Goal: Task Accomplishment & Management: Complete application form

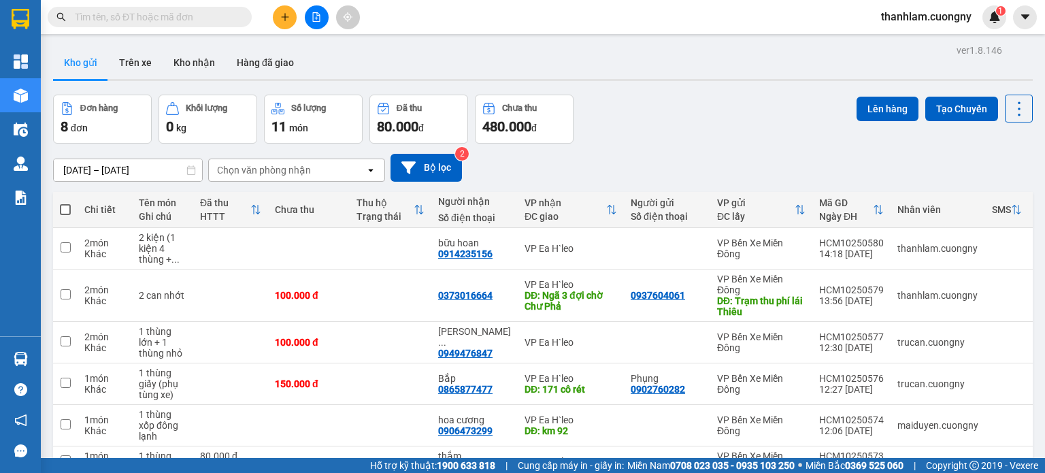
click at [324, 76] on div "Kho gửi Trên xe Kho nhận Hàng đã giao" at bounding box center [543, 64] width 980 height 36
click at [286, 18] on icon "plus" at bounding box center [285, 17] width 10 height 10
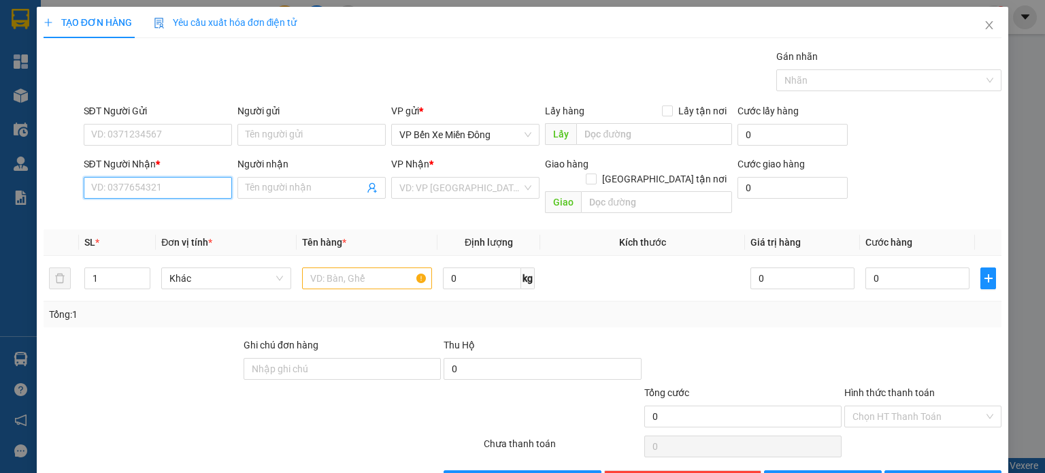
click at [182, 178] on input "SĐT Người Nhận *" at bounding box center [158, 188] width 148 height 22
click at [239, 182] on span at bounding box center [311, 188] width 148 height 22
type input "anh xuân 2"
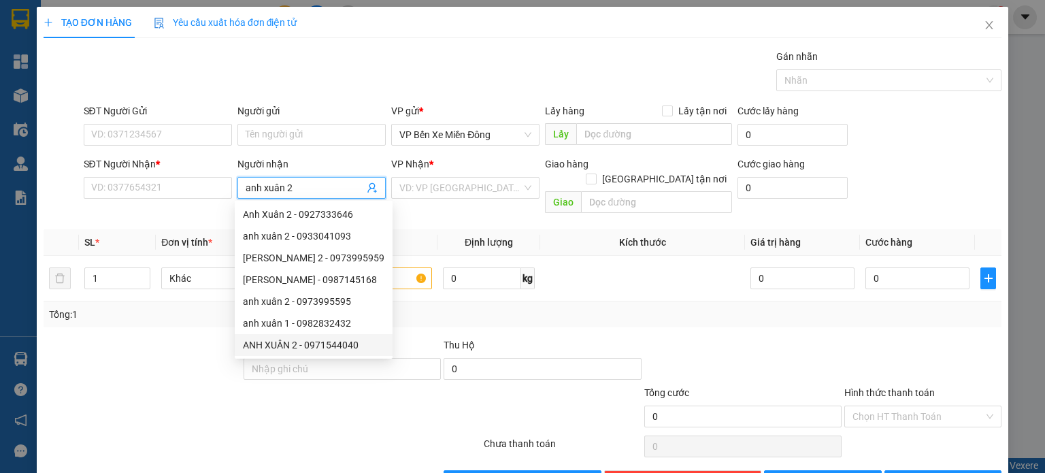
click at [262, 345] on div "ANH XUÂN 2 - 0971544040" at bounding box center [314, 344] width 142 height 15
type input "0971544040"
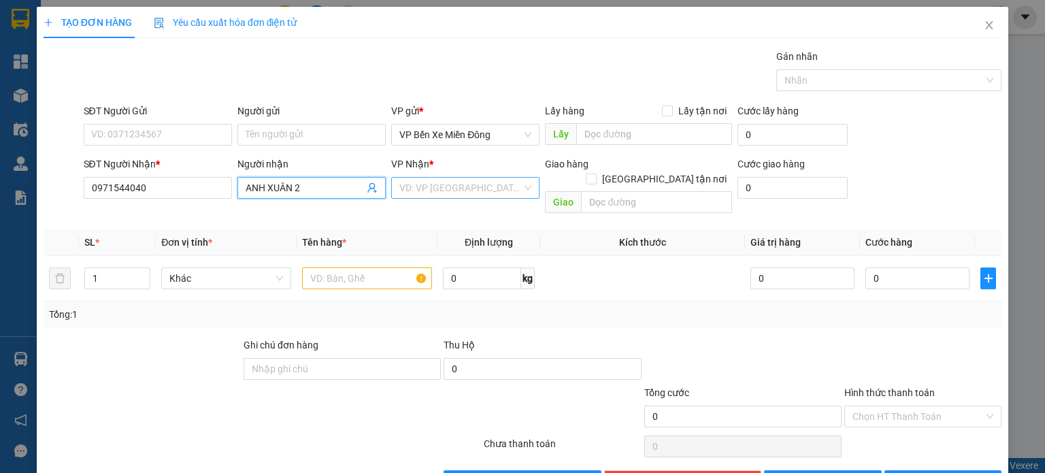
type input "ANH XUÂN 2"
click at [411, 188] on input "search" at bounding box center [460, 188] width 122 height 20
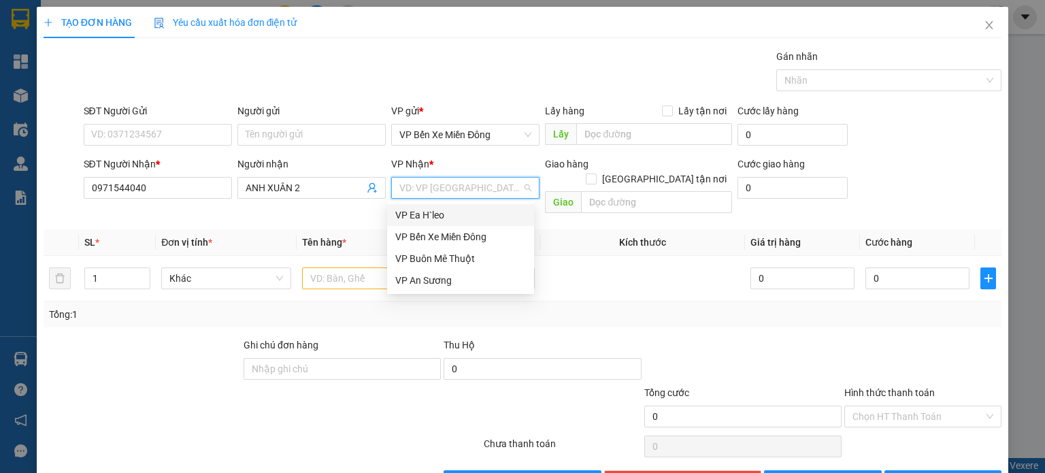
click at [403, 209] on div "VP Ea H`leo" at bounding box center [460, 215] width 131 height 15
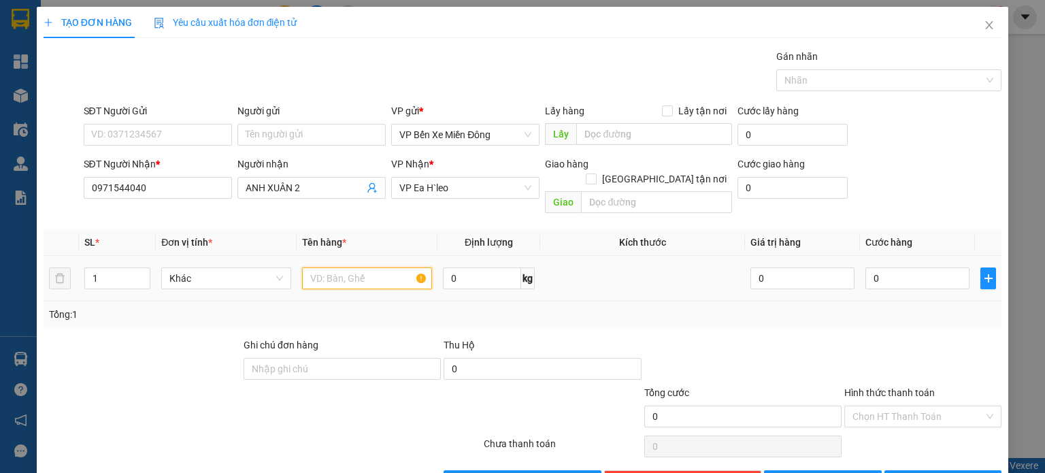
click at [359, 267] on input "text" at bounding box center [367, 278] width 130 height 22
type input "1 thùng + 1 bao"
type input "2"
click at [139, 271] on span "up" at bounding box center [143, 275] width 8 height 8
click at [814, 472] on span "[PERSON_NAME]" at bounding box center [830, 481] width 73 height 15
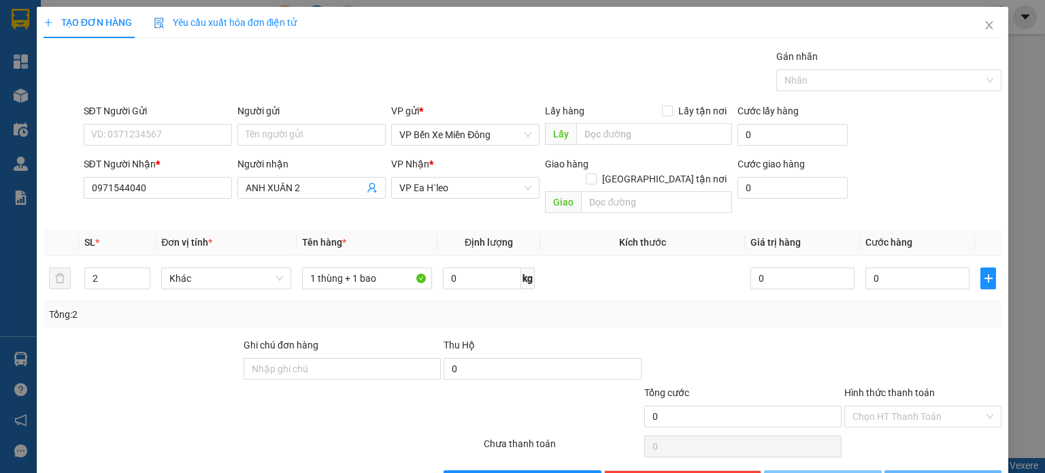
type input "1"
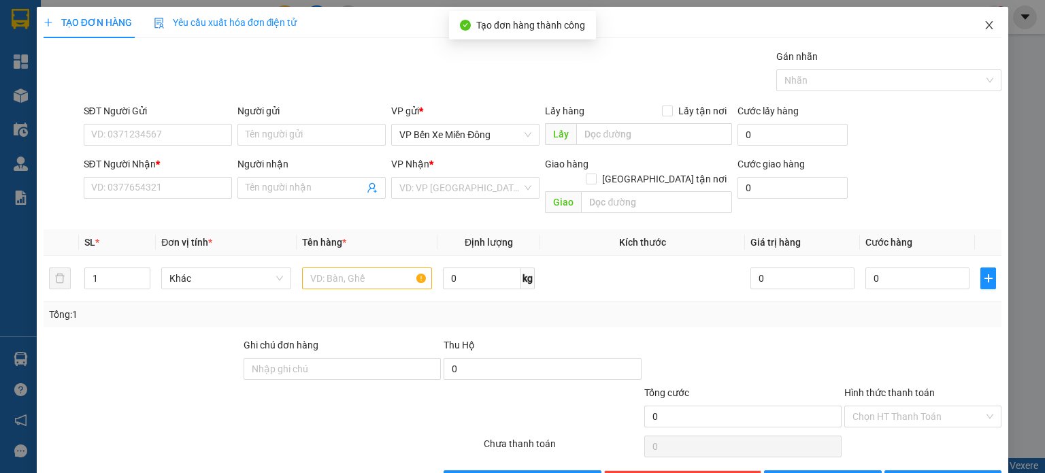
click at [984, 28] on icon "close" at bounding box center [989, 25] width 11 height 11
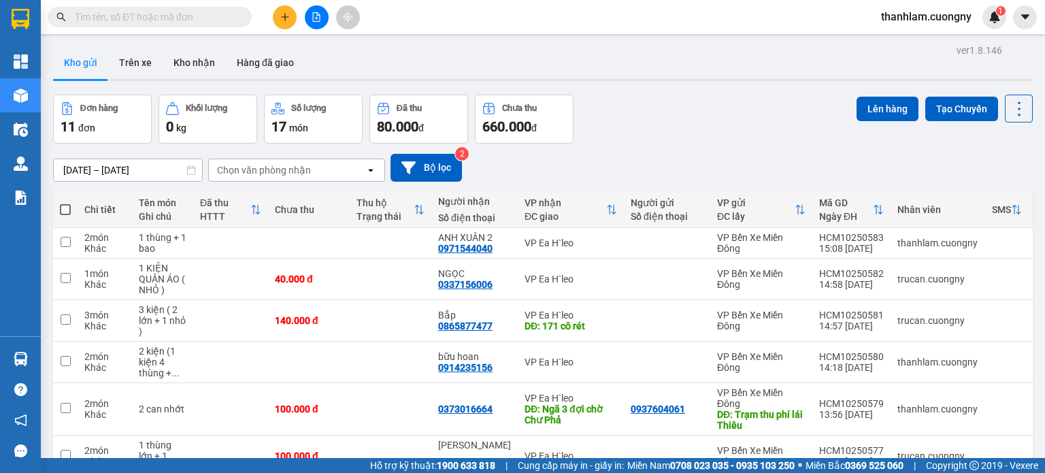
click at [285, 24] on button at bounding box center [285, 17] width 24 height 24
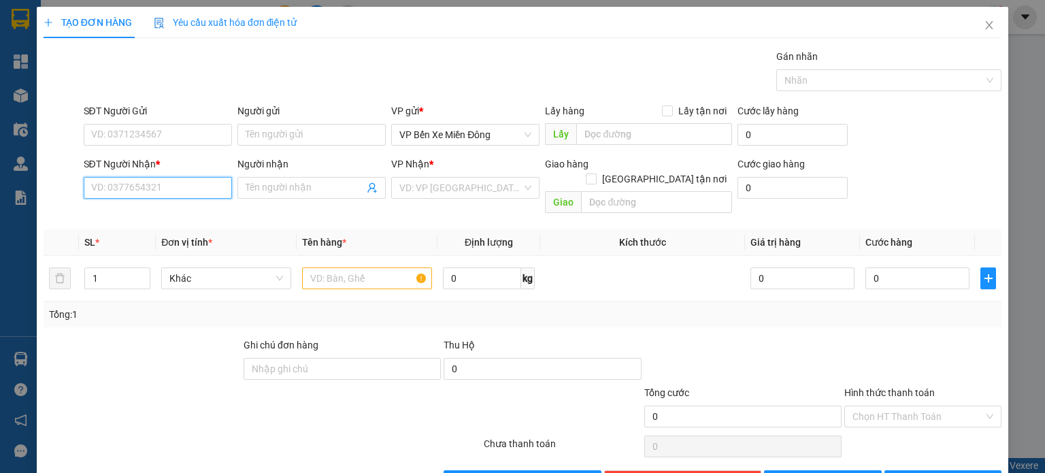
click at [184, 189] on input "SĐT Người Nhận *" at bounding box center [158, 188] width 148 height 22
click at [154, 218] on div "0898170679 - anh dũng" at bounding box center [157, 214] width 134 height 15
type input "0898170679"
type input "[PERSON_NAME]"
type input "buôn hồ"
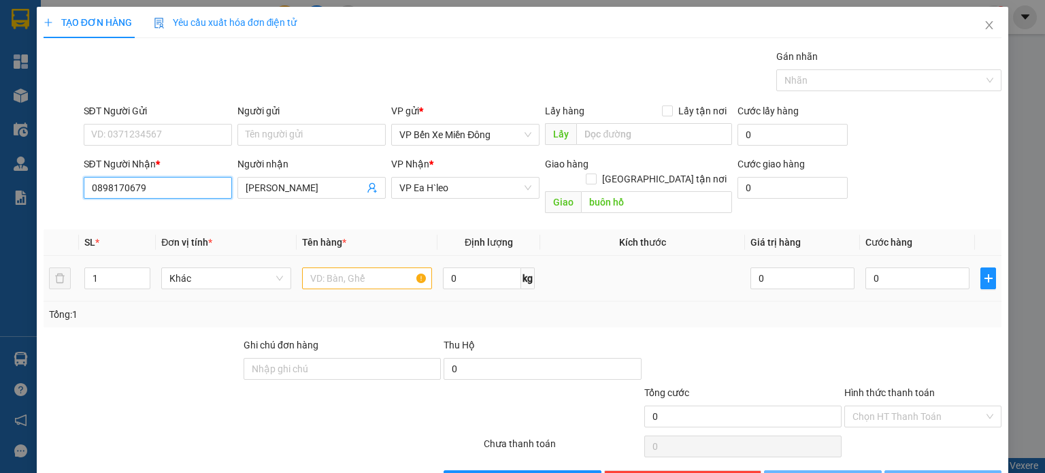
type input "0898170679"
click at [320, 267] on input "text" at bounding box center [367, 278] width 130 height 22
click at [333, 269] on input "text" at bounding box center [367, 278] width 130 height 22
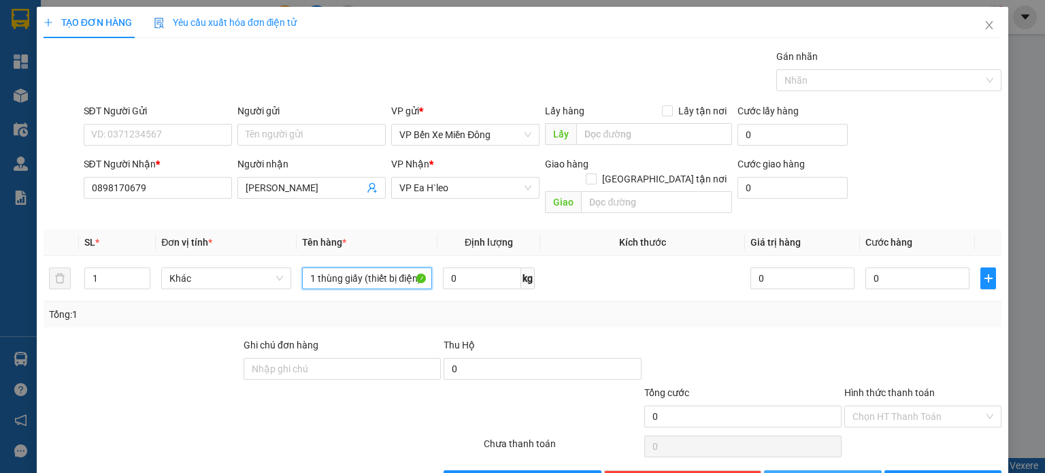
type input "1 thùng giấy (thiết bị điện)"
click at [775, 470] on button "[PERSON_NAME]" at bounding box center [823, 481] width 118 height 22
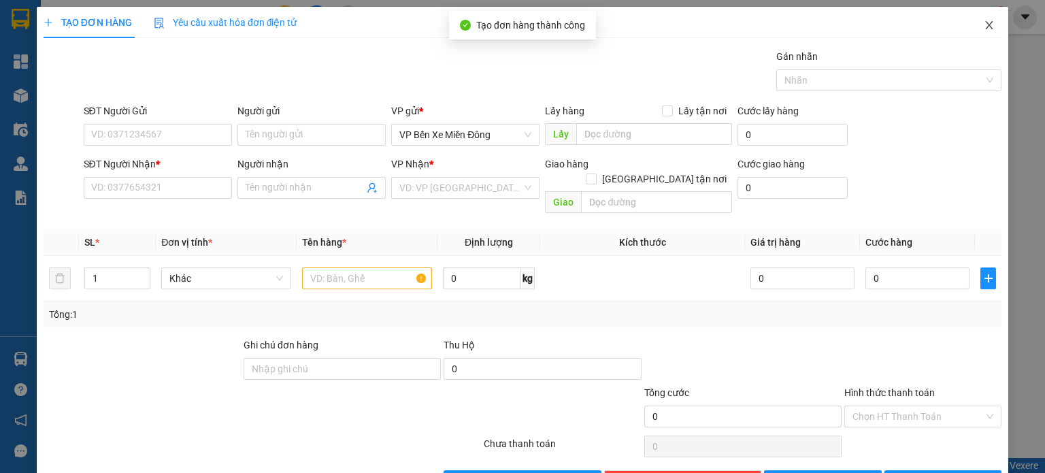
click at [984, 25] on icon "close" at bounding box center [989, 25] width 11 height 11
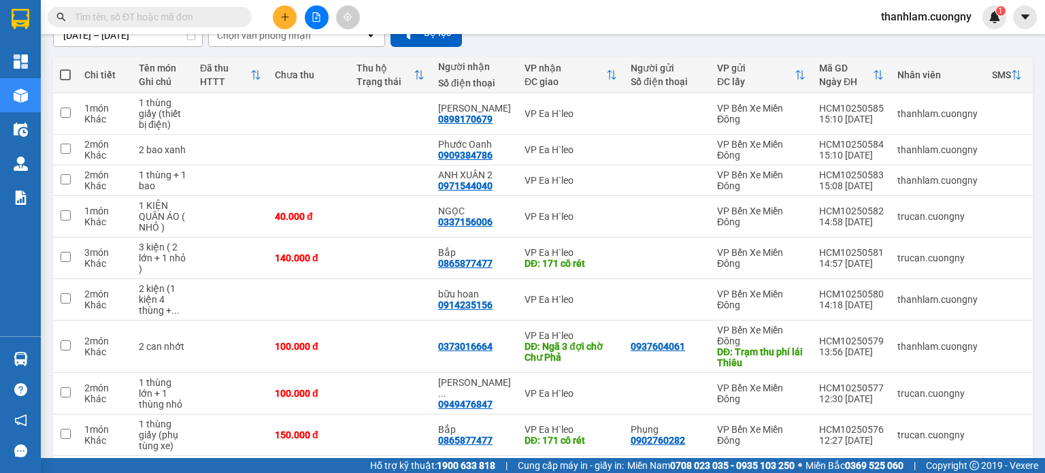
scroll to position [136, 0]
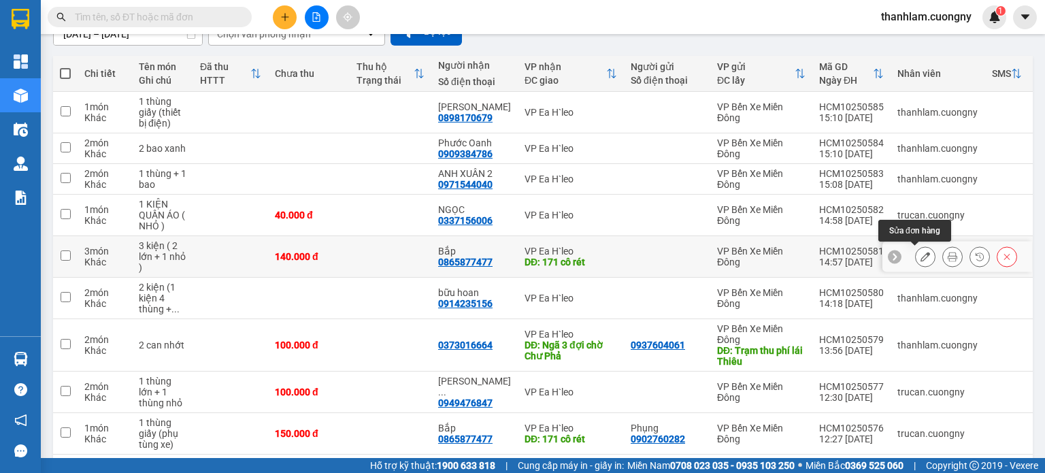
click at [916, 261] on button at bounding box center [925, 257] width 19 height 24
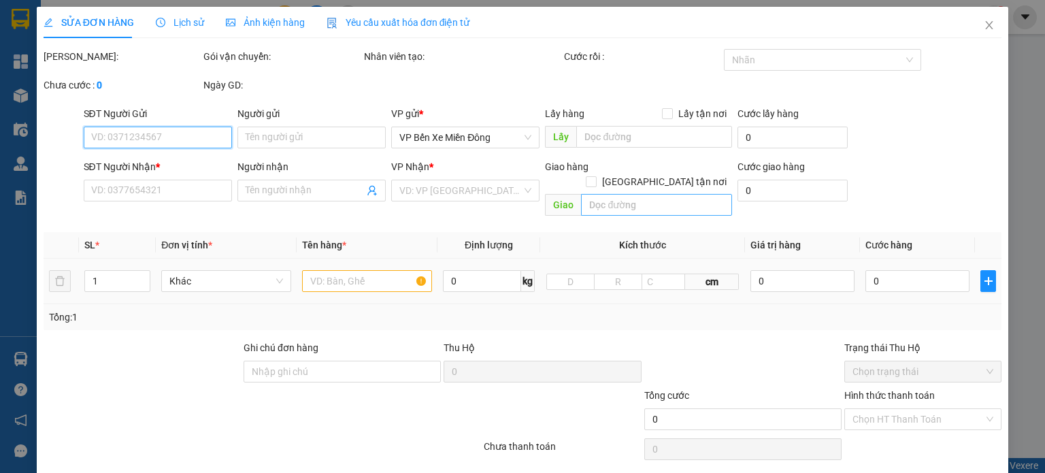
type input "0865877477"
type input "Bắp"
type input "171 cô rét"
type input "140.000"
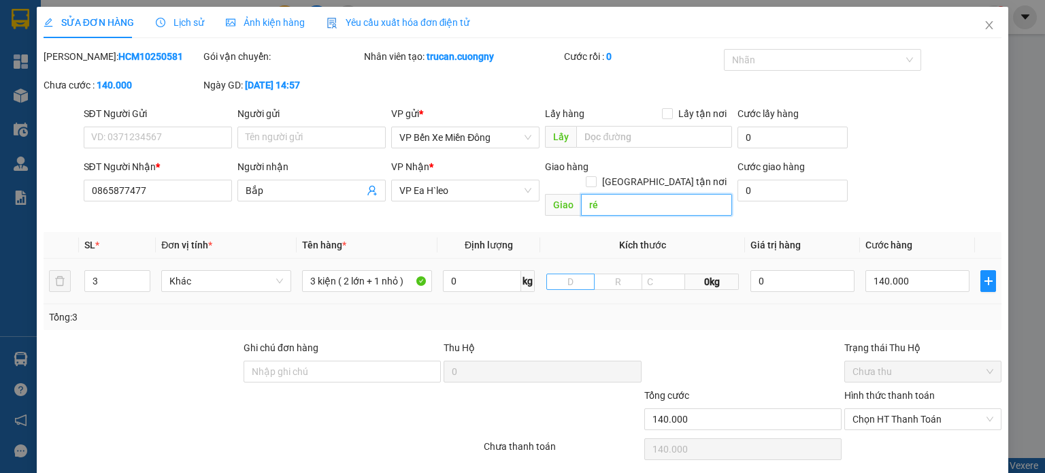
type input "r"
type input "buôn hồ"
click at [576, 310] on div "Tổng: 3" at bounding box center [522, 317] width 947 height 15
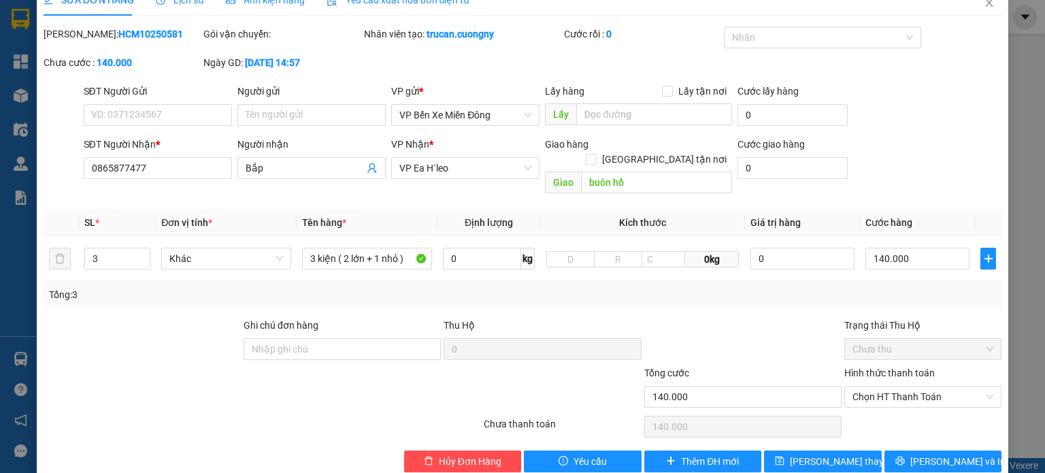
scroll to position [33, 0]
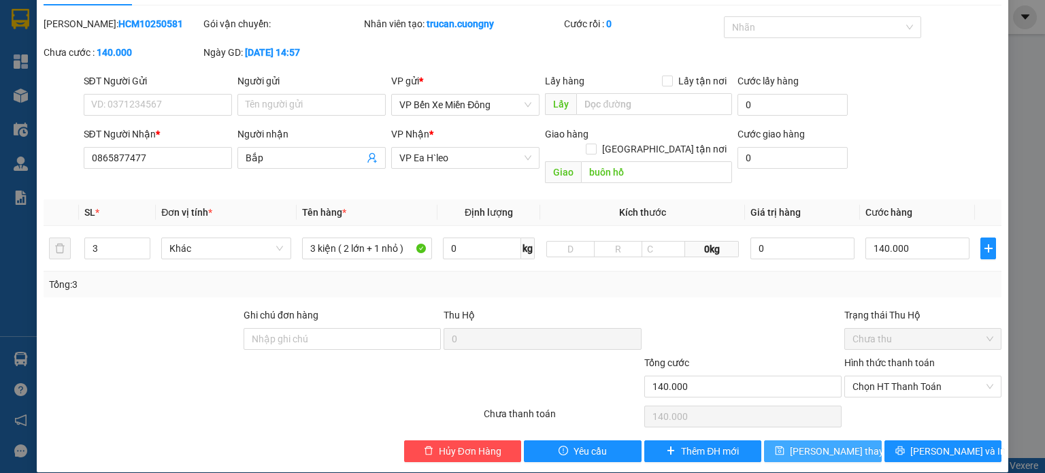
click at [832, 444] on span "Lưu thay đổi" at bounding box center [844, 451] width 109 height 15
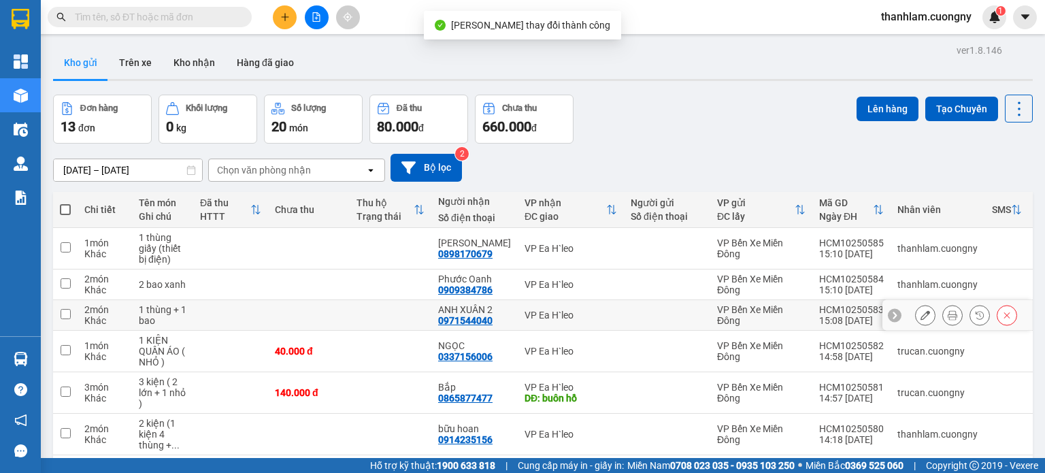
scroll to position [204, 0]
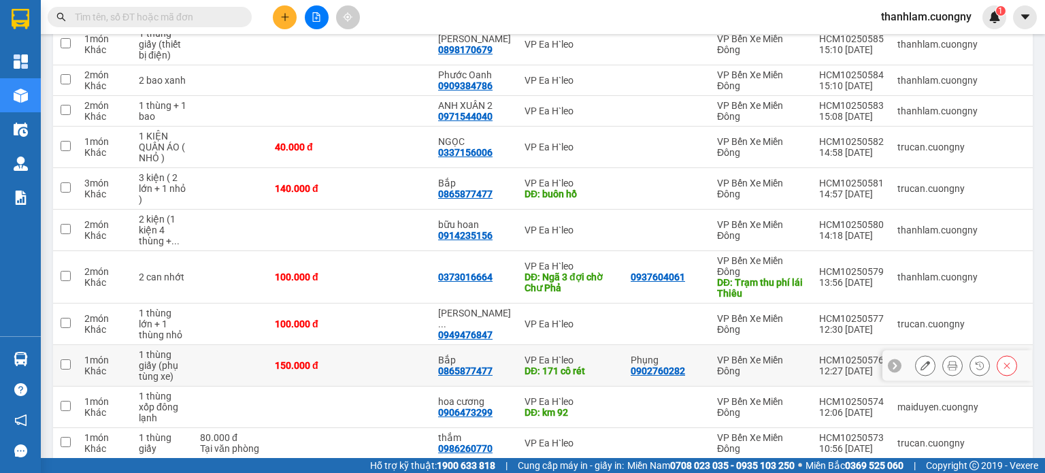
click at [921, 363] on icon at bounding box center [926, 366] width 10 height 10
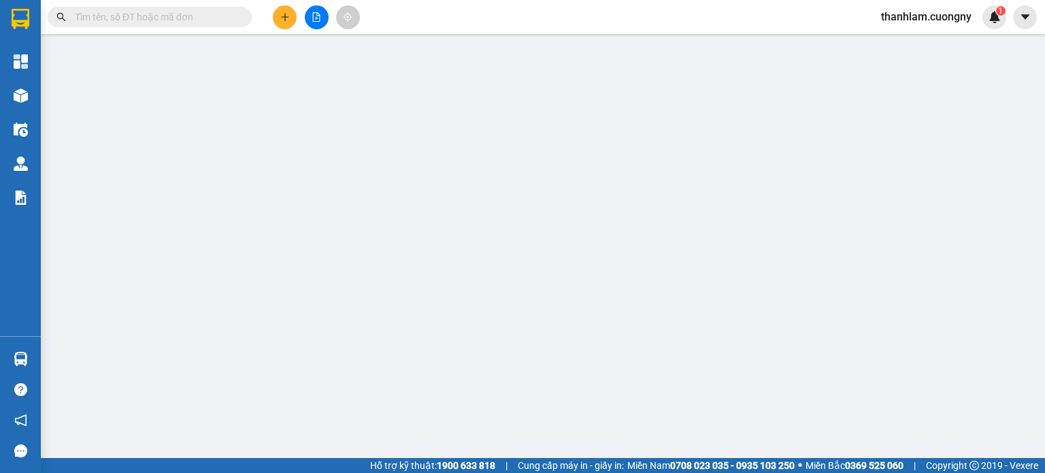
type input "0902760282"
type input "Phụng"
type input "0865877477"
type input "Bắp"
type input "171 cô rét"
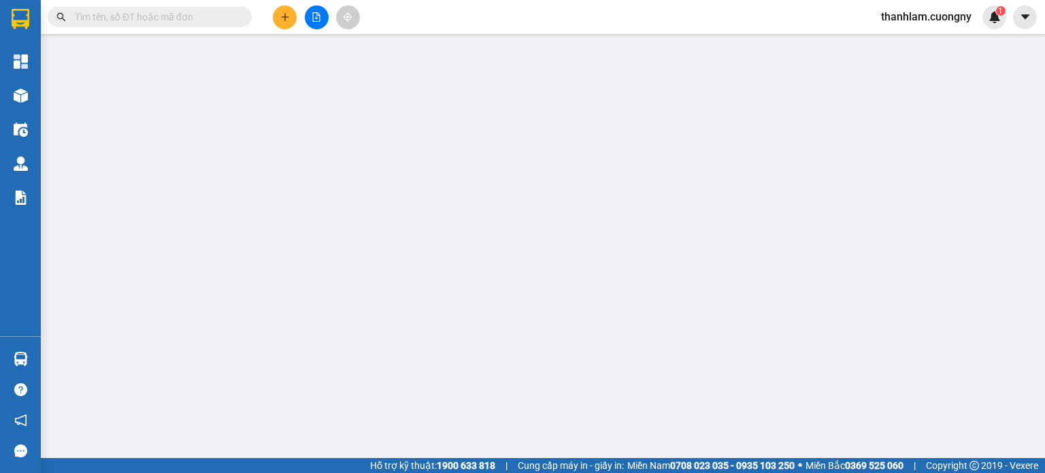
type input "150.000"
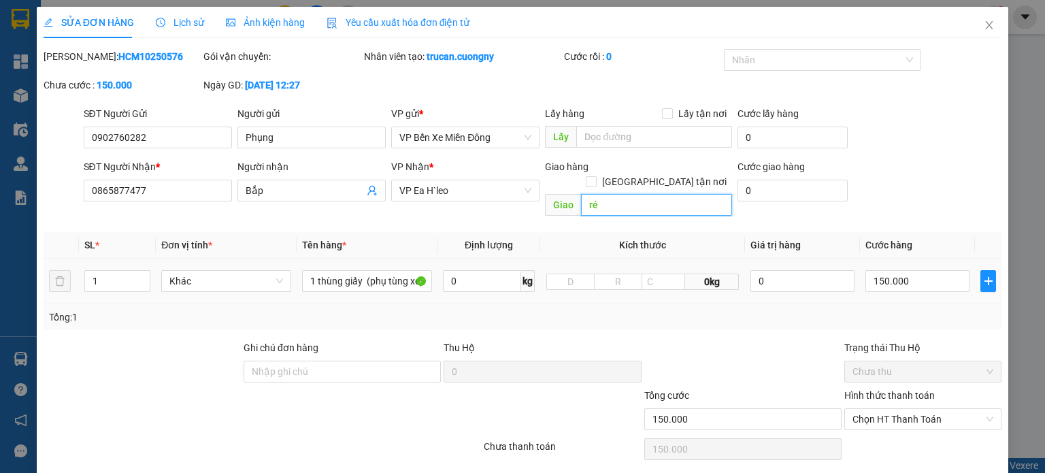
type input "r"
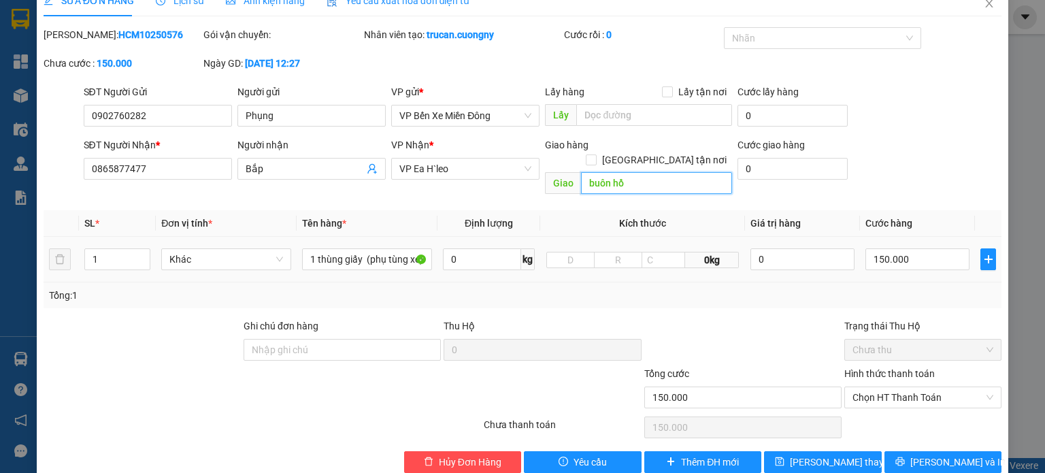
scroll to position [33, 0]
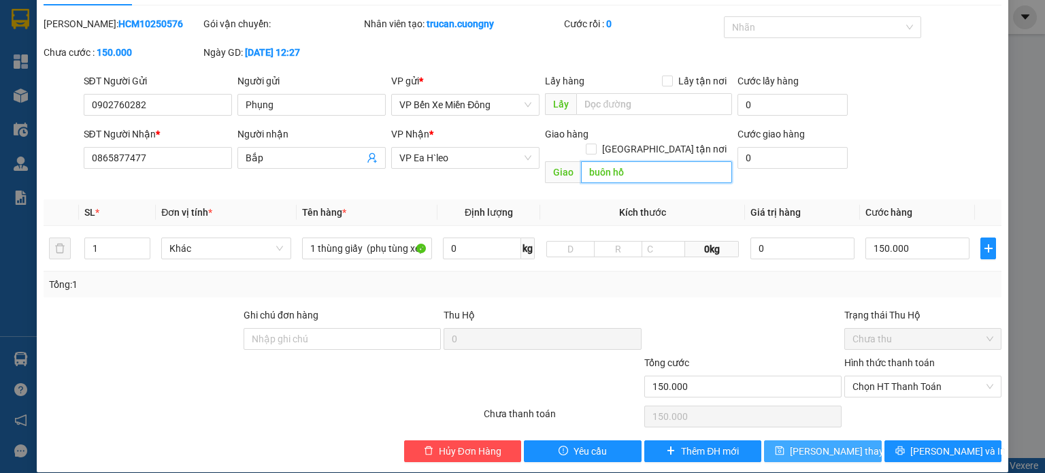
type input "buôn hồ"
click at [816, 444] on span "Lưu thay đổi" at bounding box center [844, 451] width 109 height 15
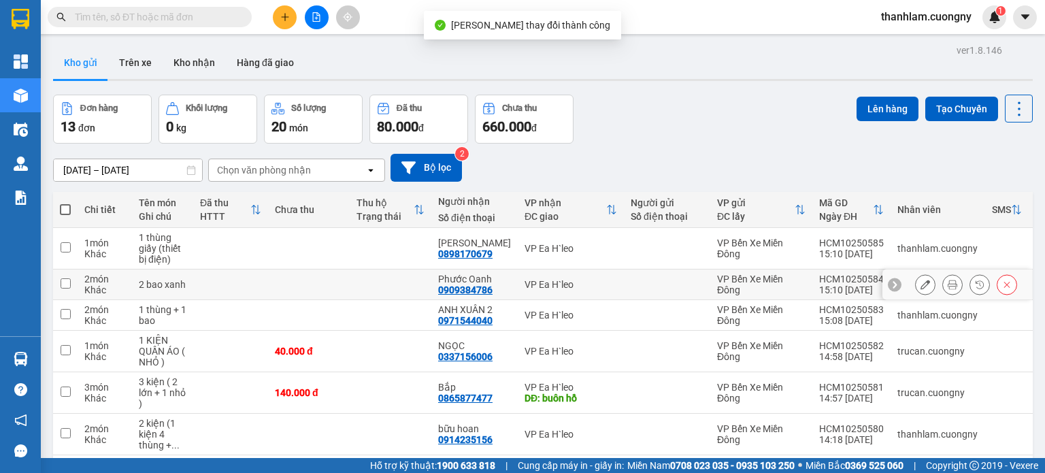
click at [163, 283] on div "2 bao xanh" at bounding box center [163, 284] width 48 height 11
checkbox input "true"
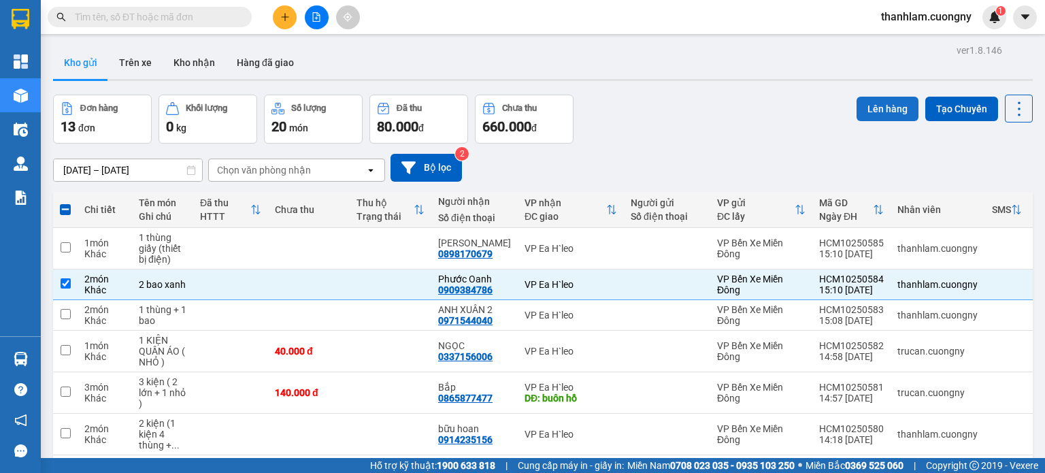
click at [861, 103] on button "Lên hàng" at bounding box center [888, 109] width 62 height 24
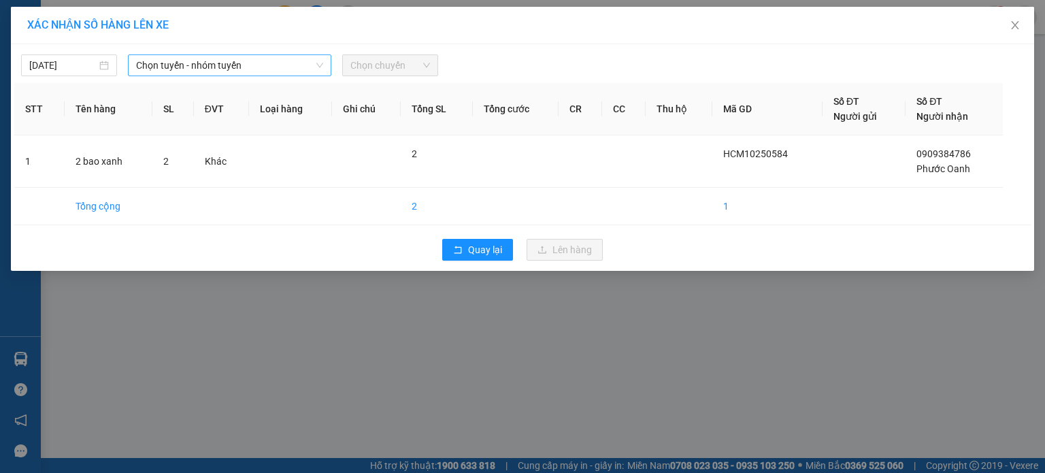
click at [310, 69] on span "Chọn tuyến - nhóm tuyến" at bounding box center [229, 65] width 187 height 20
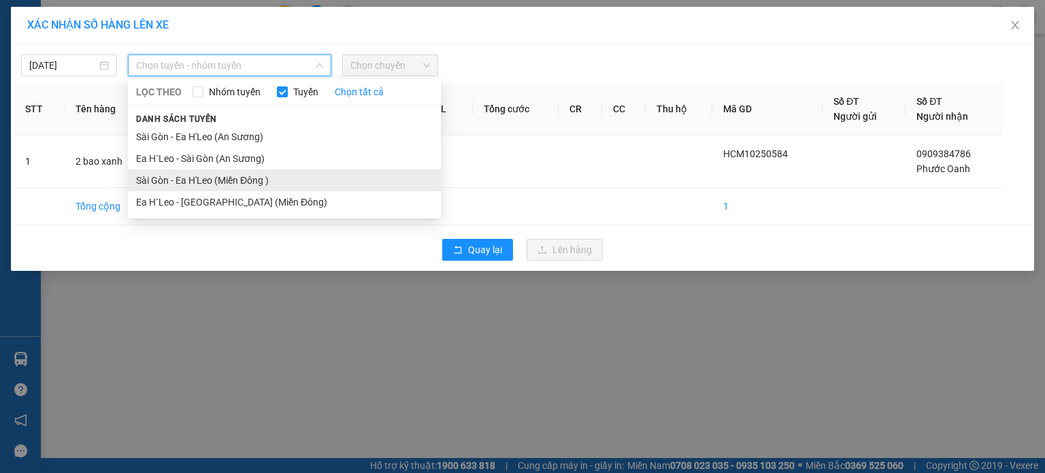
click at [265, 182] on li "Sài Gòn - Ea H'Leo (Miền Đông )" at bounding box center [284, 180] width 313 height 22
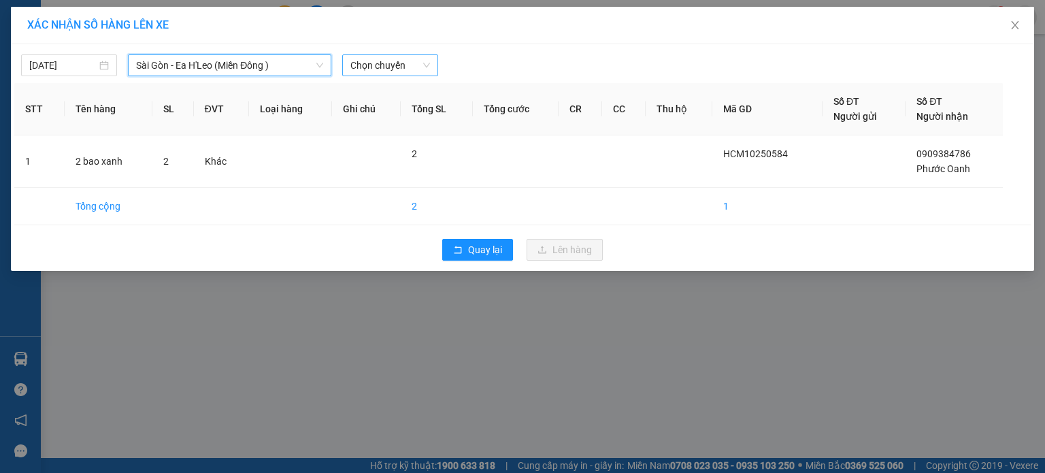
click at [359, 64] on span "Chọn chuyến" at bounding box center [390, 65] width 80 height 20
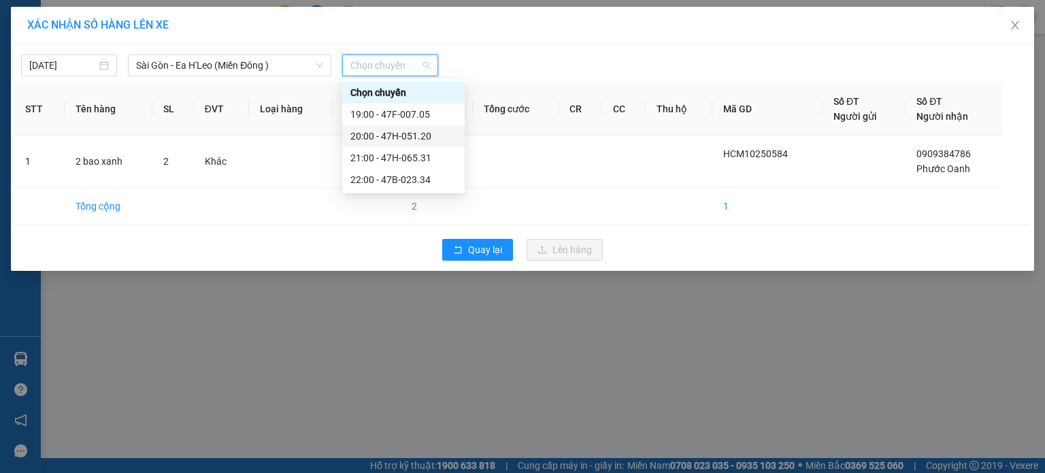
click at [381, 135] on div "20:00 - 47H-051.20" at bounding box center [403, 136] width 106 height 15
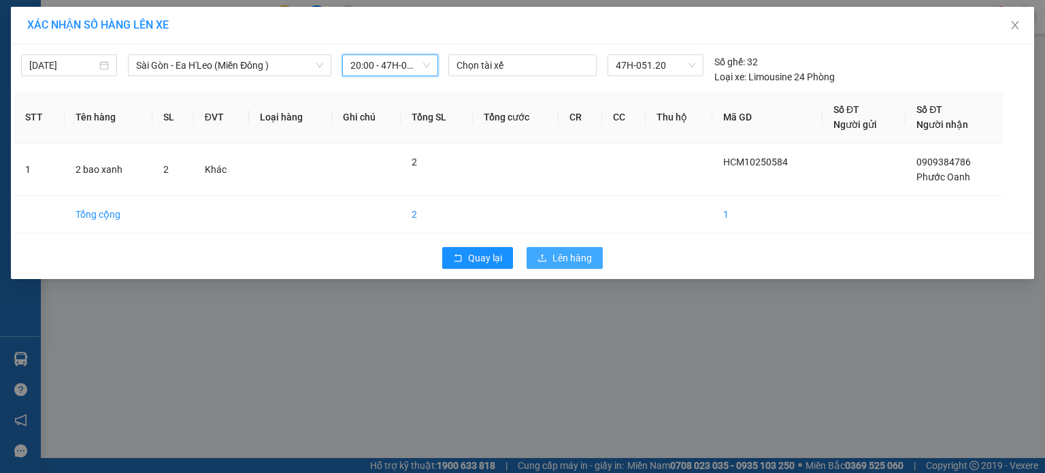
click at [550, 251] on button "Lên hàng" at bounding box center [565, 258] width 76 height 22
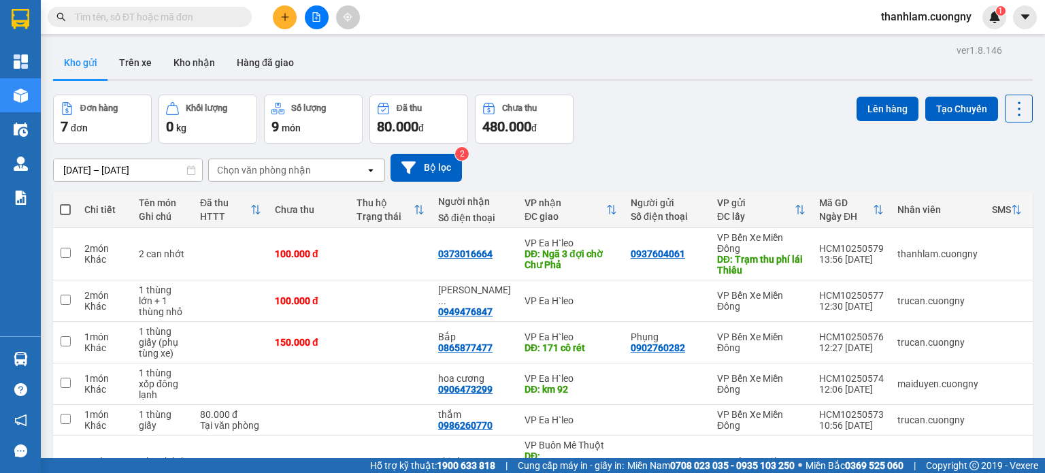
click at [279, 16] on button at bounding box center [285, 17] width 24 height 24
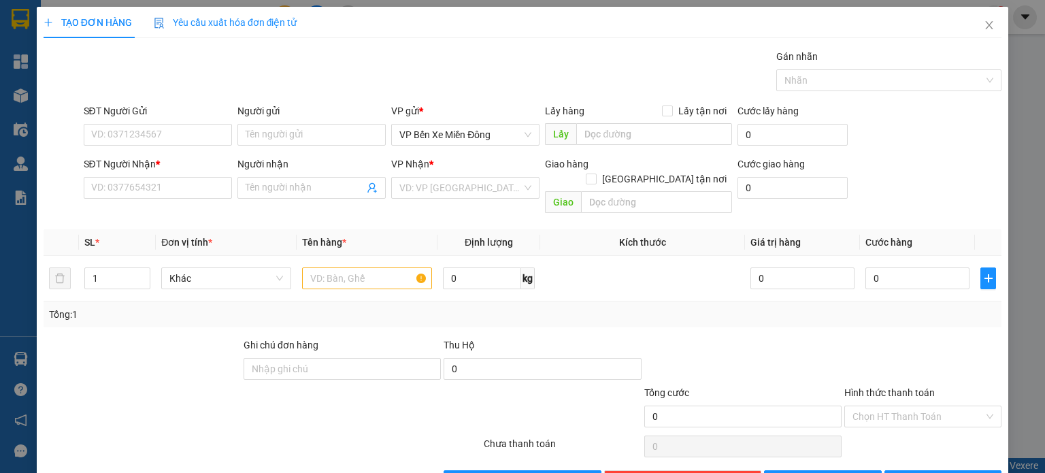
click at [289, 174] on div "Người nhận" at bounding box center [311, 166] width 148 height 20
click at [282, 184] on input "Người nhận" at bounding box center [305, 187] width 118 height 15
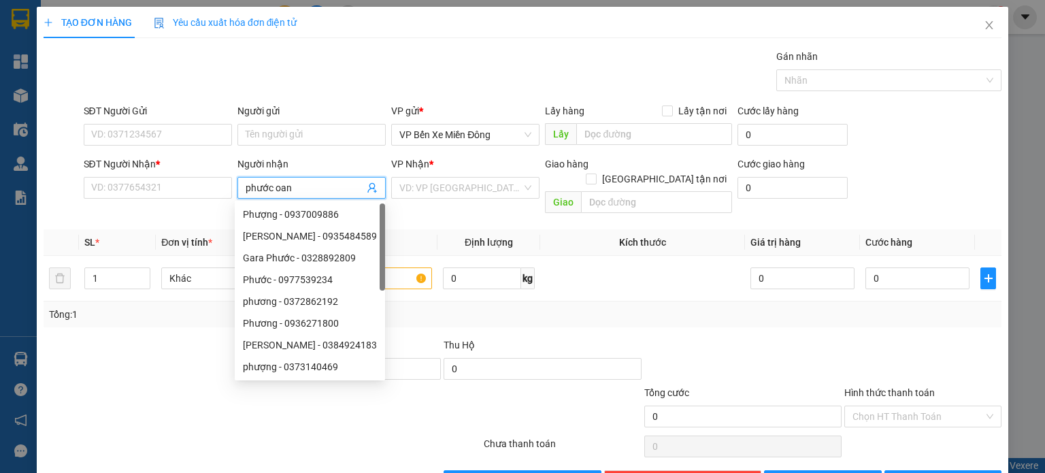
type input "phước oanh"
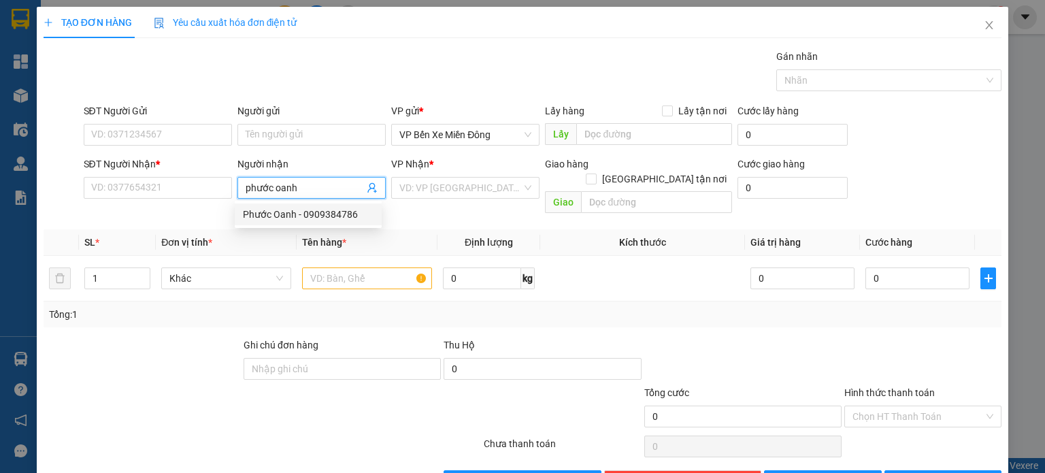
click at [286, 205] on div "Phước Oanh - 0909384786" at bounding box center [308, 214] width 147 height 22
type input "0909384786"
type input "Phước Oanh"
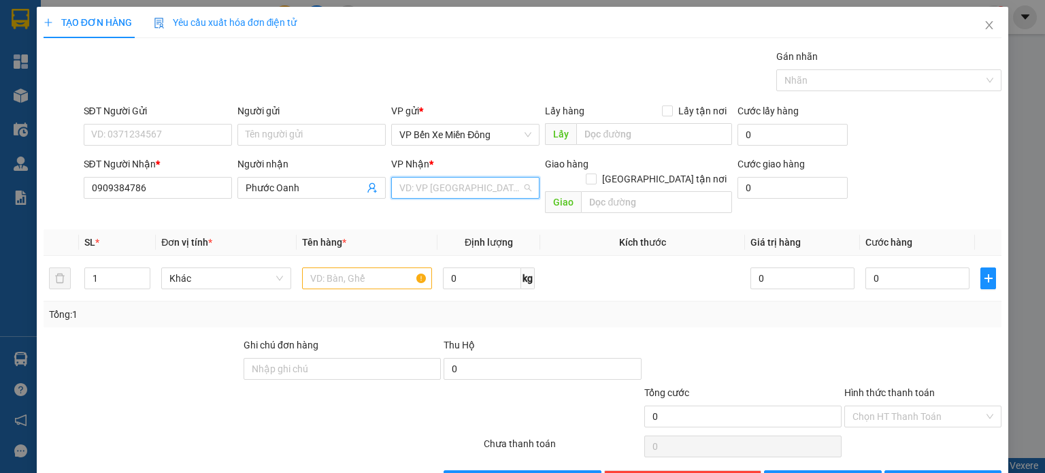
click at [435, 178] on input "search" at bounding box center [460, 188] width 122 height 20
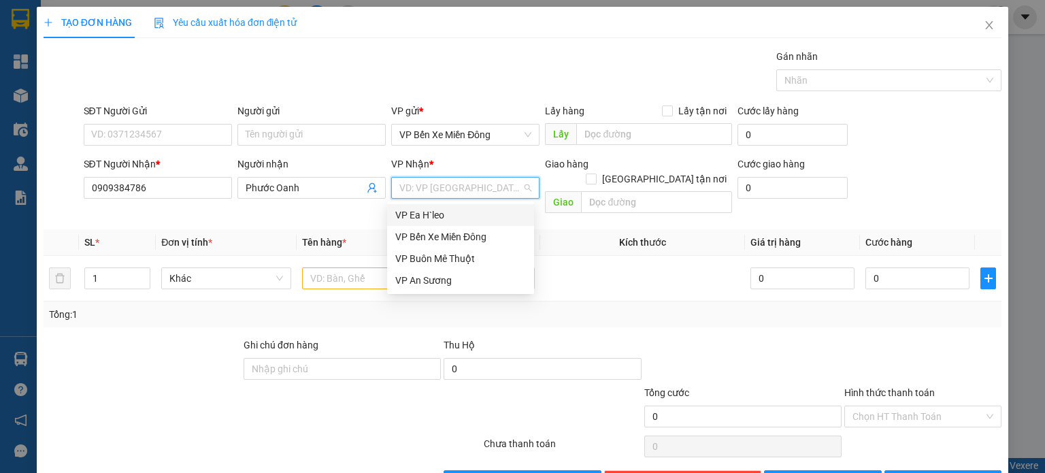
click at [414, 218] on div "VP Ea H`leo" at bounding box center [460, 215] width 131 height 15
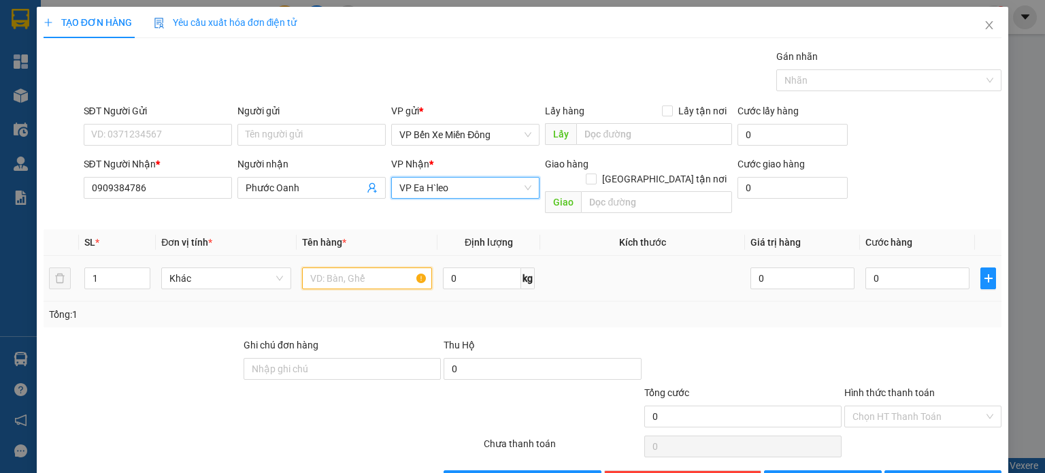
click at [381, 267] on input "text" at bounding box center [367, 278] width 130 height 22
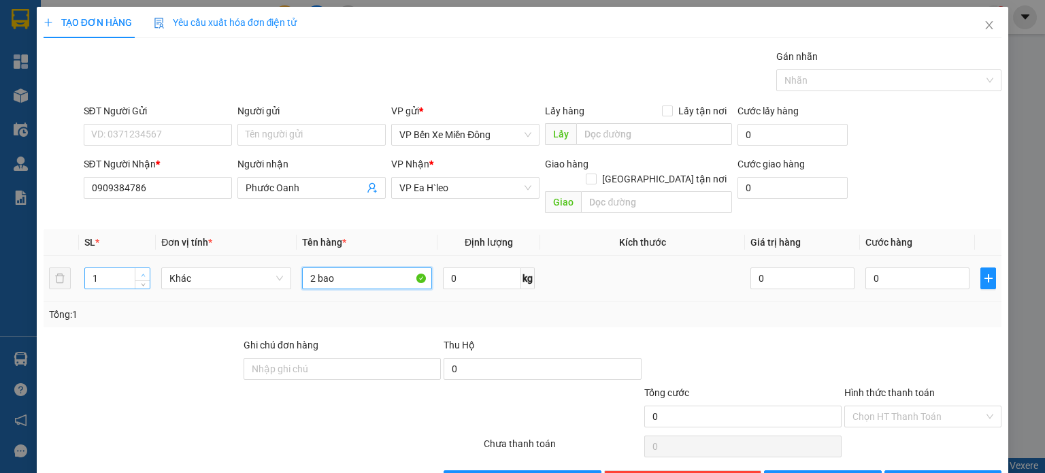
type input "2 bao"
type input "2"
click at [146, 271] on span "up" at bounding box center [143, 275] width 8 height 8
click at [346, 267] on input "2 bao" at bounding box center [367, 278] width 130 height 22
type input "2 bao xanh"
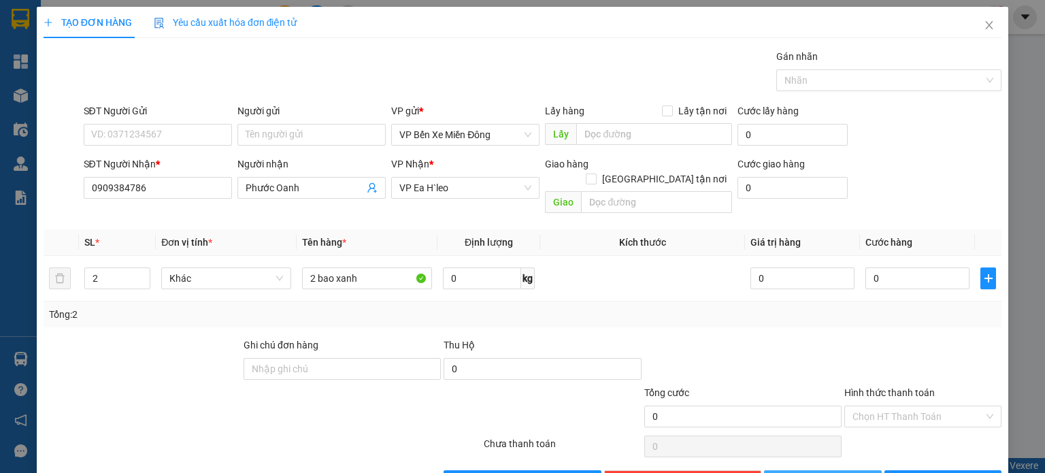
click at [784, 470] on button "[PERSON_NAME]" at bounding box center [823, 481] width 118 height 22
type input "1"
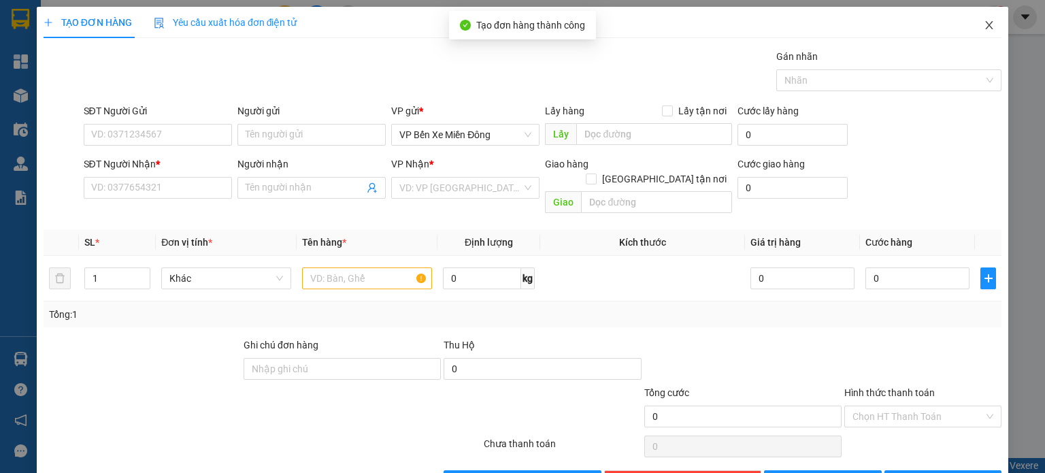
click at [978, 32] on span "Close" at bounding box center [989, 26] width 38 height 38
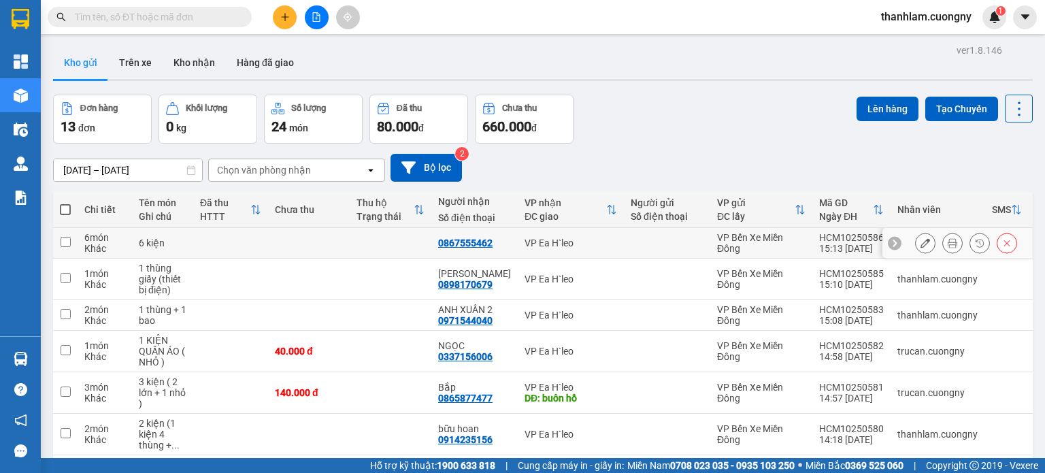
click at [318, 231] on td at bounding box center [309, 243] width 82 height 31
checkbox input "true"
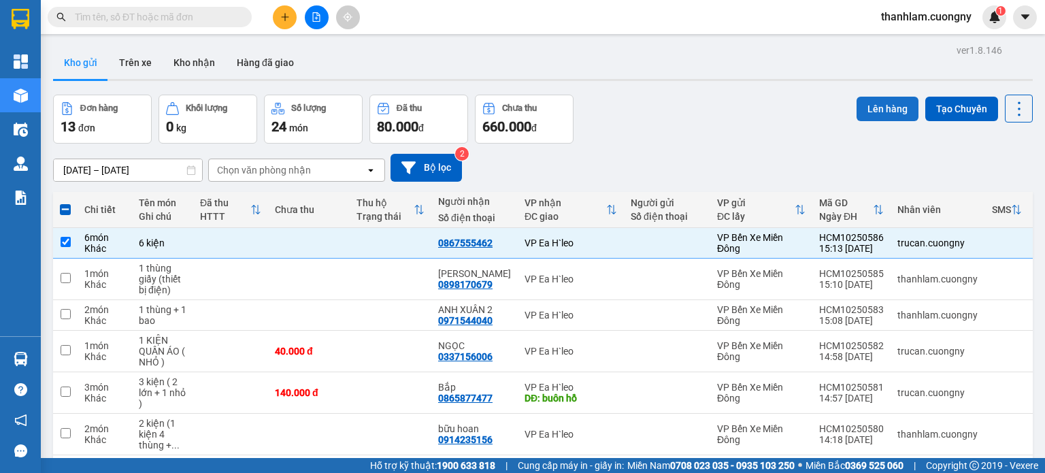
click at [868, 104] on button "Lên hàng" at bounding box center [888, 109] width 62 height 24
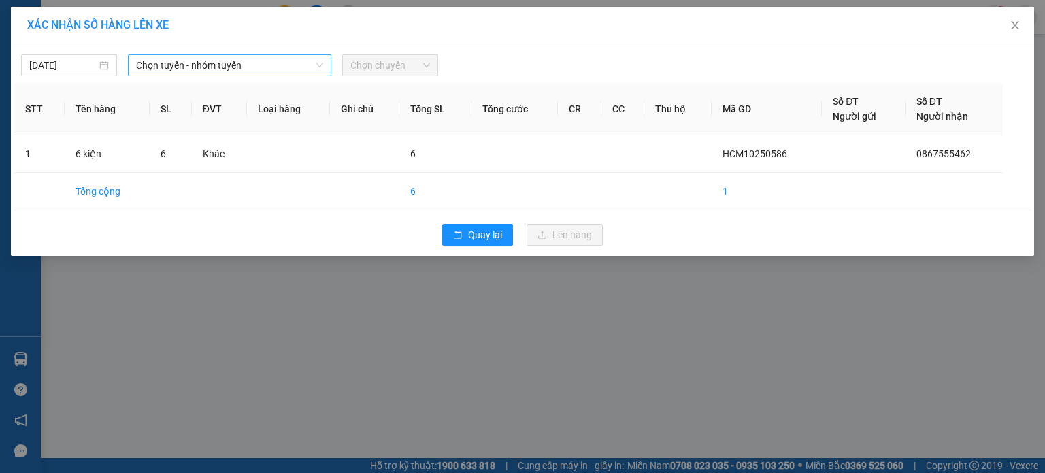
click at [291, 66] on span "Chọn tuyến - nhóm tuyến" at bounding box center [229, 65] width 187 height 20
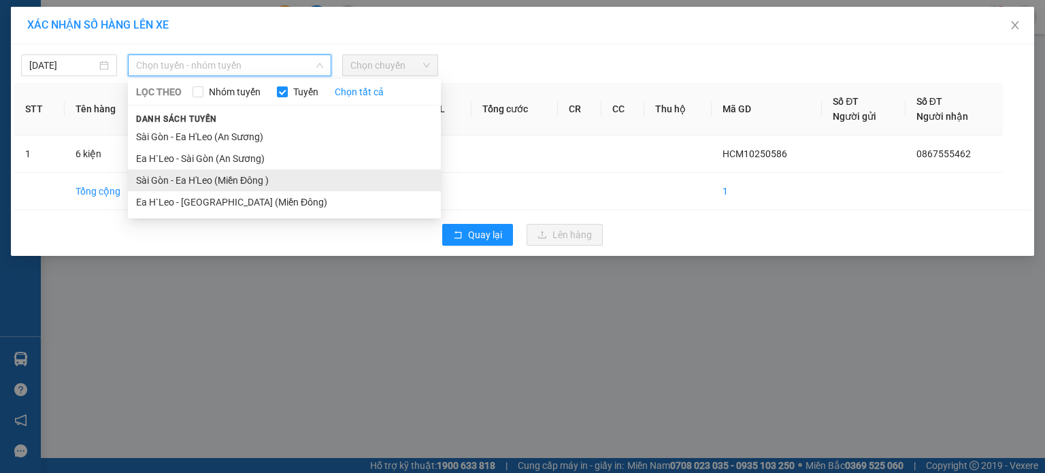
click at [283, 184] on li "Sài Gòn - Ea H'Leo (Miền Đông )" at bounding box center [284, 180] width 313 height 22
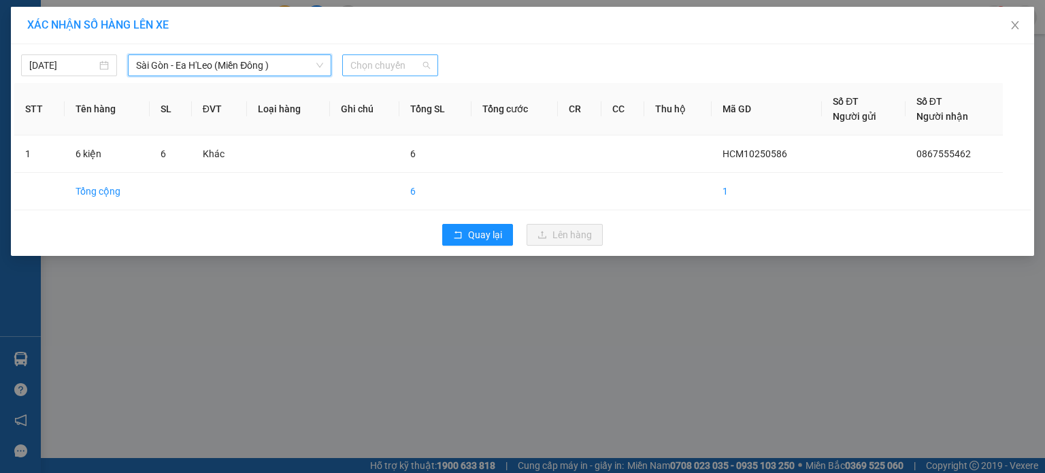
click at [363, 57] on span "Chọn chuyến" at bounding box center [390, 65] width 80 height 20
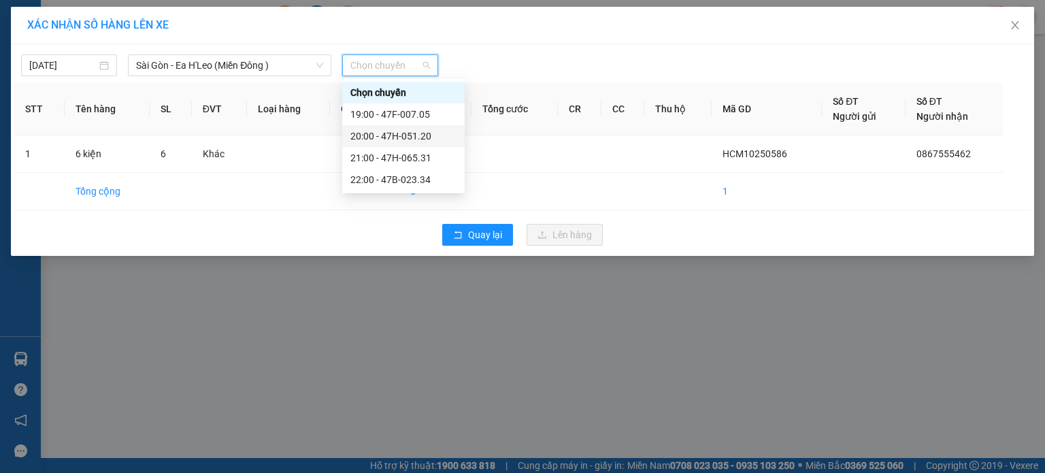
click at [387, 137] on div "20:00 - 47H-051.20" at bounding box center [403, 136] width 106 height 15
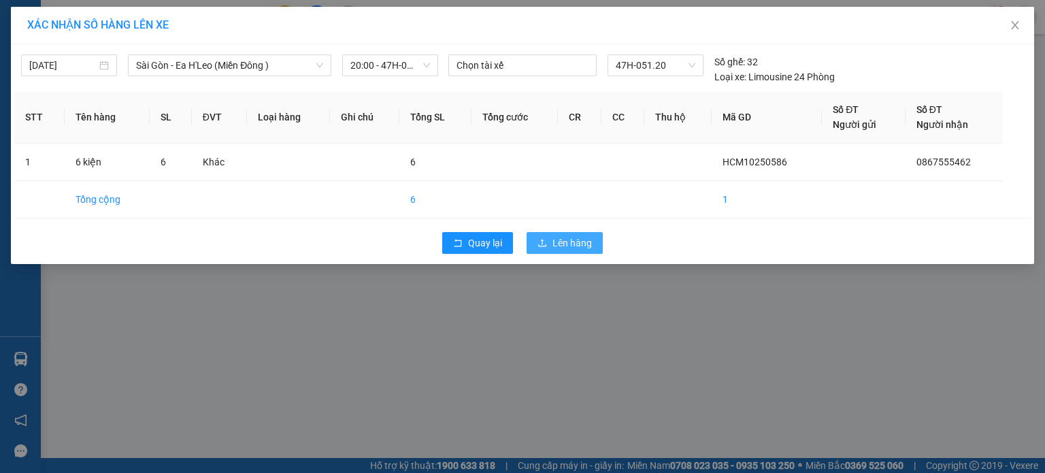
click at [552, 237] on span "Lên hàng" at bounding box center [571, 242] width 39 height 15
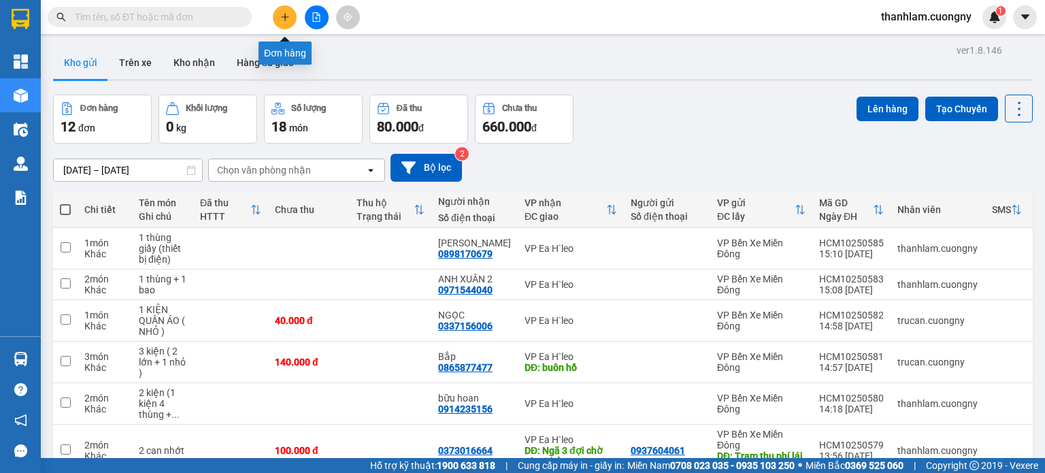
click at [287, 12] on icon "plus" at bounding box center [285, 17] width 10 height 10
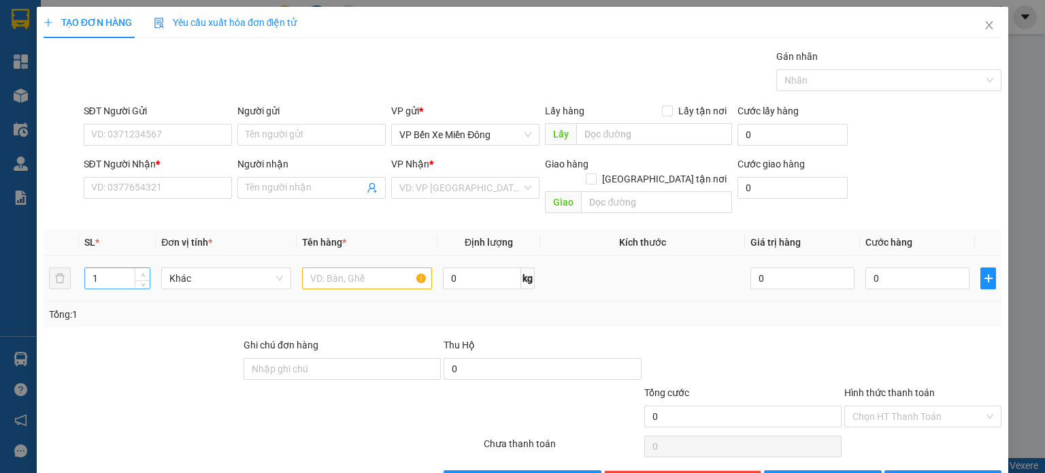
type input "2"
click at [139, 271] on span "up" at bounding box center [143, 275] width 8 height 8
click at [324, 267] on input "text" at bounding box center [367, 278] width 130 height 22
type input "3 thùng xốp trắng"
type input "3"
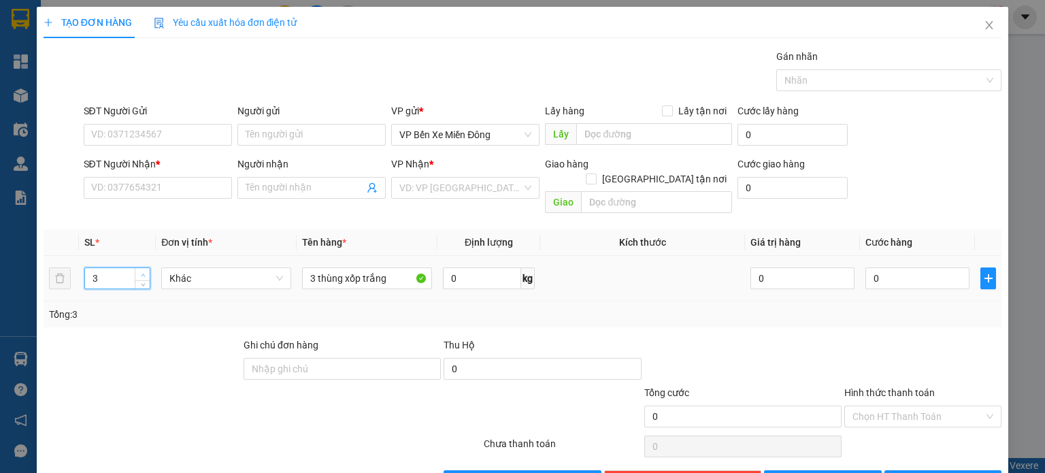
click at [139, 271] on span "up" at bounding box center [143, 275] width 8 height 8
click at [461, 190] on input "search" at bounding box center [460, 188] width 122 height 20
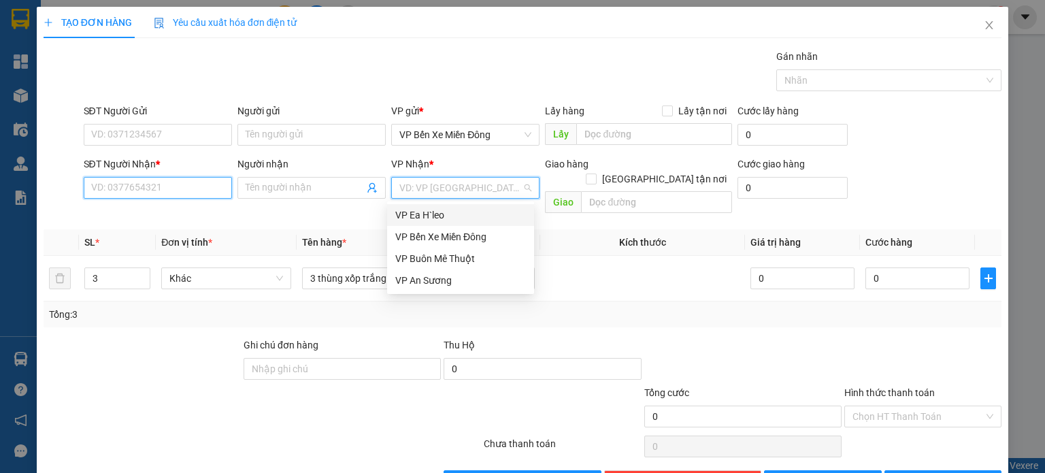
click at [195, 193] on input "SĐT Người Nhận *" at bounding box center [158, 188] width 148 height 22
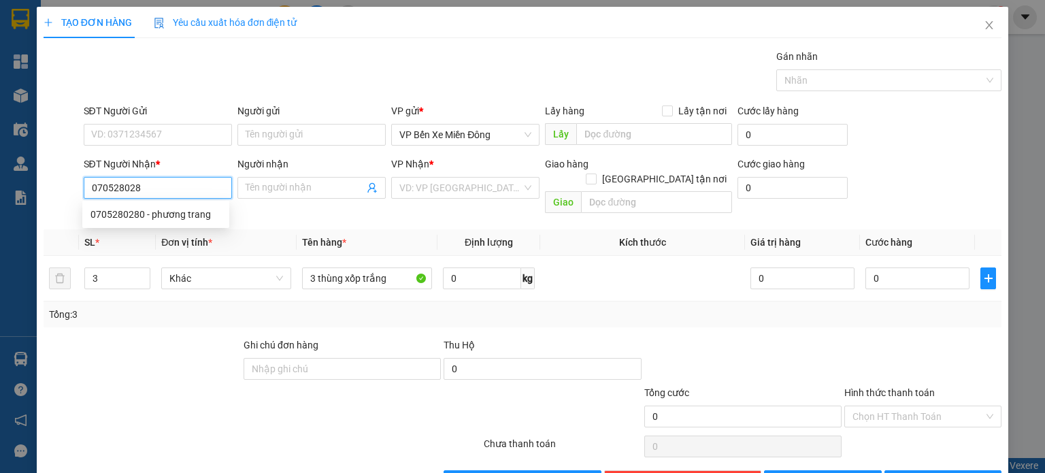
type input "0705280280"
click at [201, 216] on div "0705280280 - phương trang" at bounding box center [155, 214] width 131 height 15
type input "phương trang"
type input "0705280280"
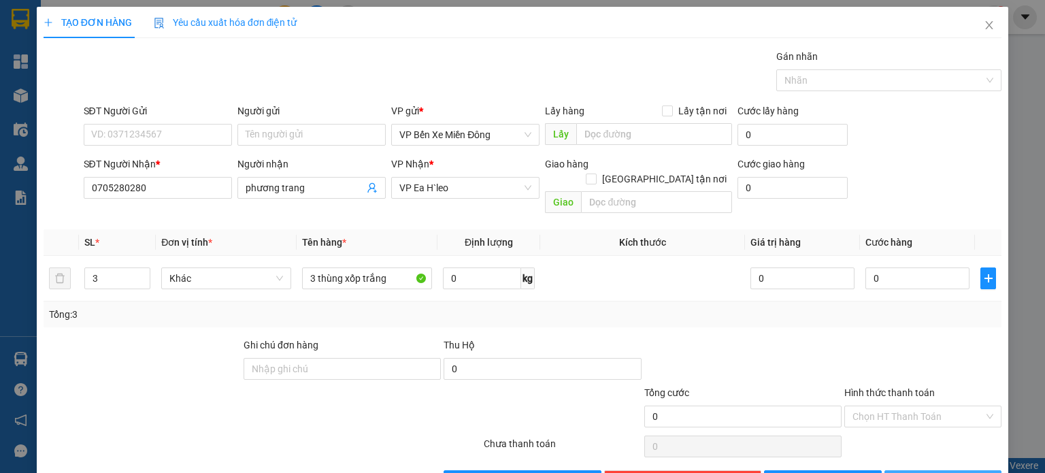
click at [901, 470] on button "[PERSON_NAME] và In" at bounding box center [943, 481] width 118 height 22
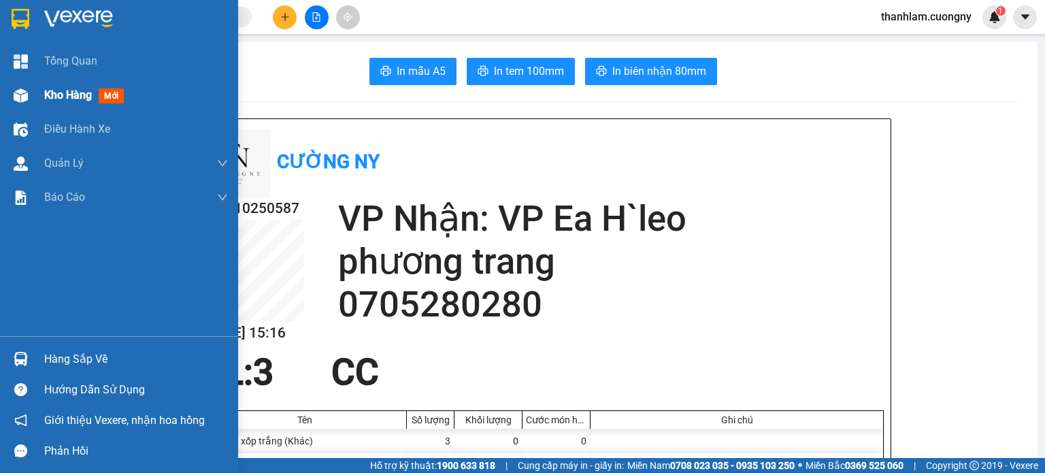
click at [59, 103] on div "Kho hàng mới" at bounding box center [86, 94] width 85 height 17
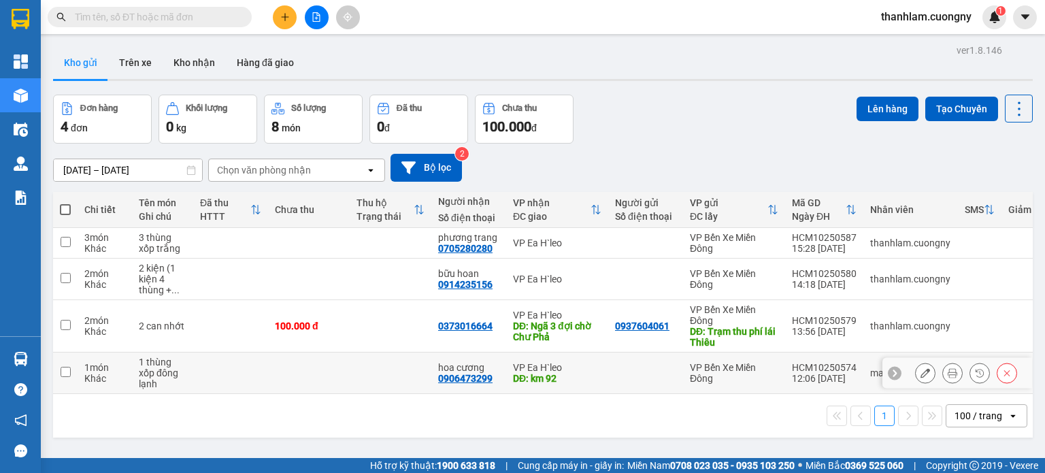
click at [368, 379] on td at bounding box center [391, 373] width 82 height 42
checkbox input "true"
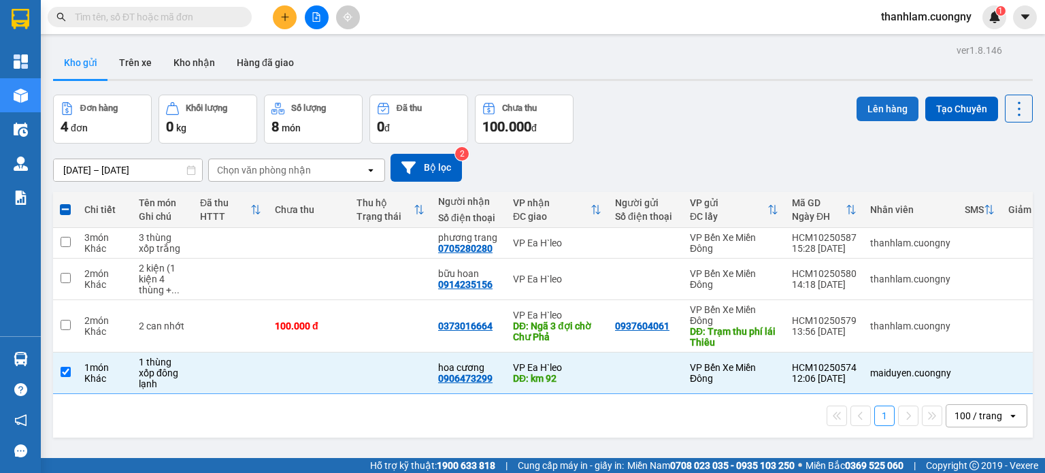
click at [884, 112] on button "Lên hàng" at bounding box center [888, 109] width 62 height 24
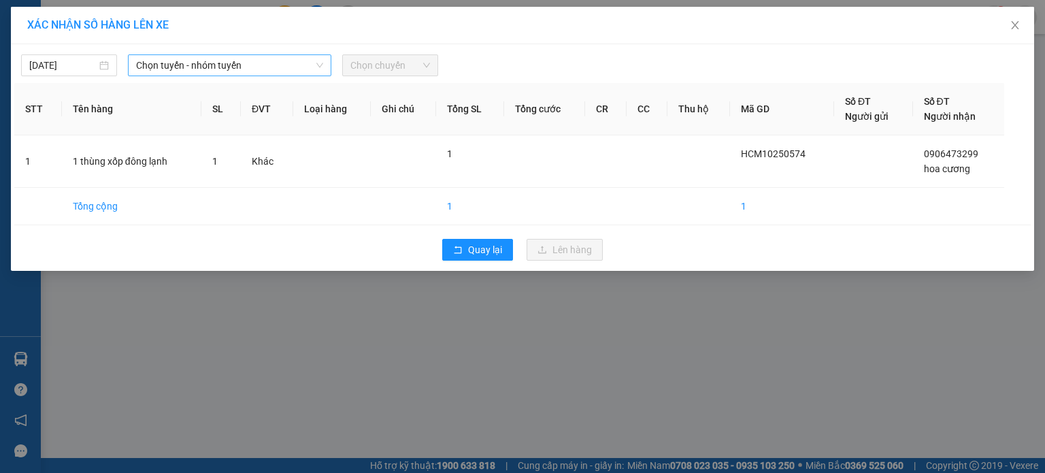
click at [309, 62] on span "Chọn tuyến - nhóm tuyến" at bounding box center [229, 65] width 187 height 20
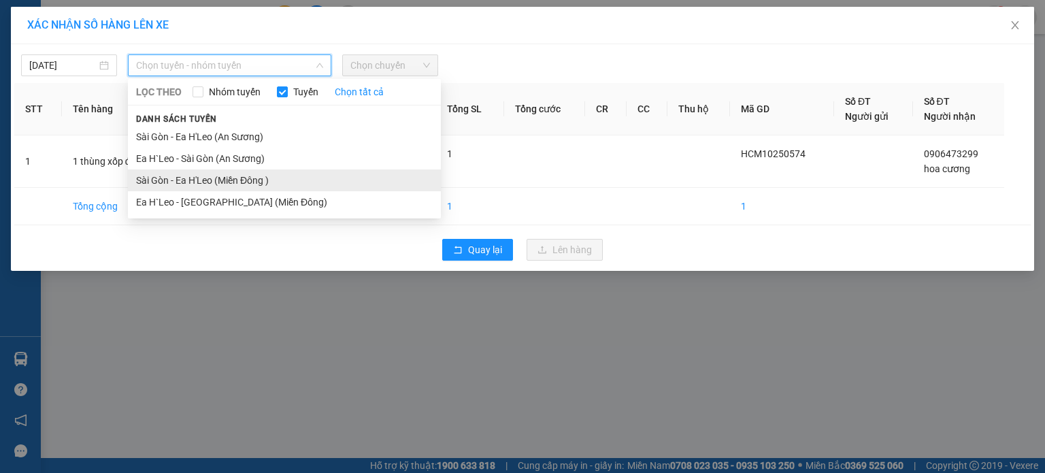
click at [284, 173] on li "Sài Gòn - Ea H'Leo (Miền Đông )" at bounding box center [284, 180] width 313 height 22
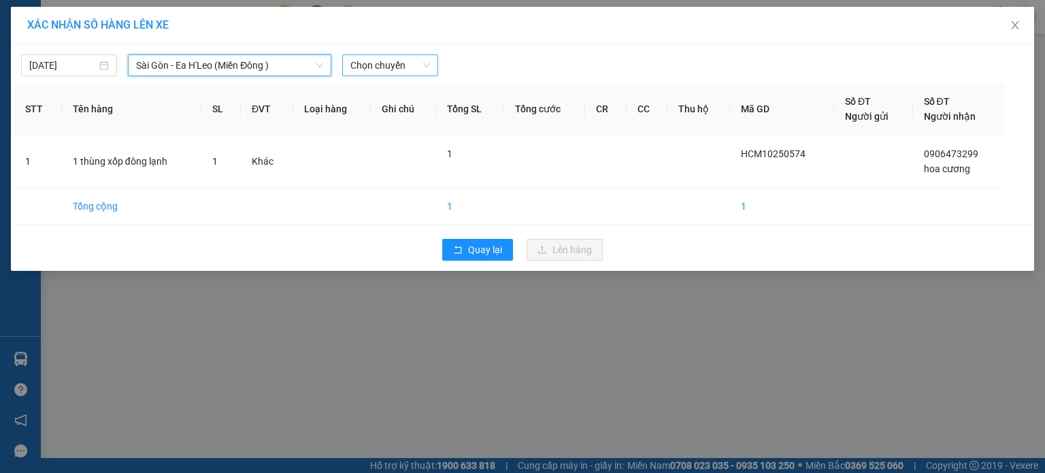
click at [391, 58] on span "Chọn chuyến" at bounding box center [390, 65] width 80 height 20
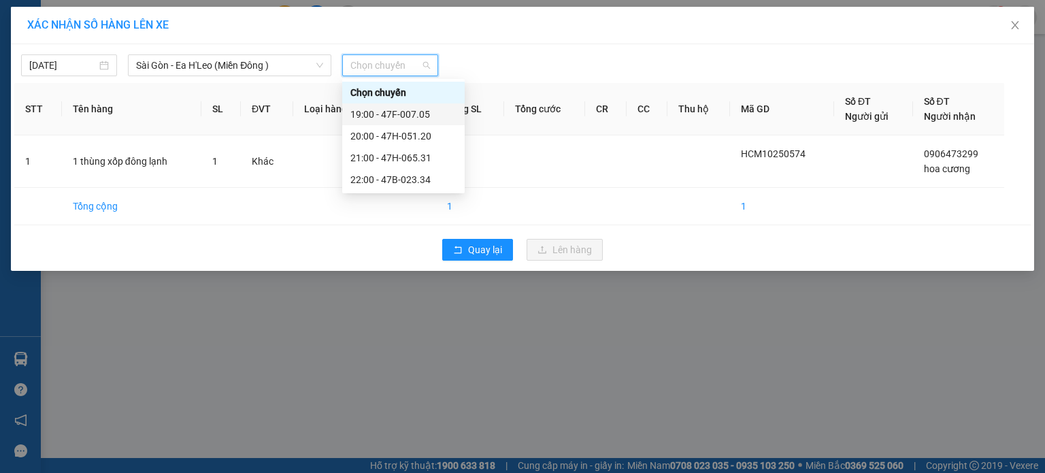
click at [354, 110] on div "19:00 - 47F-007.05" at bounding box center [403, 114] width 106 height 15
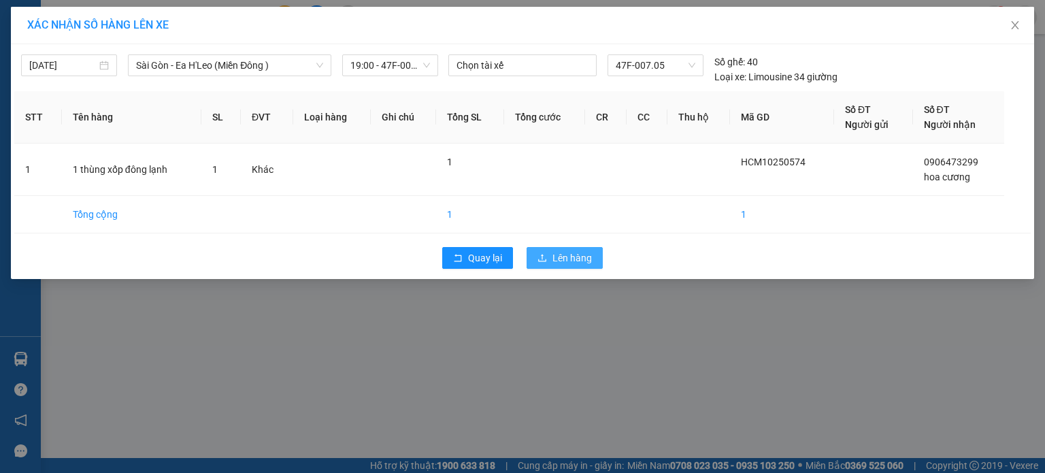
click at [572, 254] on span "Lên hàng" at bounding box center [571, 257] width 39 height 15
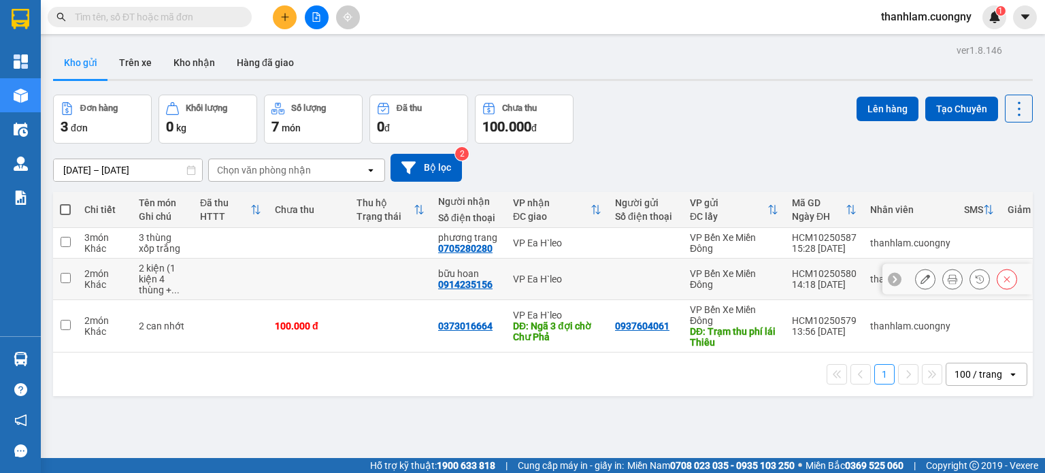
click at [542, 278] on div "VP Ea H`leo" at bounding box center [557, 278] width 88 height 11
checkbox input "true"
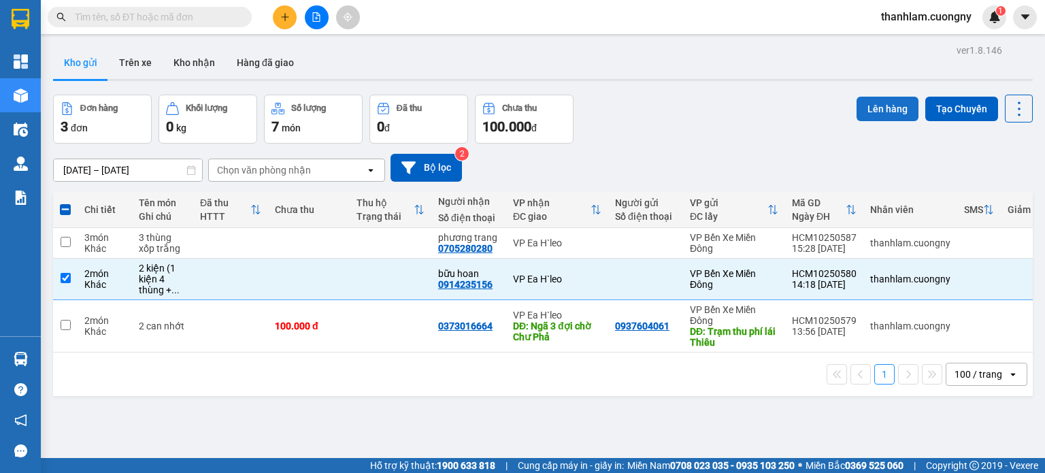
click at [863, 104] on button "Lên hàng" at bounding box center [888, 109] width 62 height 24
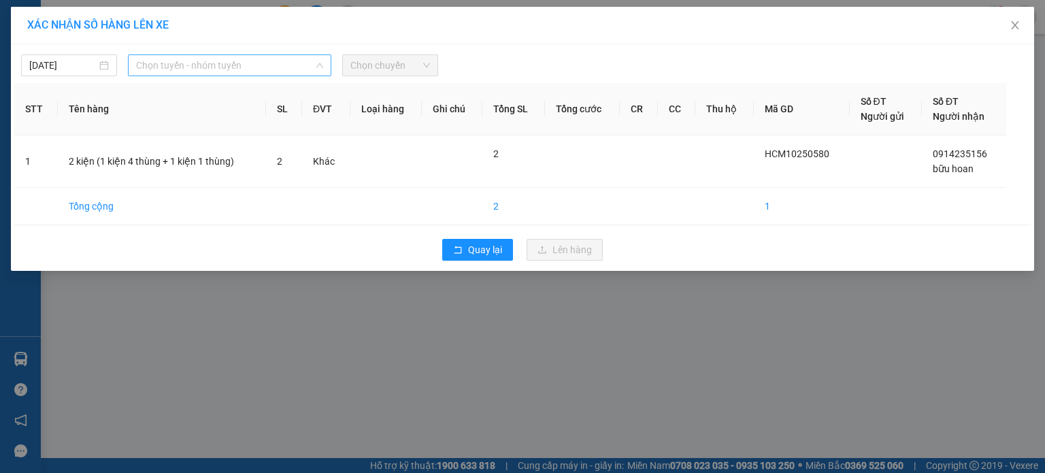
click at [297, 67] on span "Chọn tuyến - nhóm tuyến" at bounding box center [229, 65] width 187 height 20
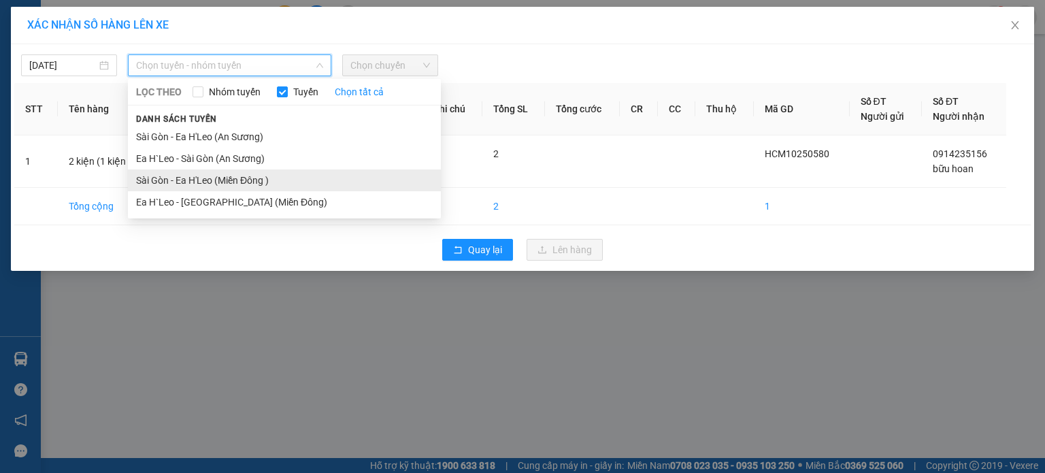
click at [267, 182] on li "Sài Gòn - Ea H'Leo (Miền Đông )" at bounding box center [284, 180] width 313 height 22
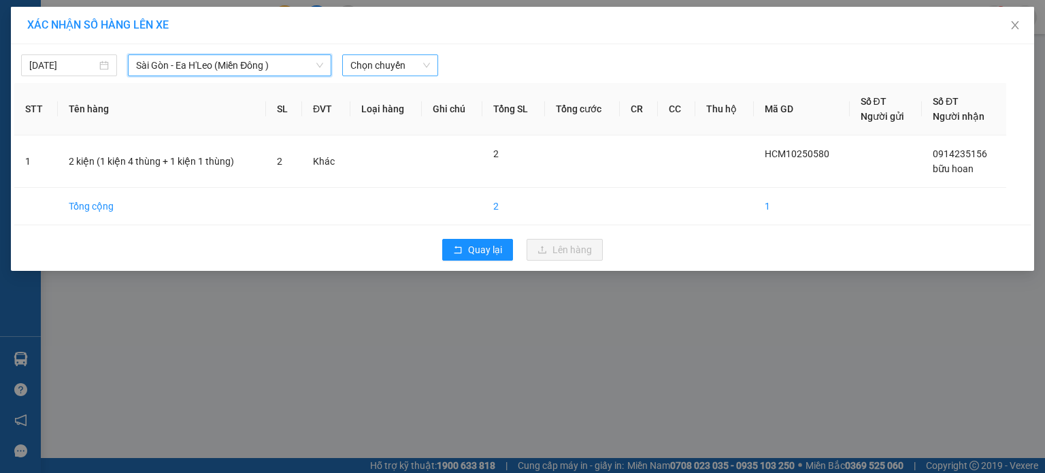
click at [391, 63] on span "Chọn chuyến" at bounding box center [390, 65] width 80 height 20
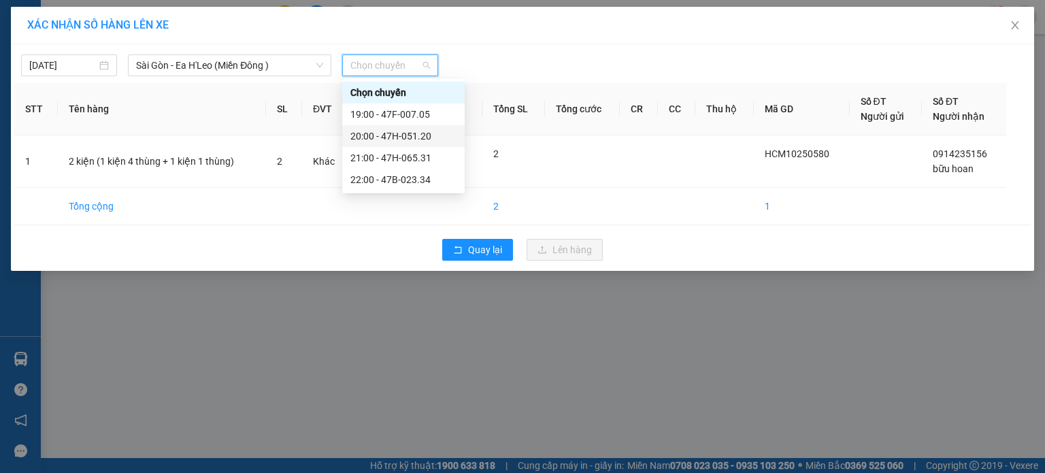
click at [386, 139] on div "20:00 - 47H-051.20" at bounding box center [403, 136] width 106 height 15
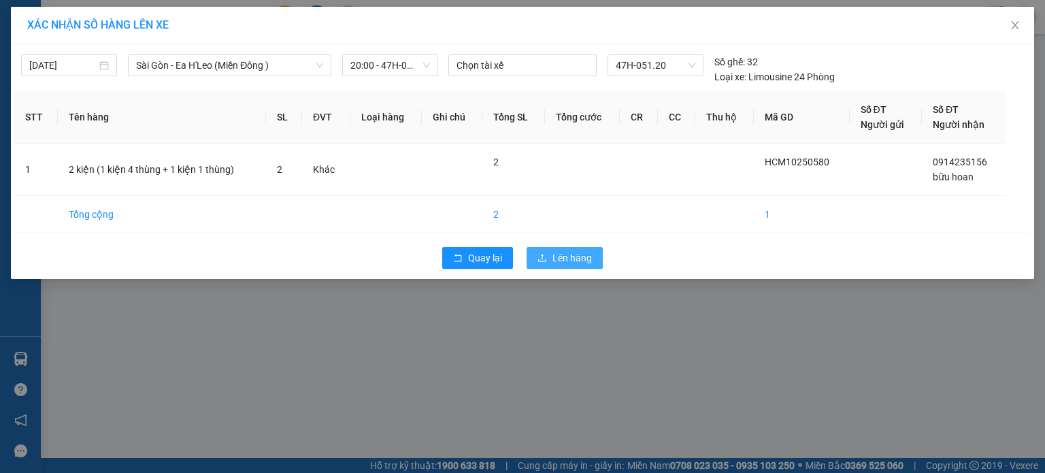
click at [569, 254] on span "Lên hàng" at bounding box center [571, 257] width 39 height 15
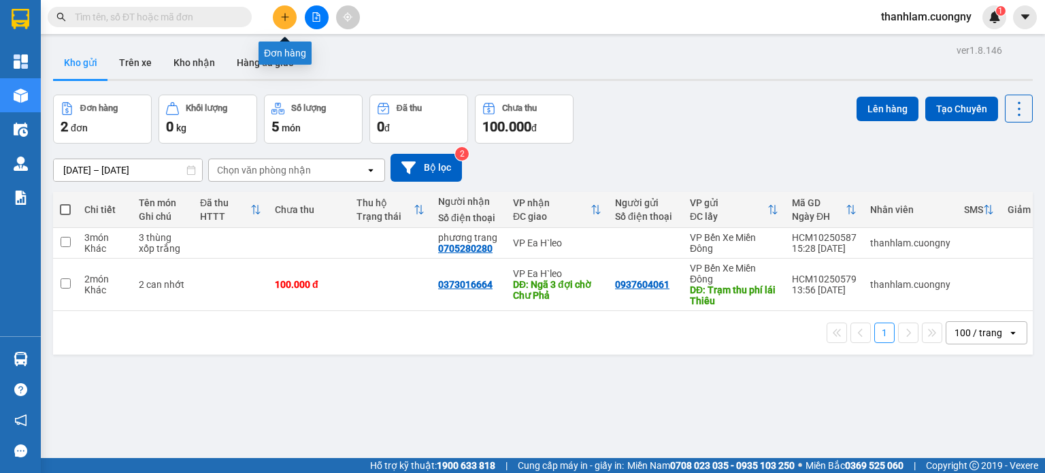
click at [291, 21] on button at bounding box center [285, 17] width 24 height 24
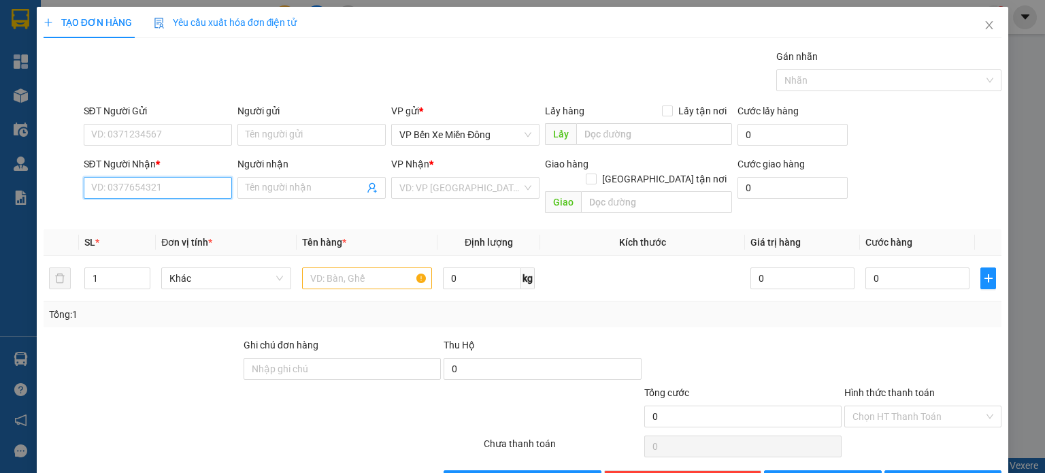
click at [152, 178] on input "SĐT Người Nhận *" at bounding box center [158, 188] width 148 height 22
type input "0964339448"
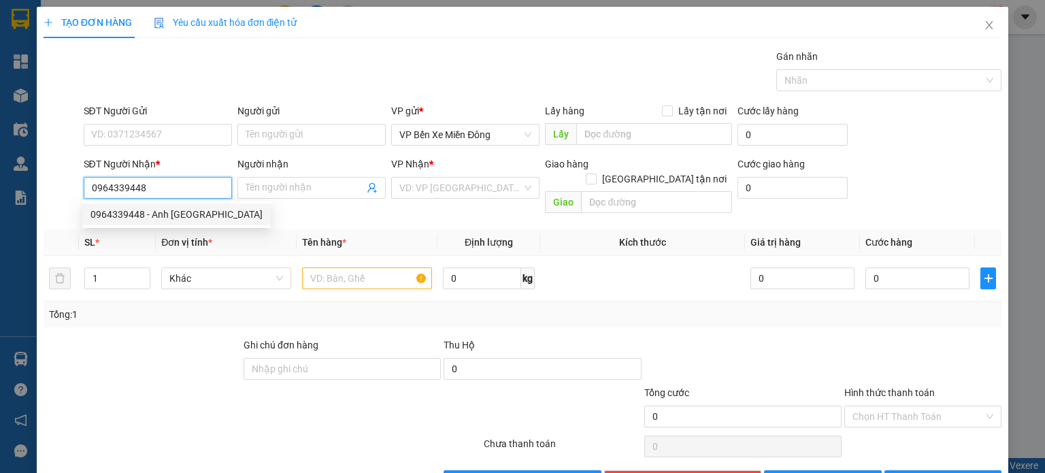
click at [108, 215] on div "0964339448 - Anh Nhật" at bounding box center [176, 214] width 172 height 15
type input "Anh Nhật"
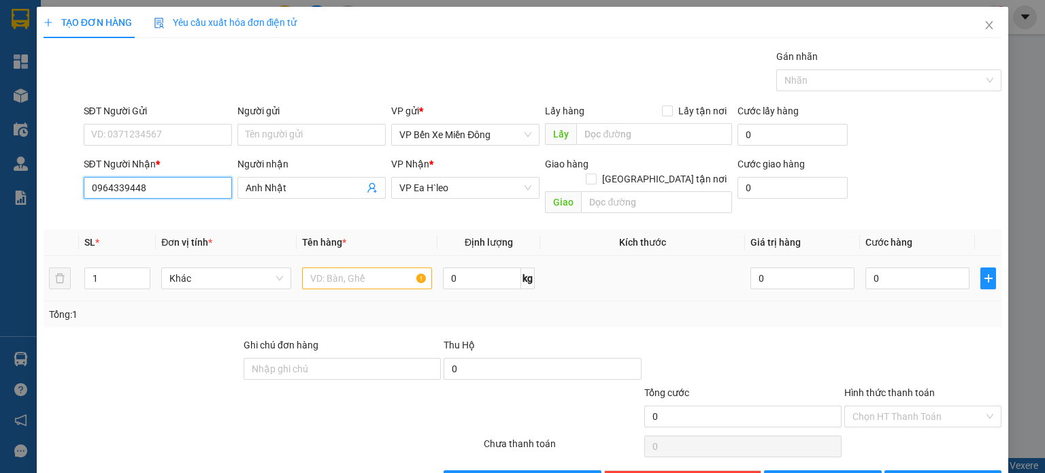
type input "0964339448"
click at [335, 267] on input "text" at bounding box center [367, 278] width 130 height 22
type input "1 hộp giấy nhỏ"
click at [932, 265] on div "0" at bounding box center [917, 278] width 104 height 27
click at [923, 274] on div "0" at bounding box center [917, 278] width 104 height 27
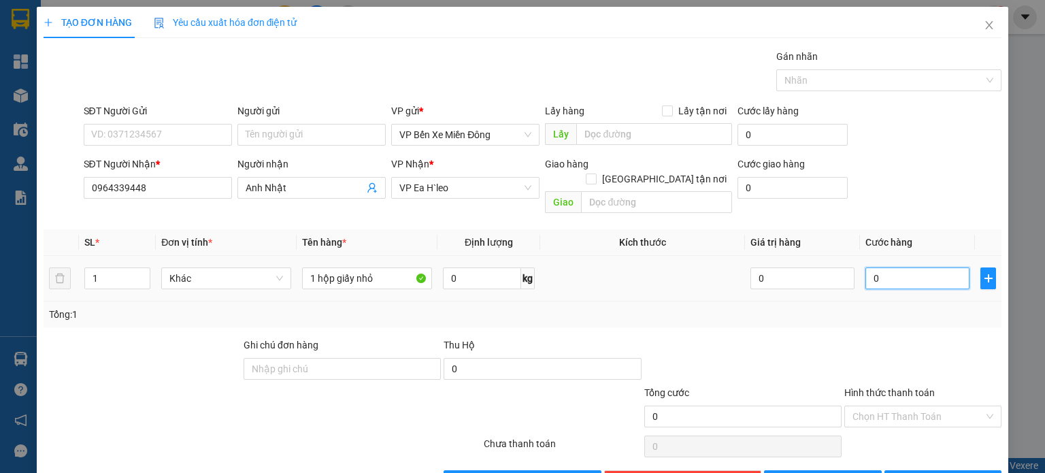
click at [916, 267] on input "0" at bounding box center [917, 278] width 104 height 22
type input "005"
type input "5"
type input "0.050"
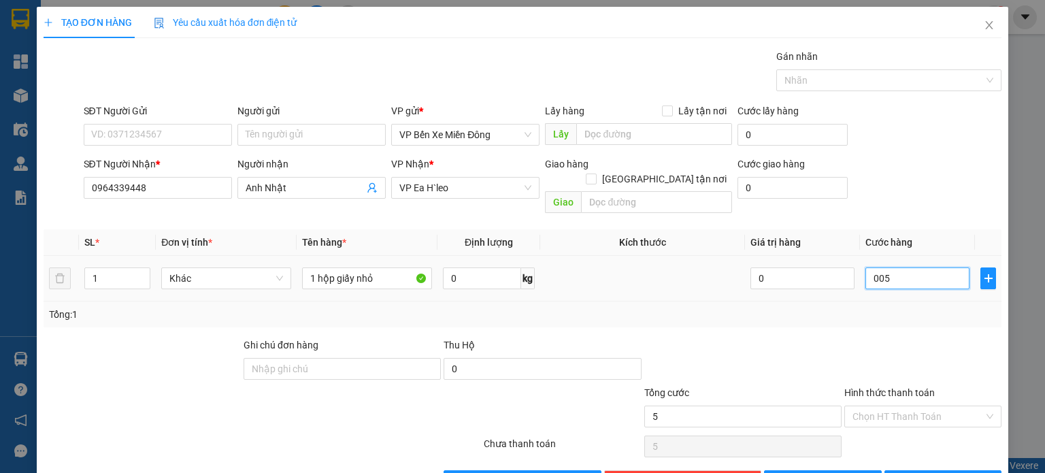
type input "50"
type input "00.500"
type input "500"
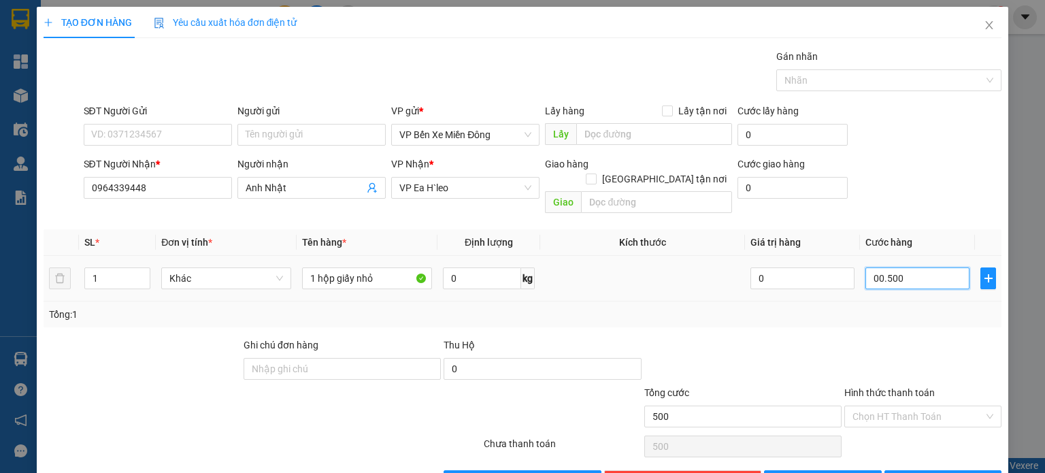
type input "0.005.000"
type input "5.000"
type input "000.050.000"
type input "50.000"
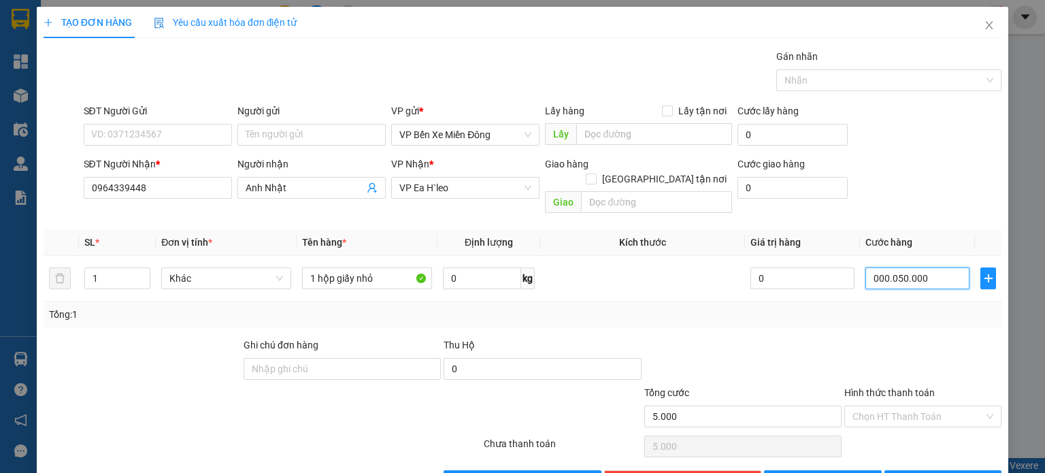
type input "50.000"
click at [880, 307] on div "Tổng: 1" at bounding box center [522, 314] width 947 height 15
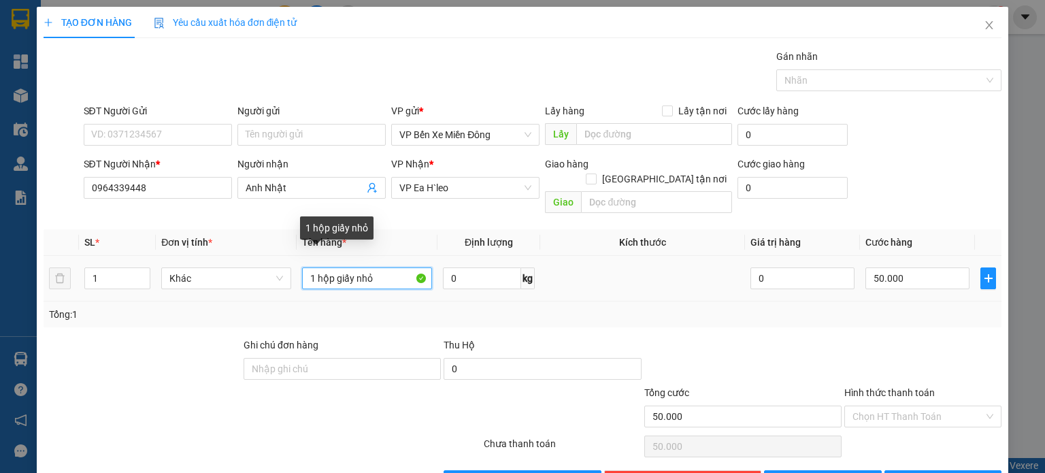
click at [381, 267] on input "1 hộp giấy nhỏ" at bounding box center [367, 278] width 130 height 22
type input "1 hộp giấy nhỏ (linh kiện)"
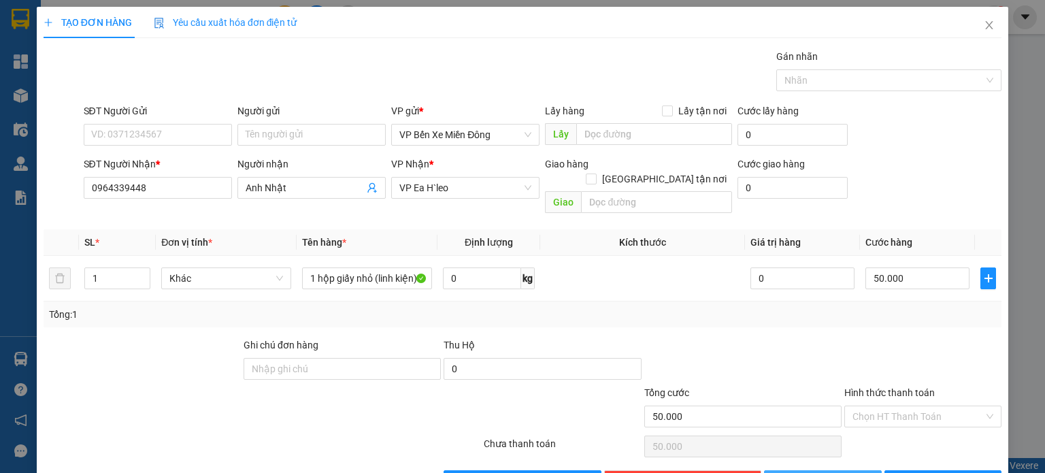
click at [797, 470] on button "[PERSON_NAME]" at bounding box center [823, 481] width 118 height 22
type input "0"
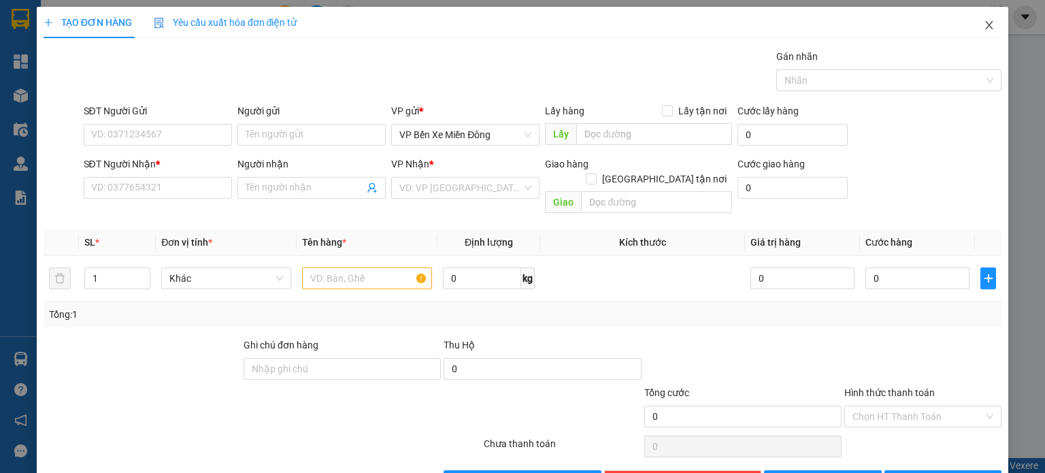
click at [984, 29] on icon "close" at bounding box center [989, 25] width 11 height 11
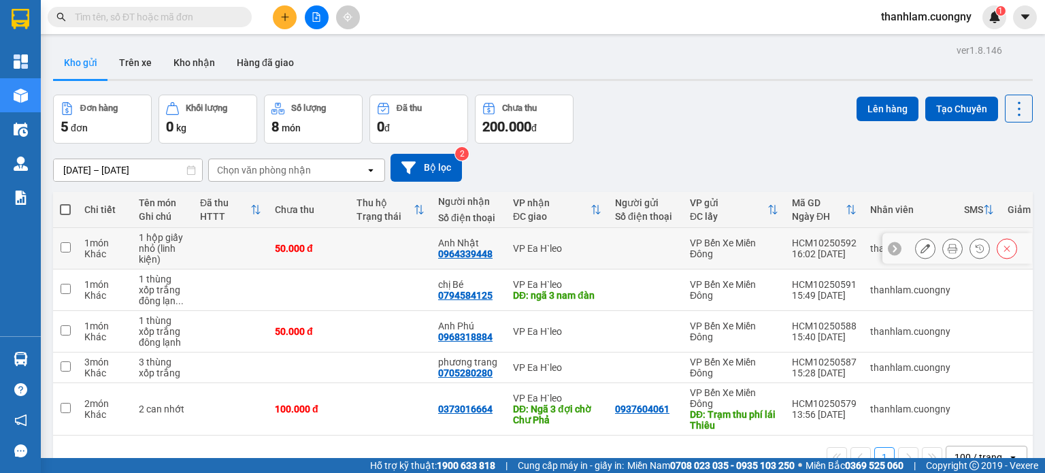
click at [129, 252] on td "1 món Khác" at bounding box center [105, 249] width 54 height 42
checkbox input "true"
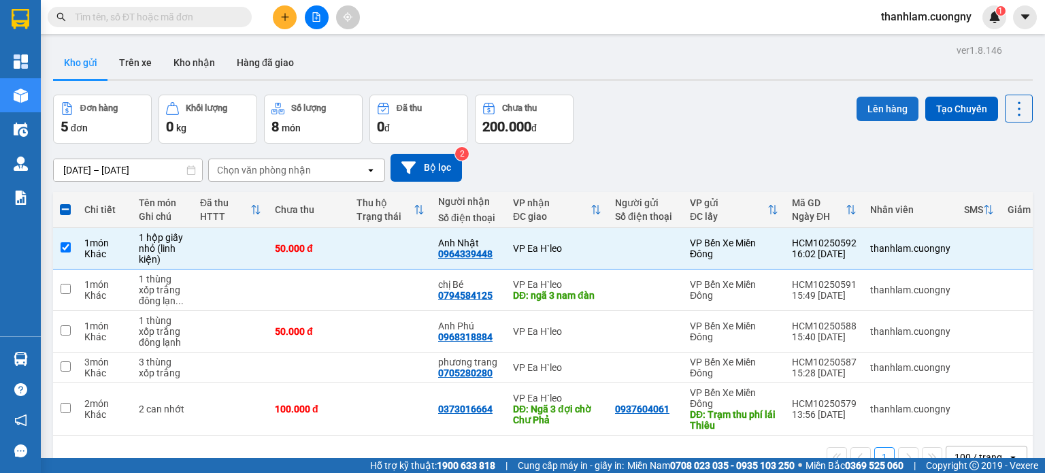
click at [863, 111] on button "Lên hàng" at bounding box center [888, 109] width 62 height 24
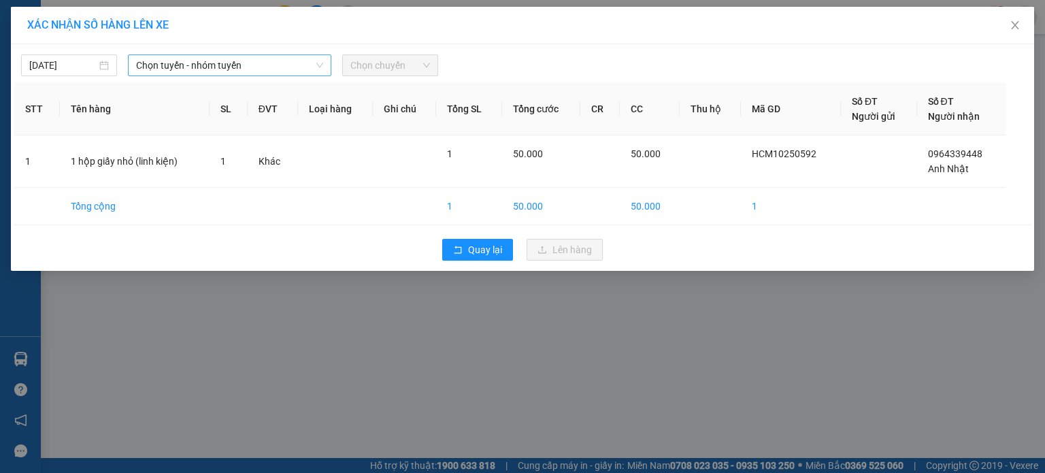
click at [303, 65] on span "Chọn tuyến - nhóm tuyến" at bounding box center [229, 65] width 187 height 20
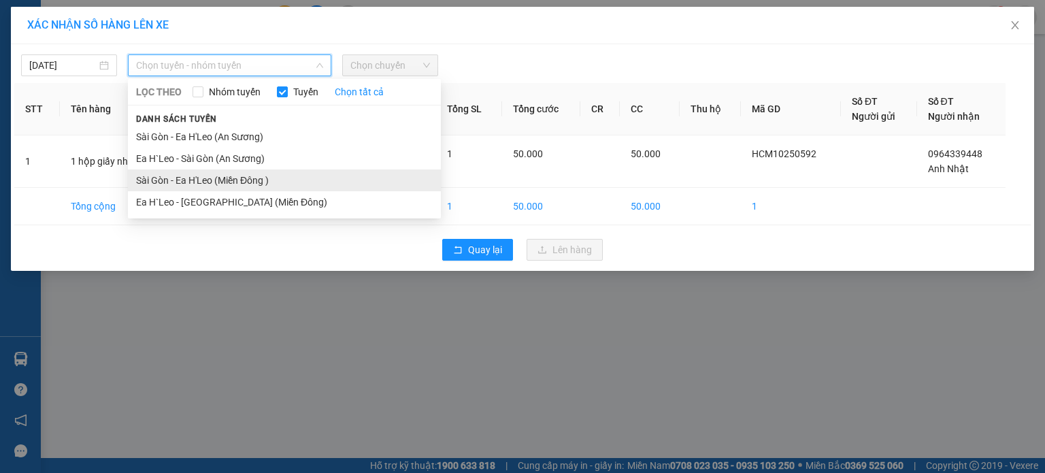
click at [272, 181] on li "Sài Gòn - Ea H'Leo (Miền Đông )" at bounding box center [284, 180] width 313 height 22
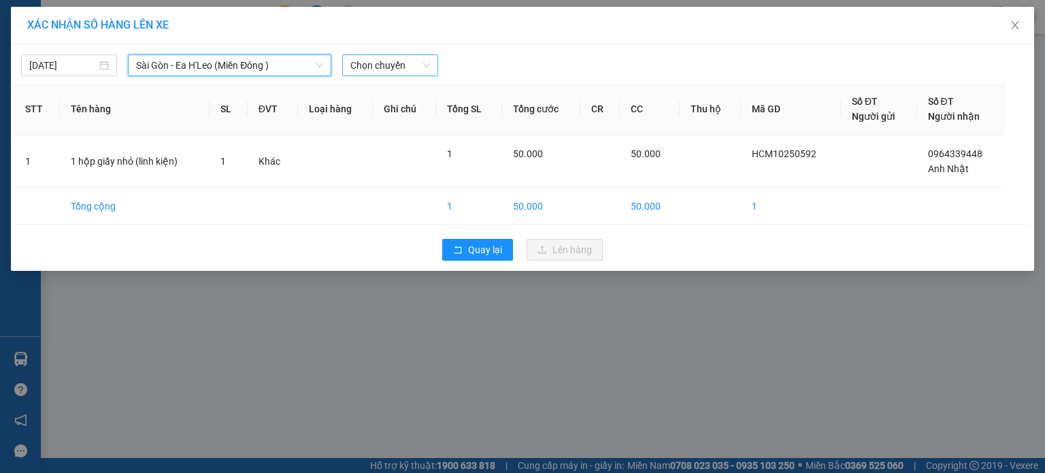
click at [399, 62] on span "Chọn chuyến" at bounding box center [390, 65] width 80 height 20
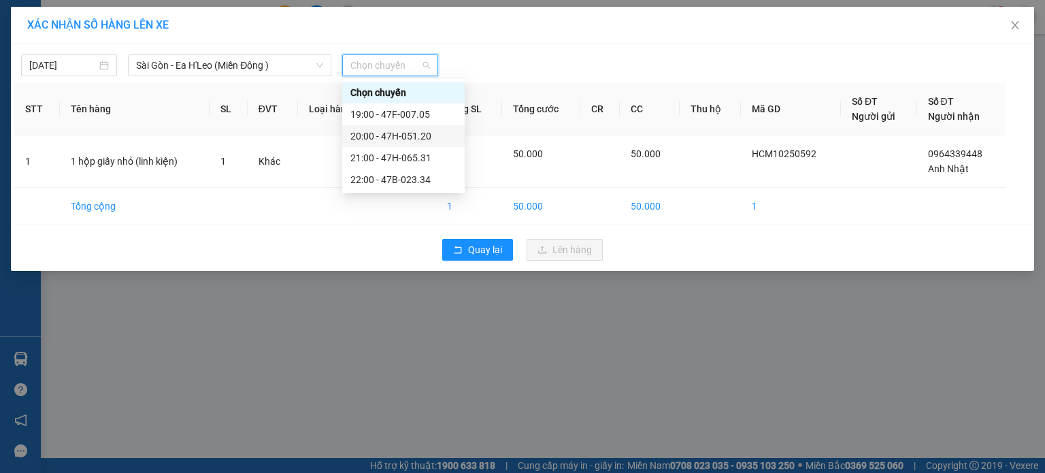
click at [408, 135] on div "20:00 - 47H-051.20" at bounding box center [403, 136] width 106 height 15
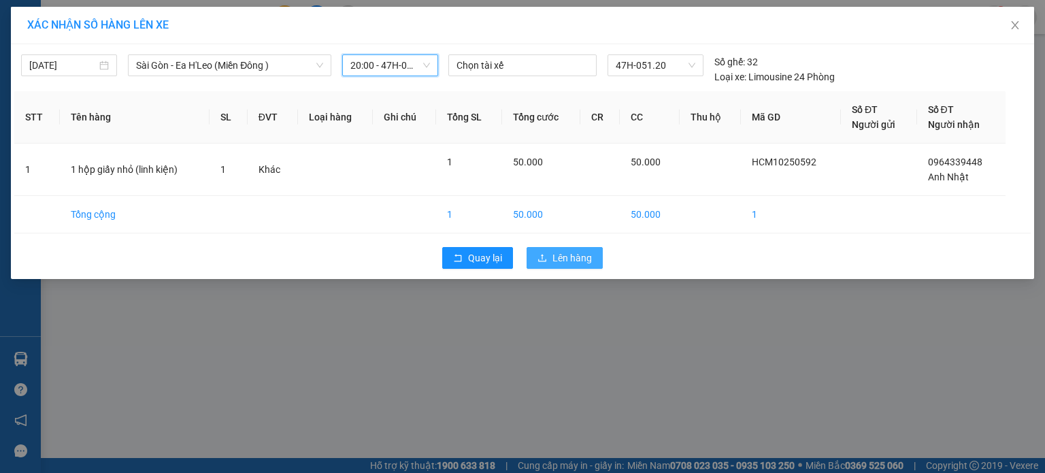
click at [561, 251] on span "Lên hàng" at bounding box center [571, 257] width 39 height 15
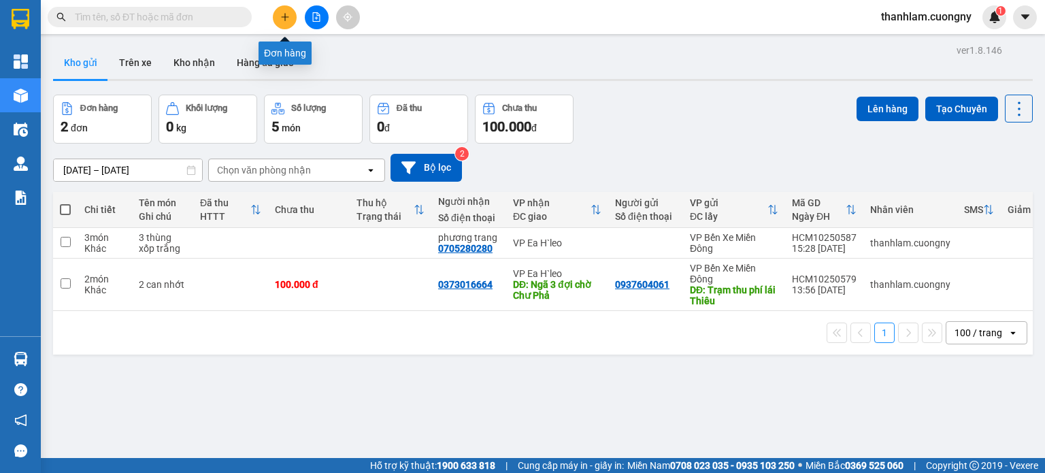
click at [290, 18] on button at bounding box center [285, 17] width 24 height 24
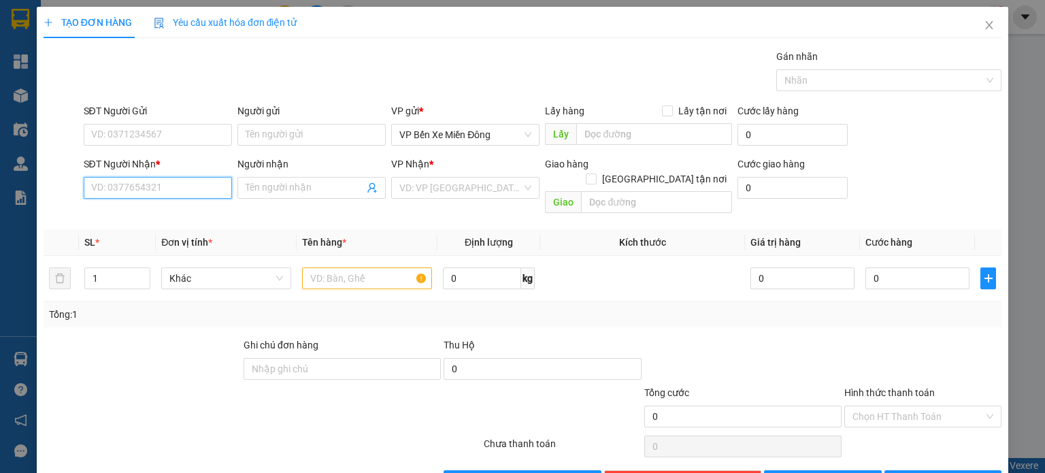
click at [197, 193] on input "SĐT Người Nhận *" at bounding box center [158, 188] width 148 height 22
click at [187, 220] on div "0968318884" at bounding box center [155, 214] width 131 height 15
type input "0968318884"
click at [291, 185] on input "Người nhận" at bounding box center [305, 187] width 118 height 15
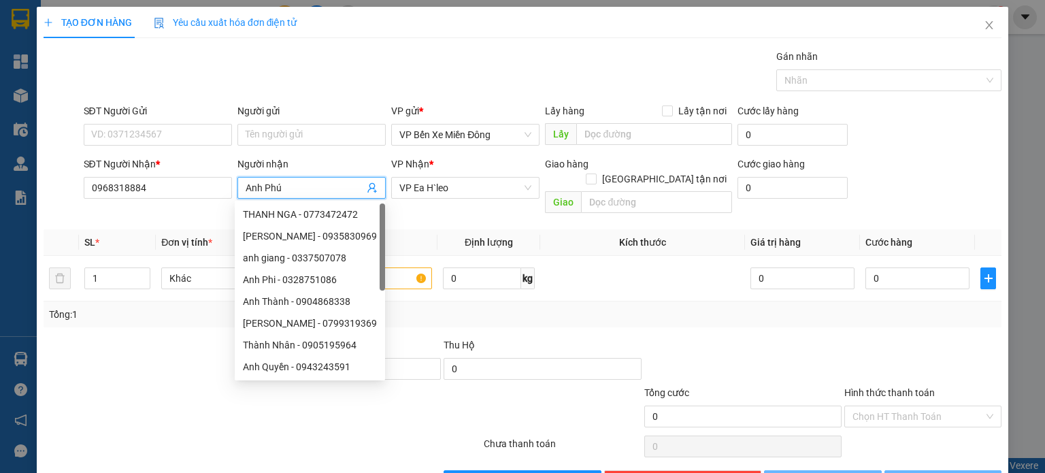
type input "Anh Phú"
click at [218, 348] on div at bounding box center [142, 361] width 200 height 48
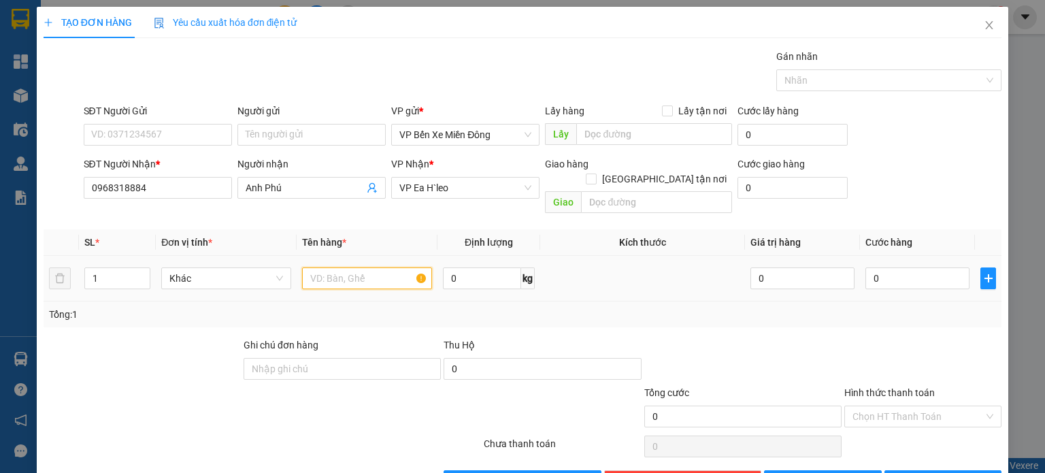
click at [378, 267] on input "text" at bounding box center [367, 278] width 130 height 22
type input "1 thùng xốp trắng đông lạnh"
click at [511, 307] on div "Tổng: 1" at bounding box center [522, 314] width 947 height 15
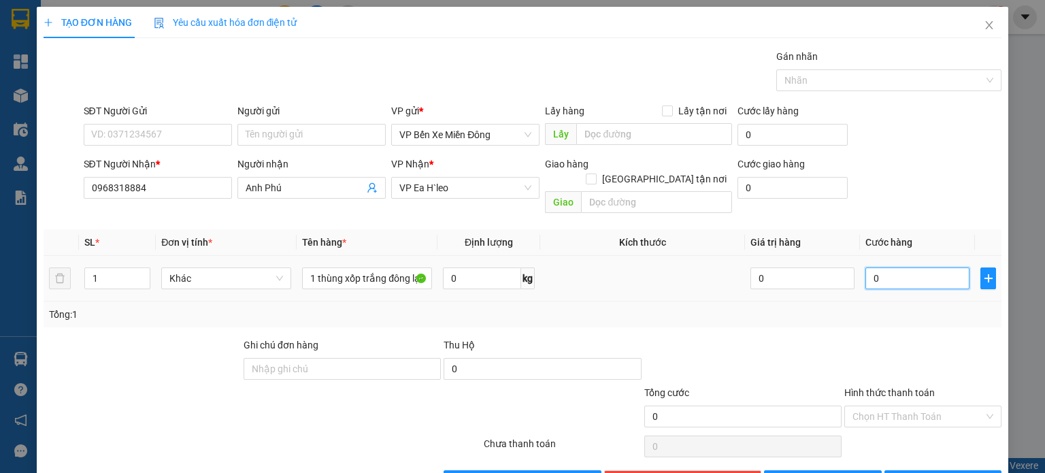
click at [879, 267] on input "0" at bounding box center [917, 278] width 104 height 22
type input "005"
type input "5"
type input "0.050"
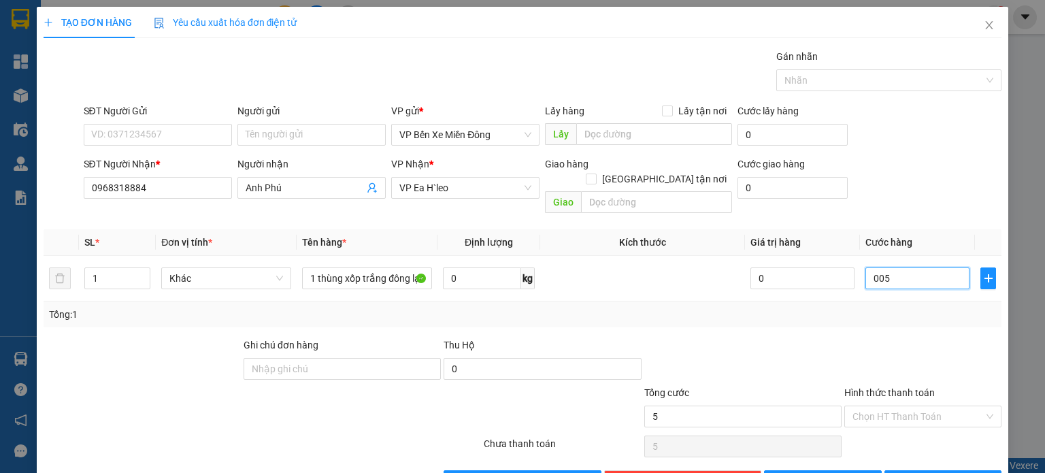
type input "50"
type input "00.500"
type input "500"
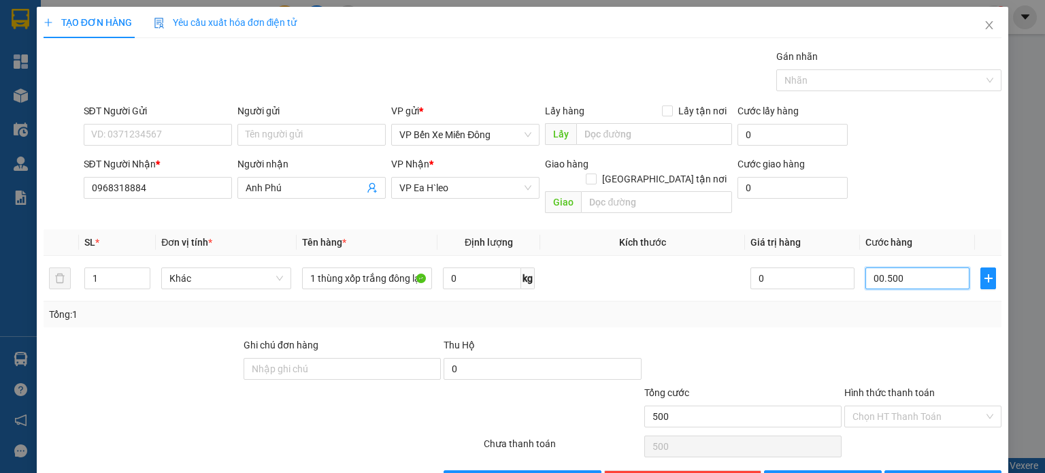
type input "0.005.000"
type input "5.000"
type input "000.050.000"
type input "50.000"
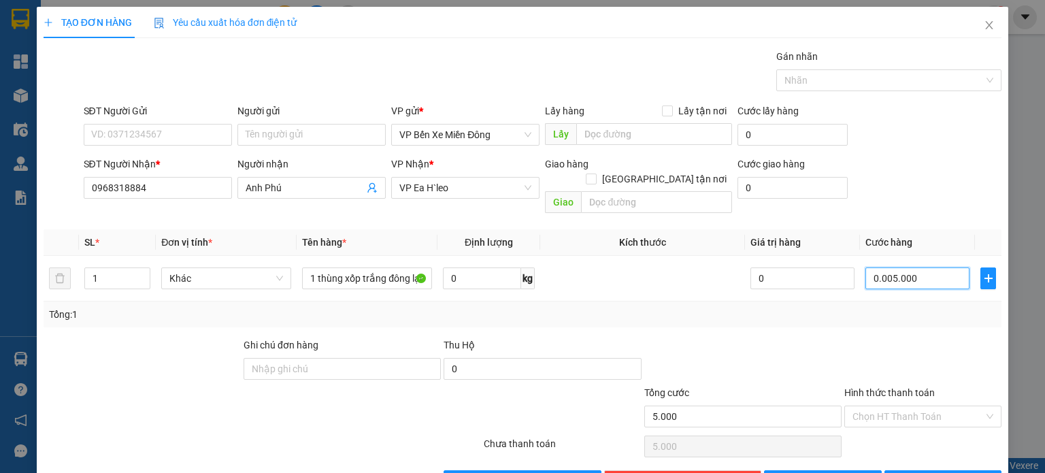
type input "50.000"
click at [855, 301] on div "Tổng: 1" at bounding box center [523, 314] width 958 height 26
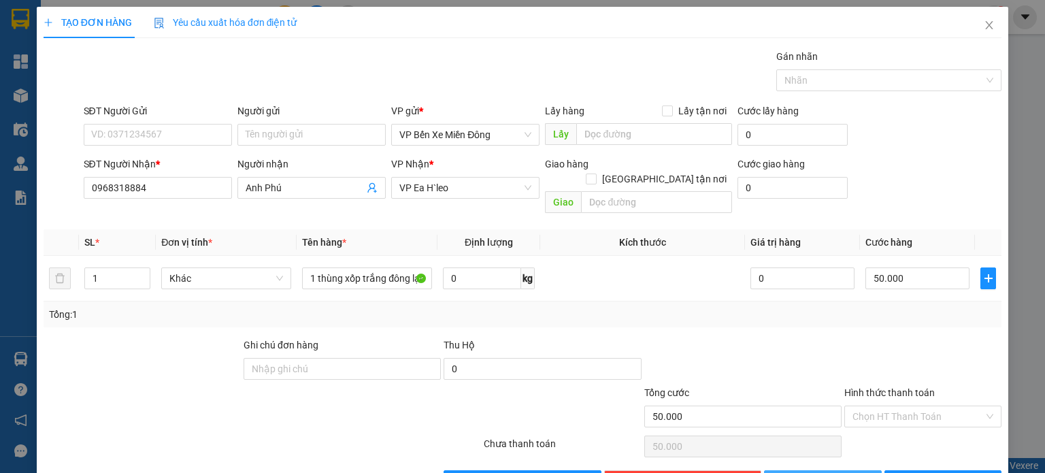
click at [844, 470] on button "[PERSON_NAME]" at bounding box center [823, 481] width 118 height 22
type input "0"
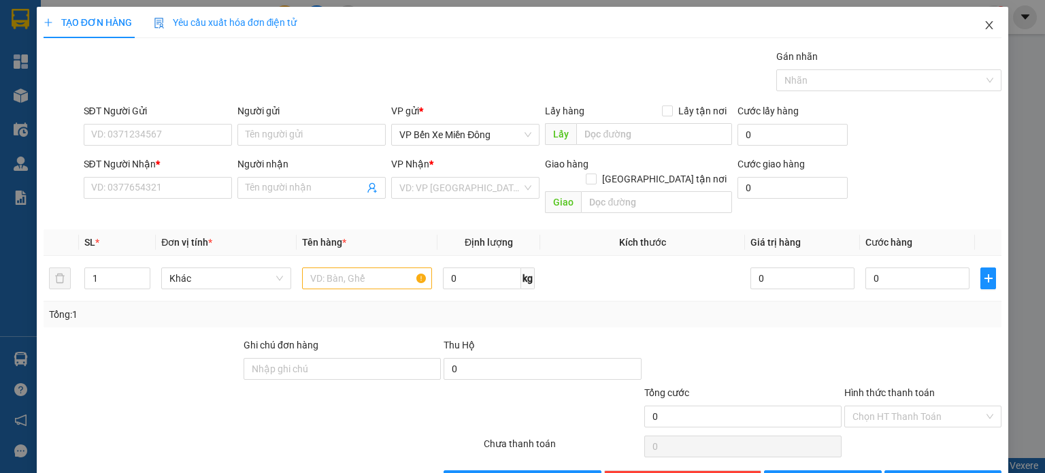
click at [972, 29] on span "Close" at bounding box center [989, 26] width 38 height 38
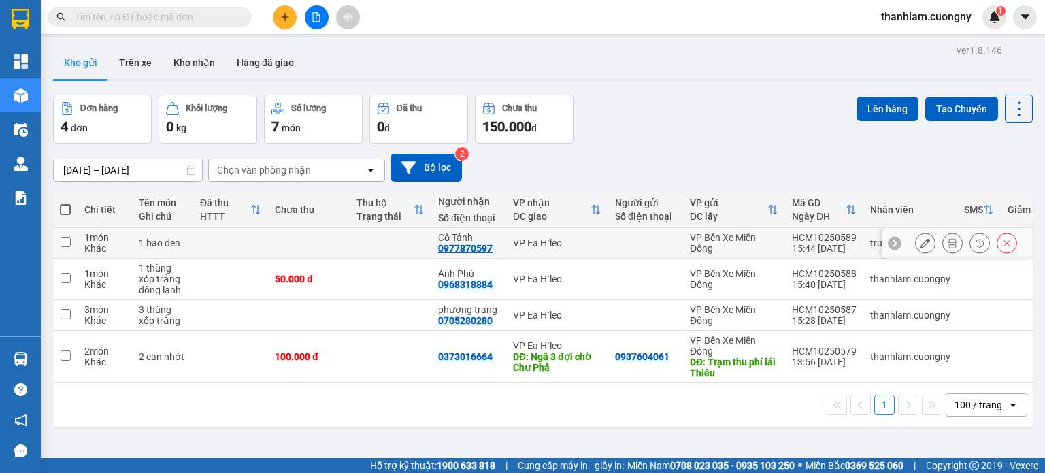
click at [250, 250] on td at bounding box center [230, 243] width 75 height 31
checkbox input "true"
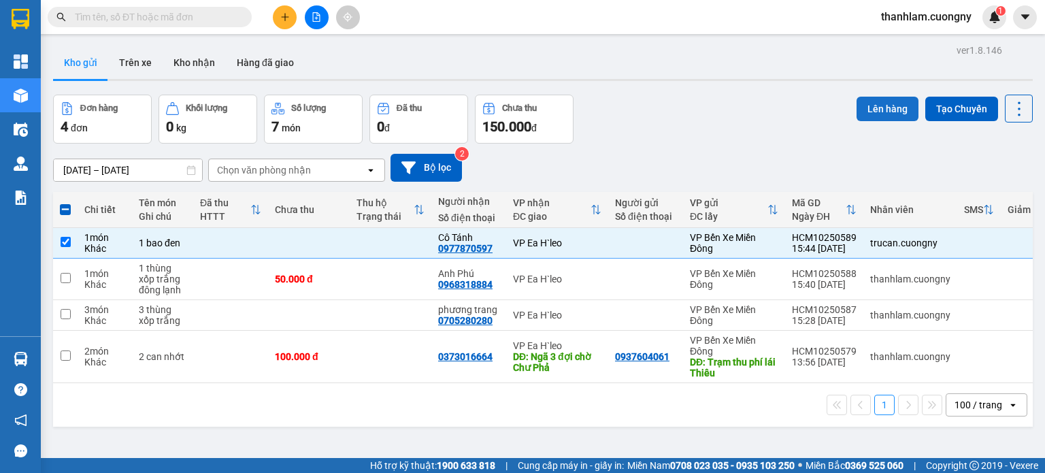
click at [863, 112] on button "Lên hàng" at bounding box center [888, 109] width 62 height 24
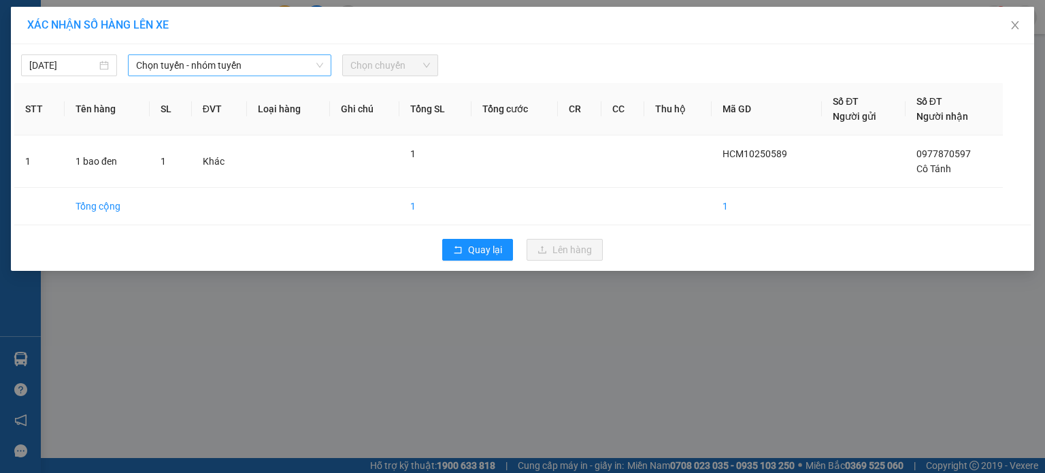
click at [280, 65] on span "Chọn tuyến - nhóm tuyến" at bounding box center [229, 65] width 187 height 20
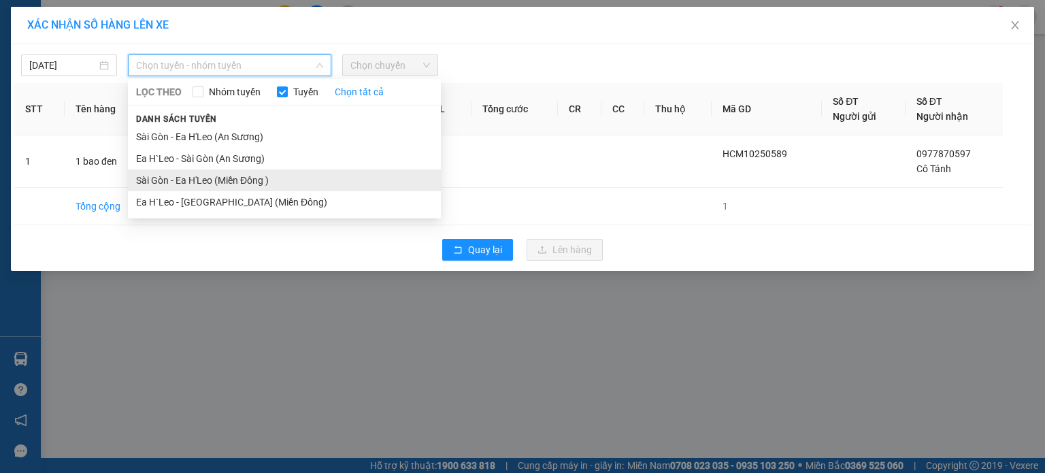
click at [261, 176] on li "Sài Gòn - Ea H'Leo (Miền Đông )" at bounding box center [284, 180] width 313 height 22
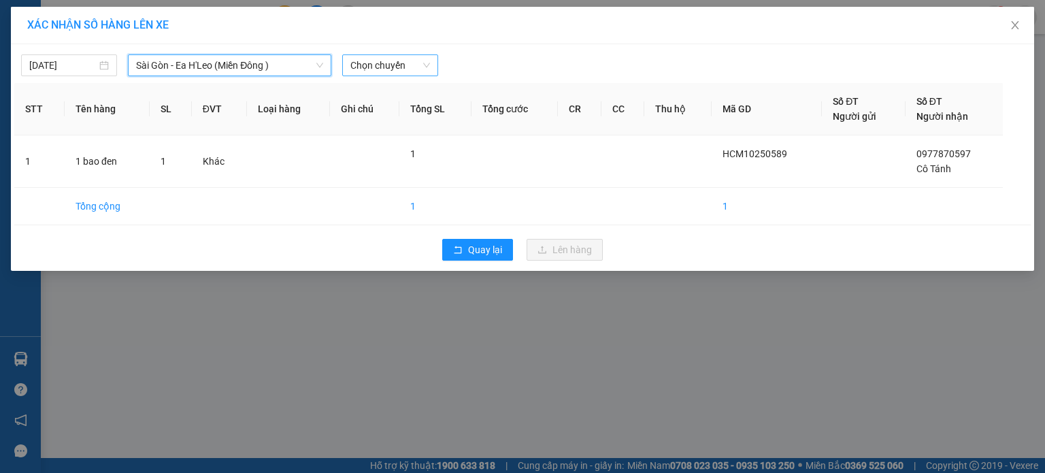
click at [412, 56] on span "Chọn chuyến" at bounding box center [390, 65] width 80 height 20
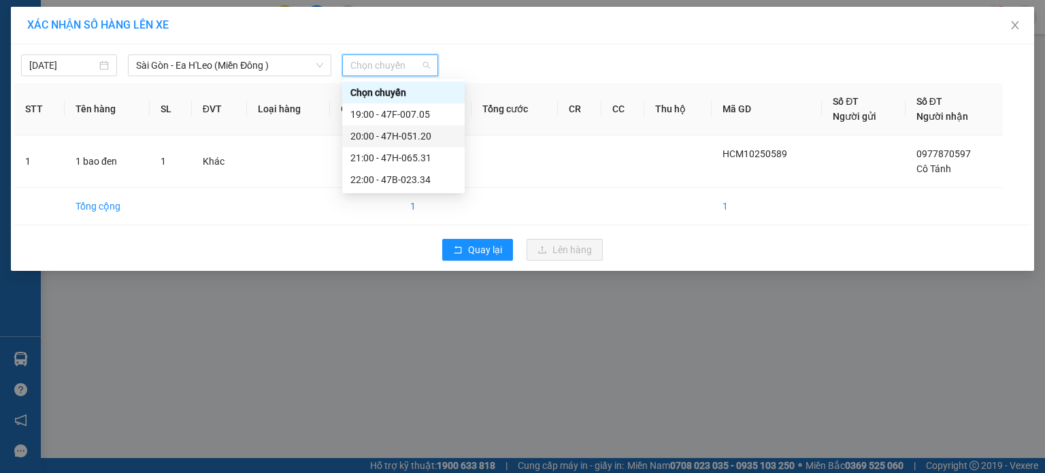
click at [409, 139] on div "20:00 - 47H-051.20" at bounding box center [403, 136] width 106 height 15
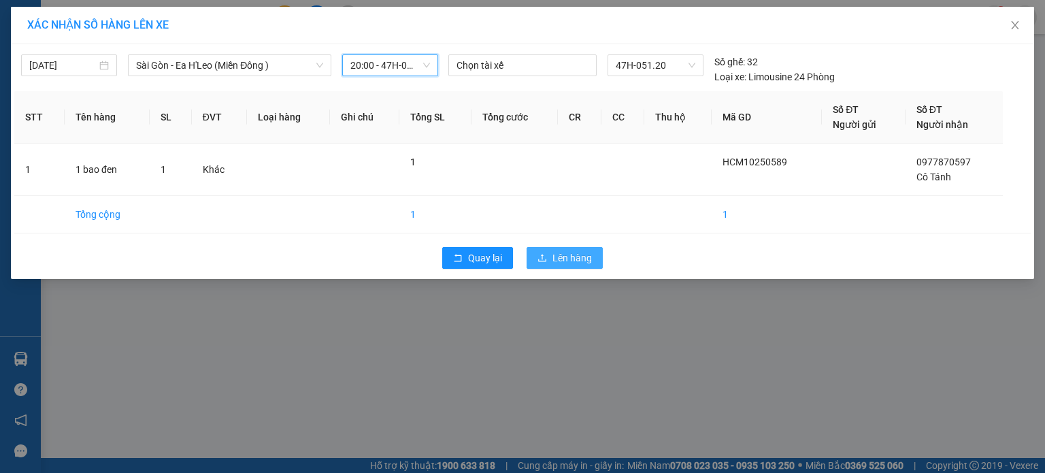
click at [561, 256] on span "Lên hàng" at bounding box center [571, 257] width 39 height 15
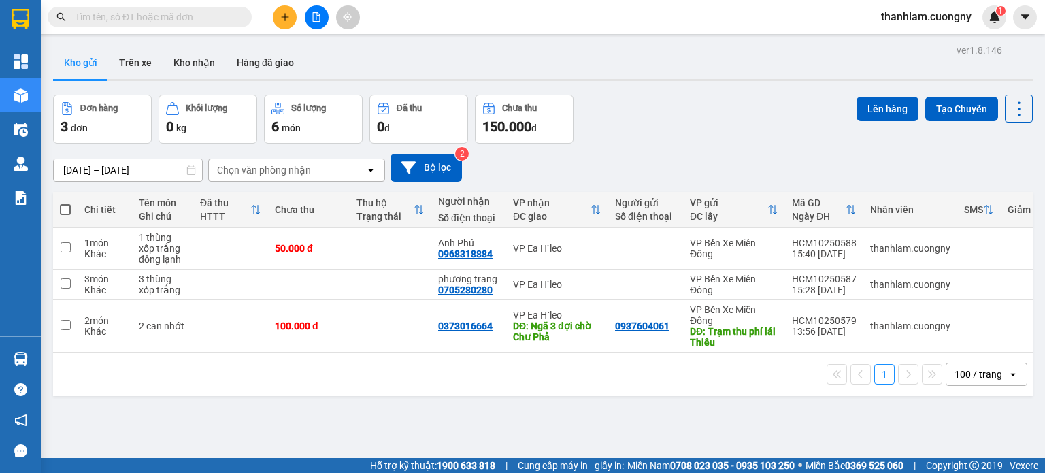
click at [291, 21] on button at bounding box center [285, 17] width 24 height 24
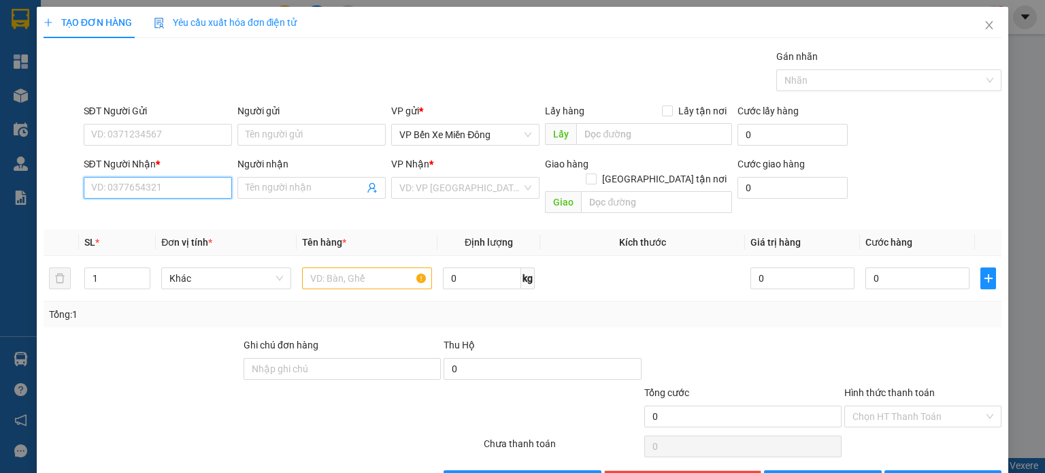
click at [209, 186] on input "SĐT Người Nhận *" at bounding box center [158, 188] width 148 height 22
click at [142, 209] on div "0979444777 - Vạn Tường" at bounding box center [155, 214] width 131 height 15
type input "0979444777"
type input "Vạn Tường"
type input "0979444777"
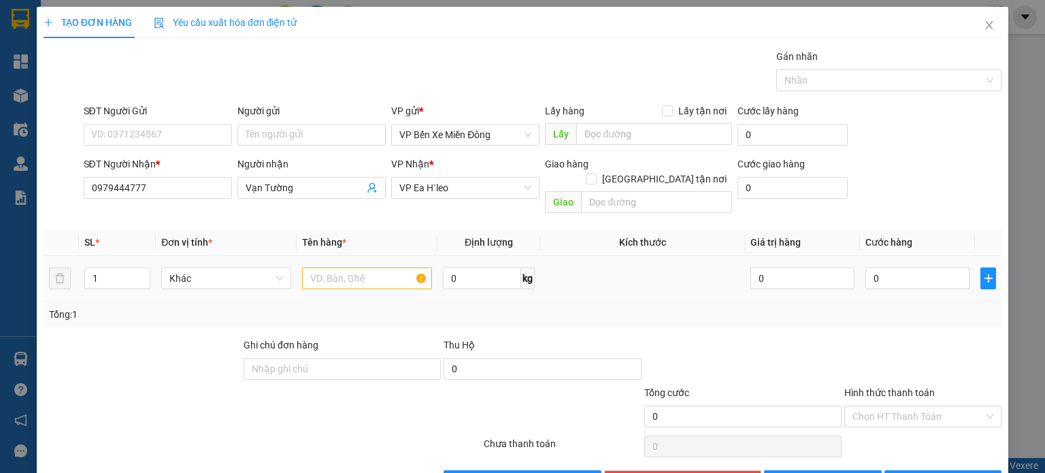
click at [363, 265] on div at bounding box center [367, 278] width 130 height 27
click at [360, 267] on input "text" at bounding box center [367, 278] width 130 height 22
type input "1 hộp giáy đen (linh kiện)"
click at [792, 470] on button "[PERSON_NAME]" at bounding box center [823, 481] width 118 height 22
click at [985, 25] on span "Close" at bounding box center [989, 26] width 38 height 38
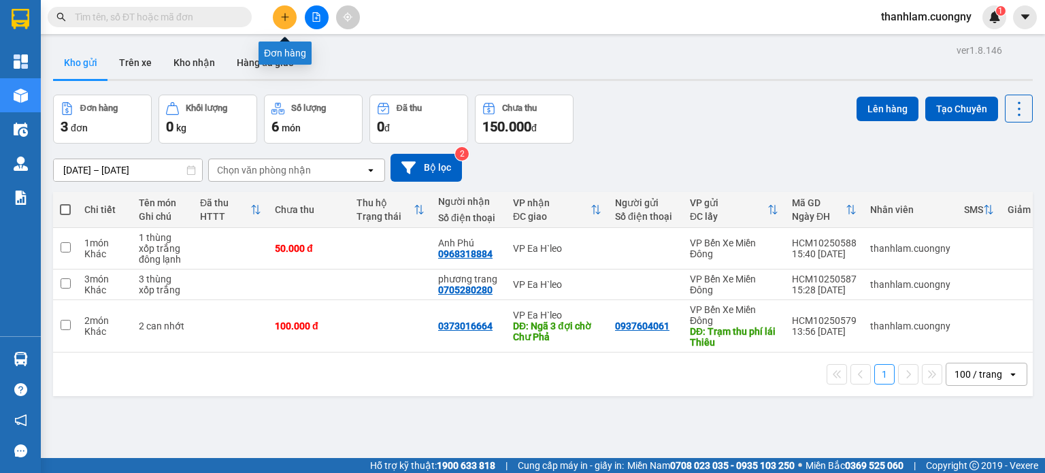
click at [282, 17] on icon "plus" at bounding box center [284, 16] width 7 height 1
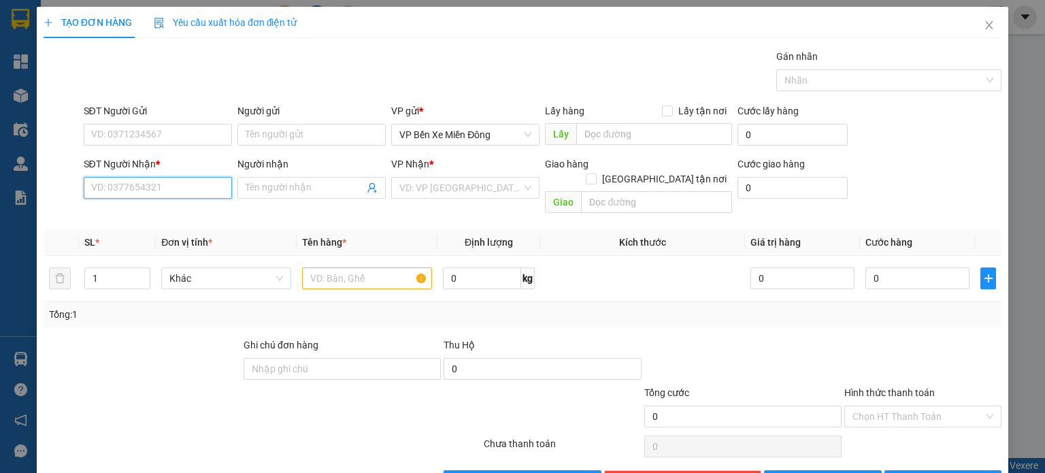
click at [204, 178] on input "SĐT Người Nhận *" at bounding box center [158, 188] width 148 height 22
click at [194, 212] on div "0794584125 - chị Bé" at bounding box center [155, 214] width 131 height 15
type input "0794584125"
type input "chị Bé"
type input "ngã 3 nam đàn"
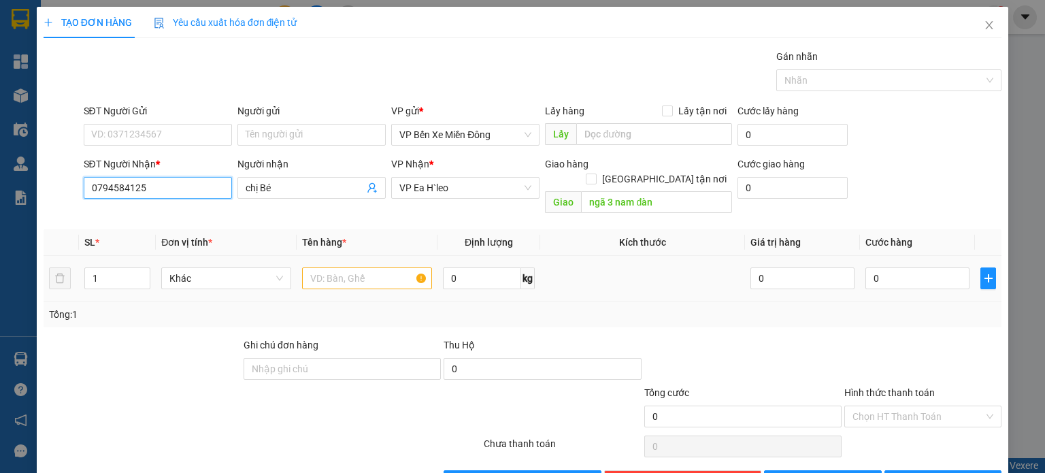
type input "0794584125"
click at [325, 267] on input "text" at bounding box center [367, 278] width 130 height 22
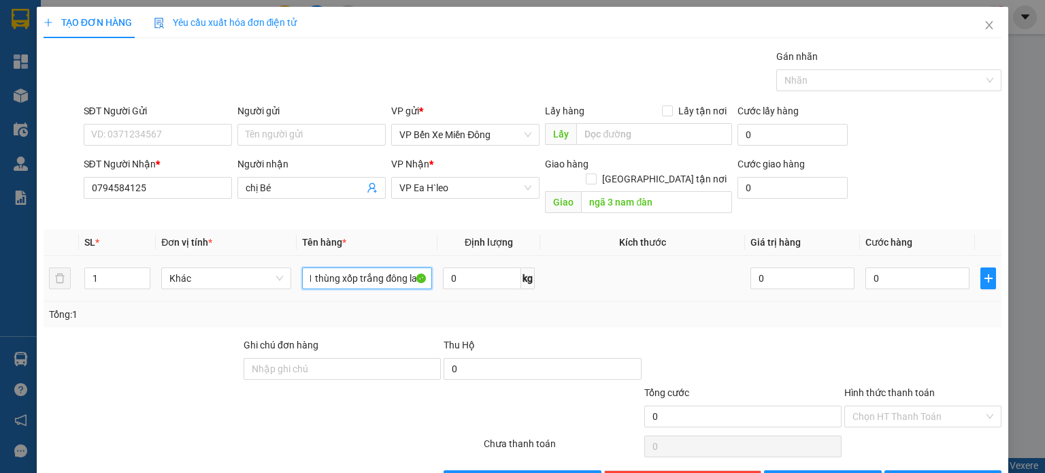
scroll to position [0, 8]
type input "1 thùng xốp trắng đông lạnh"
click at [789, 472] on icon "save" at bounding box center [784, 480] width 9 height 9
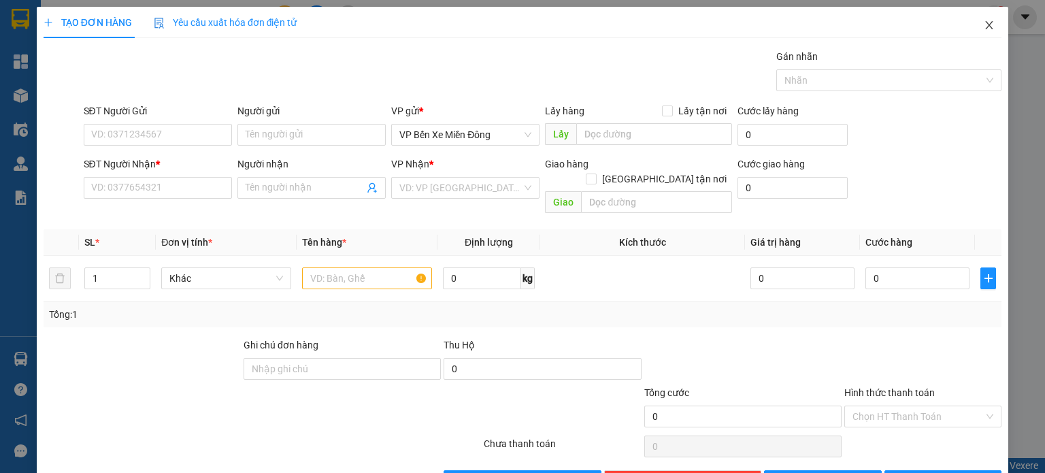
click at [986, 24] on span "Close" at bounding box center [989, 26] width 38 height 38
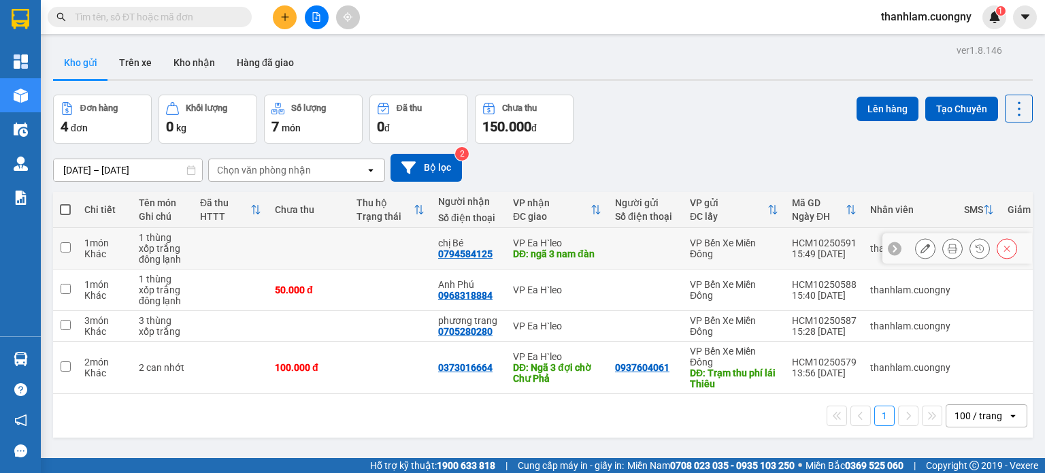
click at [282, 242] on td at bounding box center [309, 249] width 82 height 42
checkbox input "true"
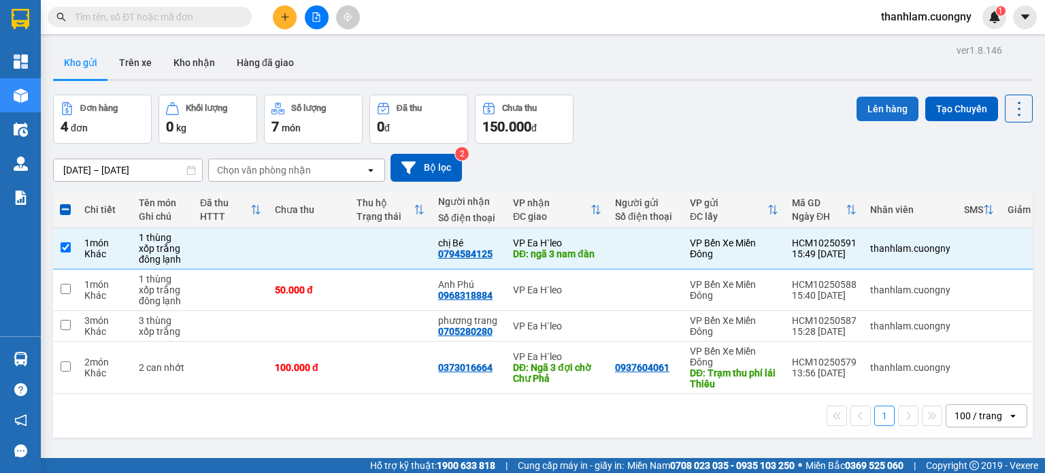
click at [857, 110] on button "Lên hàng" at bounding box center [888, 109] width 62 height 24
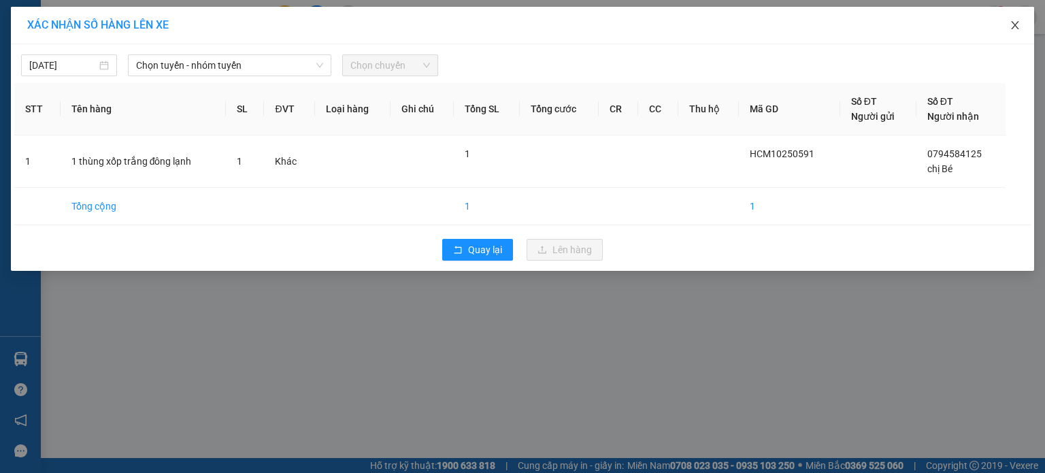
click at [1023, 20] on span "Close" at bounding box center [1015, 26] width 38 height 38
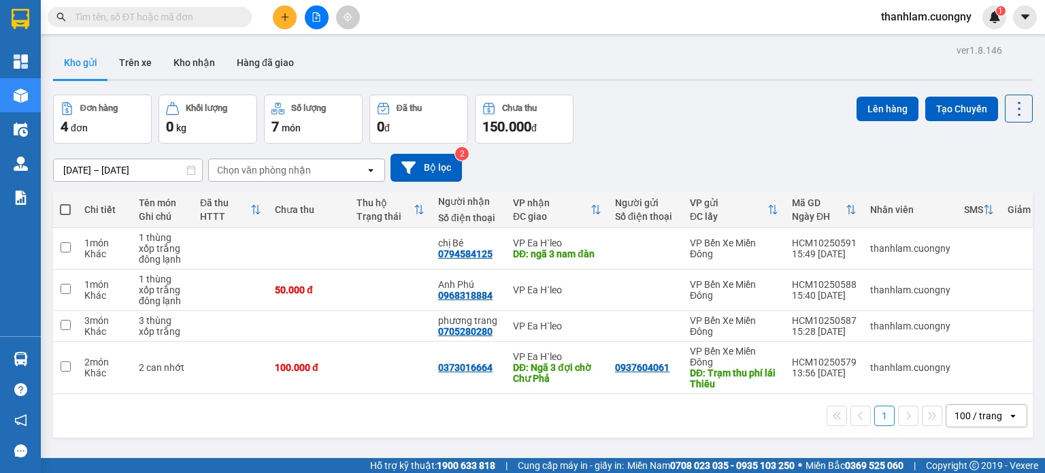
click at [216, 20] on input "text" at bounding box center [155, 17] width 161 height 15
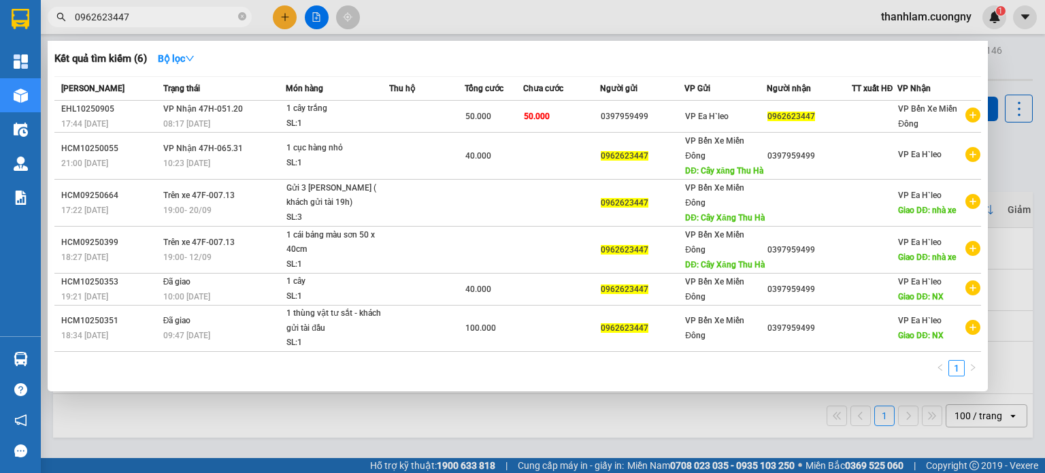
type input "0962623447"
click at [388, 415] on div at bounding box center [522, 236] width 1045 height 473
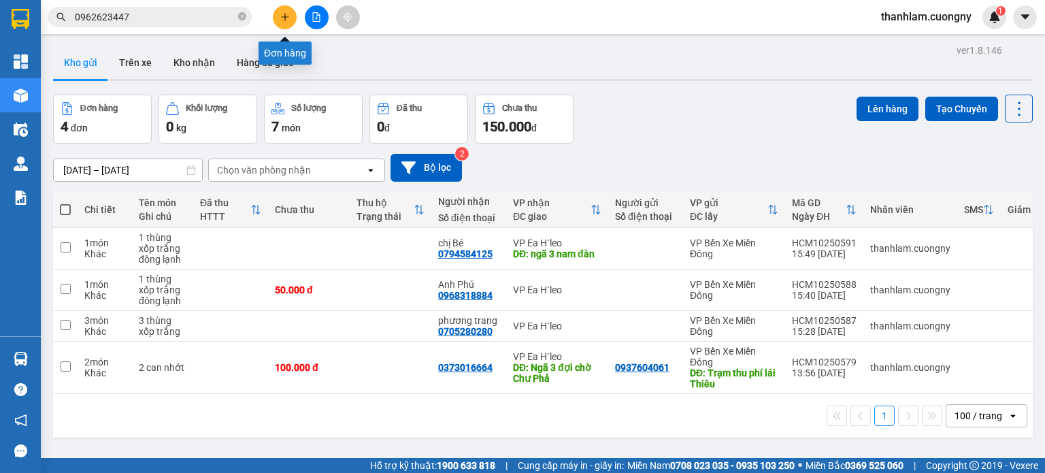
click at [288, 13] on icon "plus" at bounding box center [285, 17] width 10 height 10
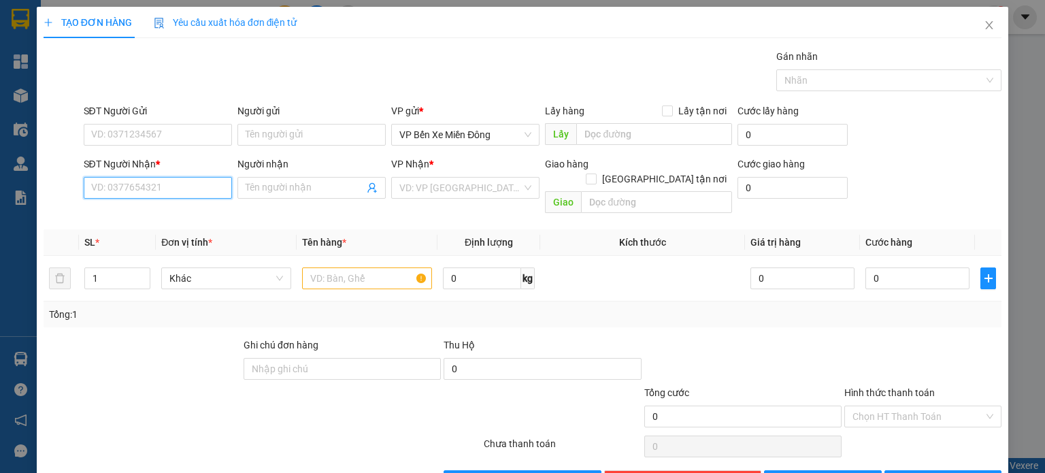
click at [137, 187] on input "SĐT Người Nhận *" at bounding box center [158, 188] width 148 height 22
type input "0978817368"
click at [167, 212] on div "0978817368 - cô tuyết 82" at bounding box center [155, 214] width 131 height 15
type input "cô tuyết 82"
type input "0978817368"
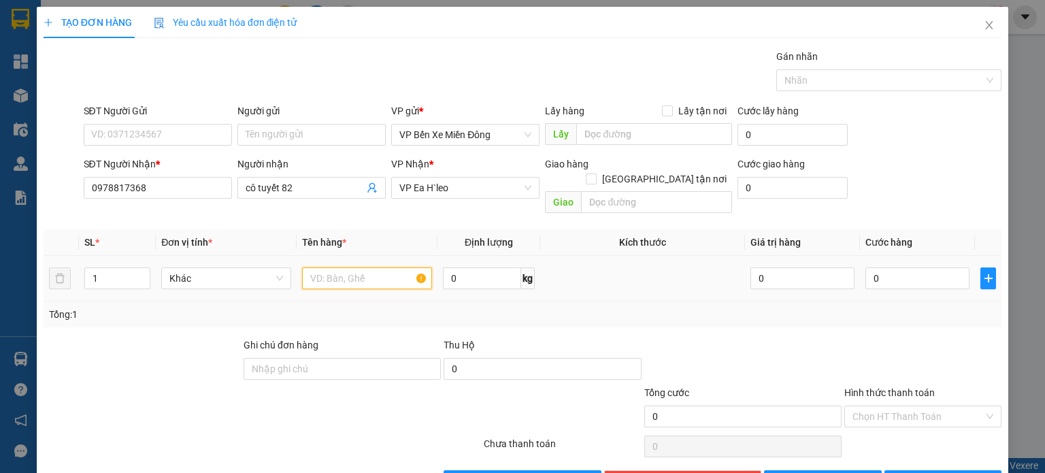
click at [321, 267] on input "text" at bounding box center [367, 278] width 130 height 22
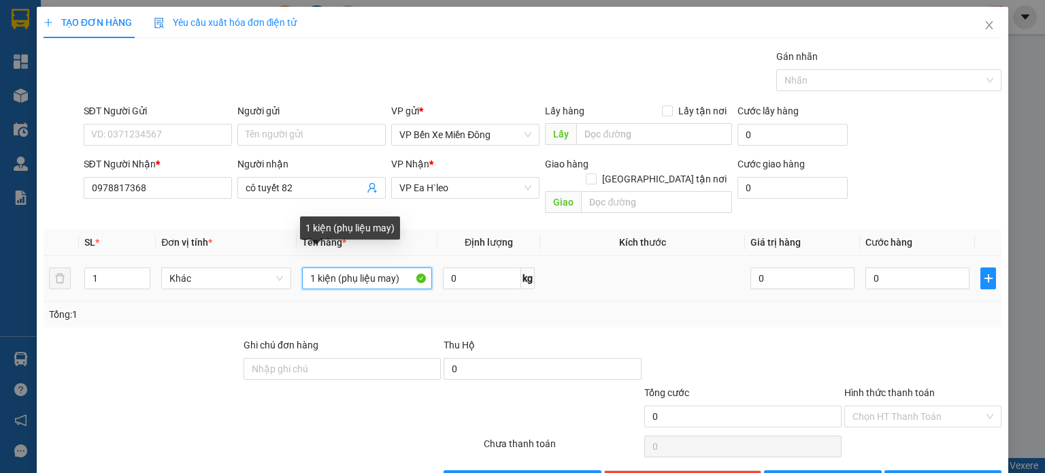
click at [333, 267] on input "1 kiện (phụ liệu may)" at bounding box center [367, 278] width 130 height 22
type input "1 bao xanh (phụ liệu may)"
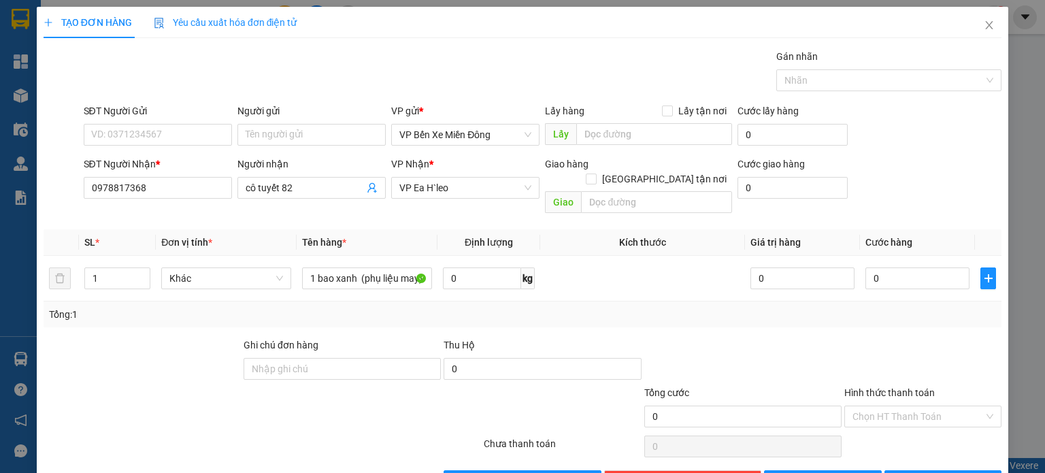
click at [811, 450] on div "Transit Pickup Surcharge Ids Transit Deliver Surcharge Ids Transit Deliver Surc…" at bounding box center [523, 270] width 958 height 443
click at [810, 470] on button "[PERSON_NAME]" at bounding box center [823, 481] width 118 height 22
click at [984, 24] on icon "close" at bounding box center [989, 25] width 11 height 11
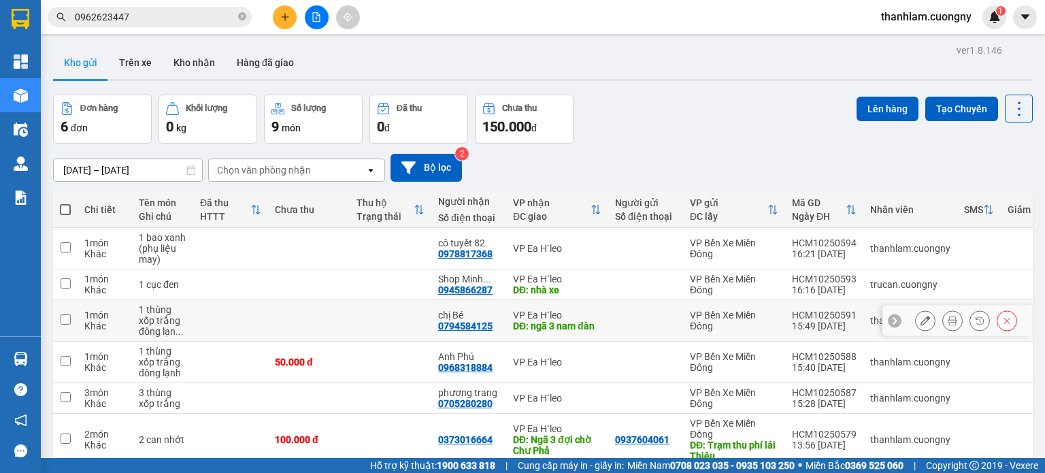
click at [314, 318] on td at bounding box center [309, 321] width 82 height 42
checkbox input "true"
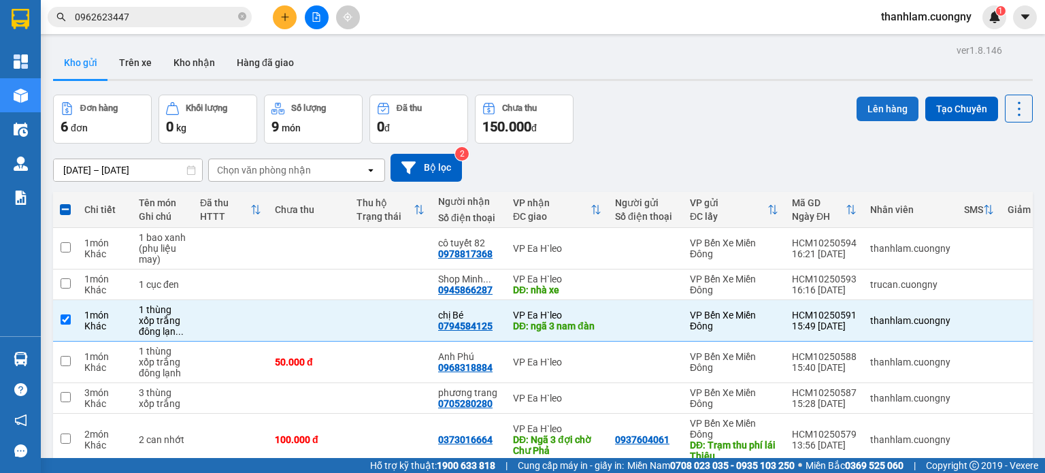
click at [859, 115] on button "Lên hàng" at bounding box center [888, 109] width 62 height 24
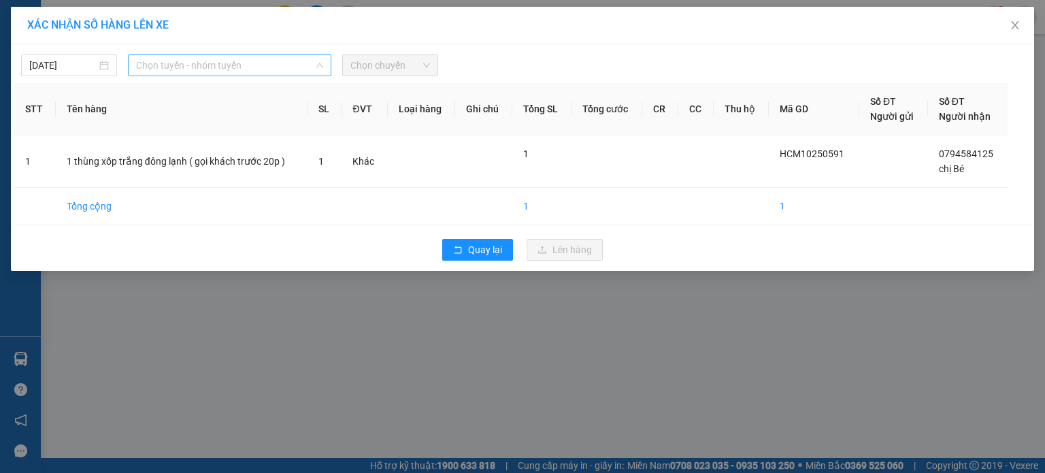
click at [259, 65] on span "Chọn tuyến - nhóm tuyến" at bounding box center [229, 65] width 187 height 20
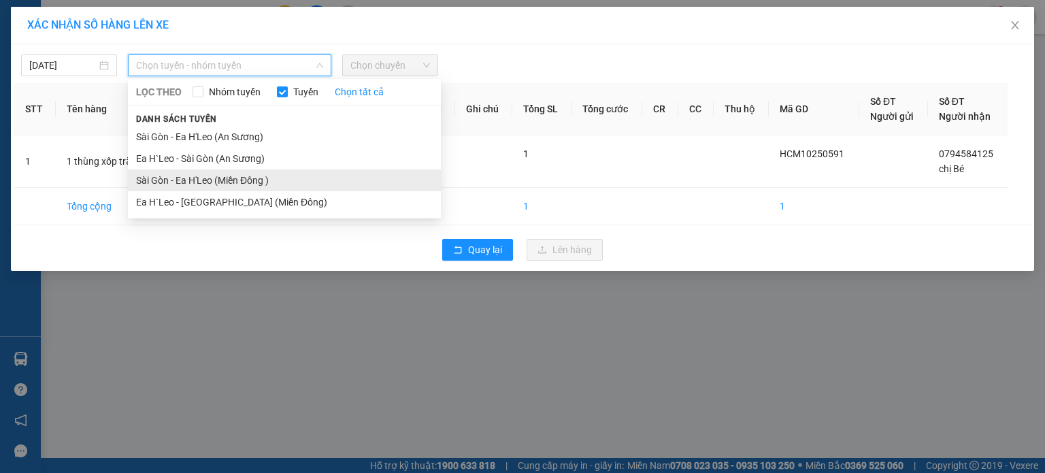
click at [248, 173] on li "Sài Gòn - Ea H'Leo (Miền Đông )" at bounding box center [284, 180] width 313 height 22
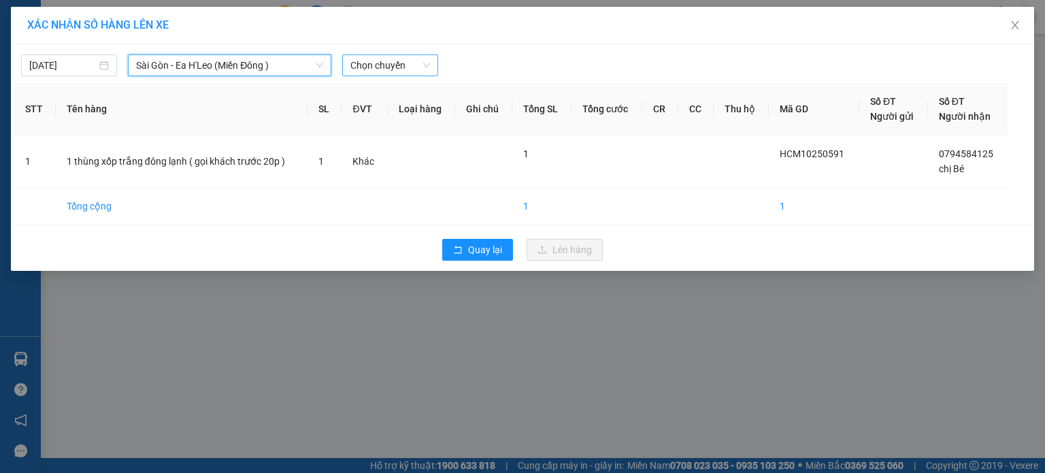
click at [386, 69] on span "Chọn chuyến" at bounding box center [390, 65] width 80 height 20
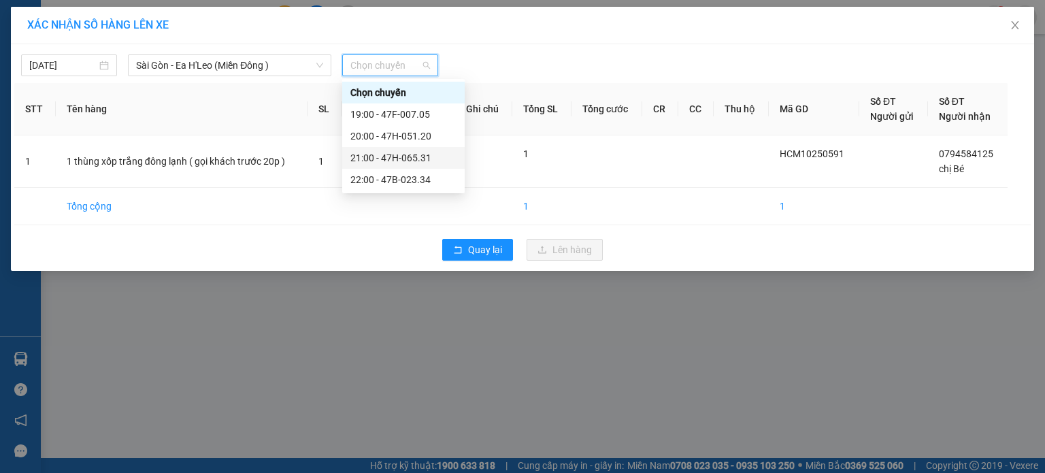
click at [392, 161] on div "21:00 - 47H-065.31" at bounding box center [403, 157] width 106 height 15
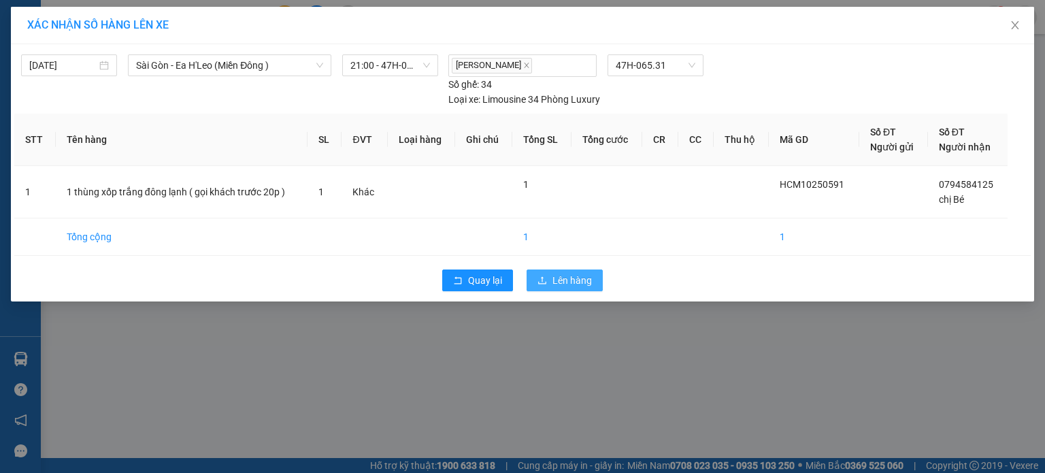
click at [542, 280] on icon "upload" at bounding box center [542, 281] width 10 height 10
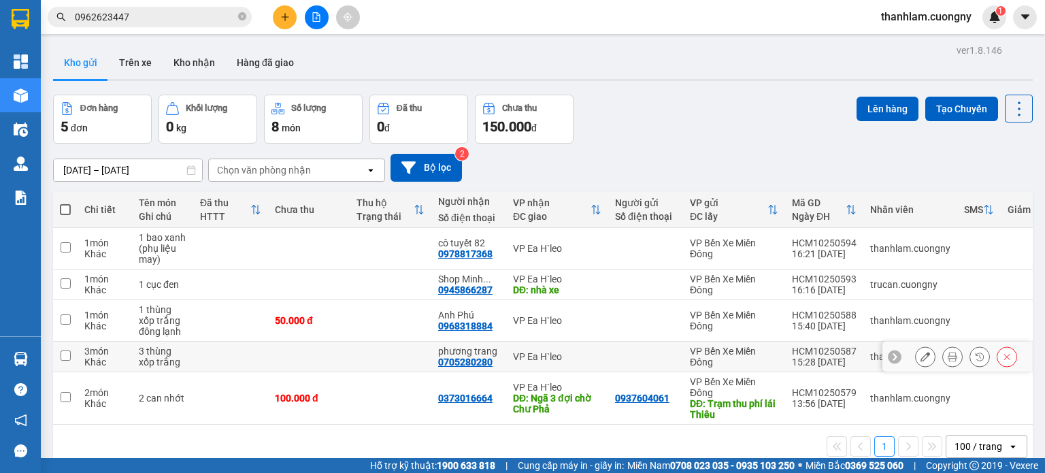
click at [352, 352] on td at bounding box center [391, 357] width 82 height 31
checkbox input "true"
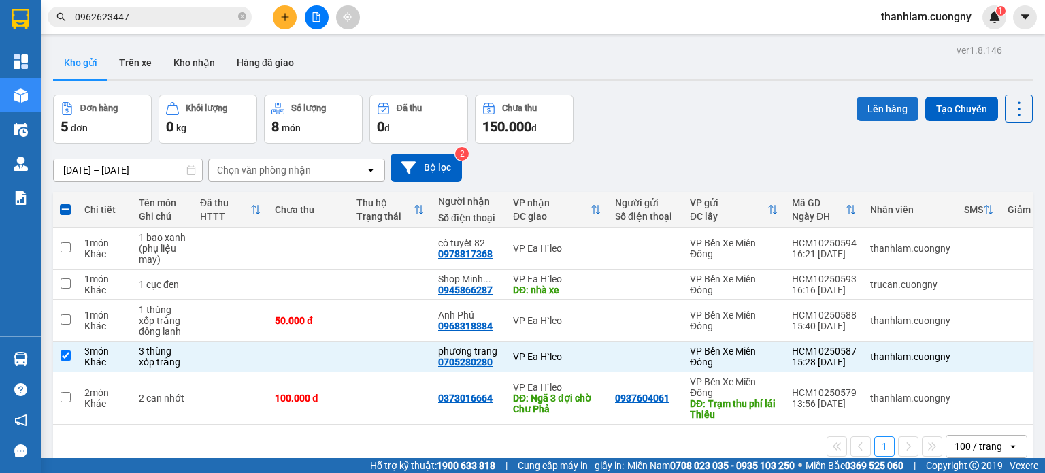
click at [876, 112] on button "Lên hàng" at bounding box center [888, 109] width 62 height 24
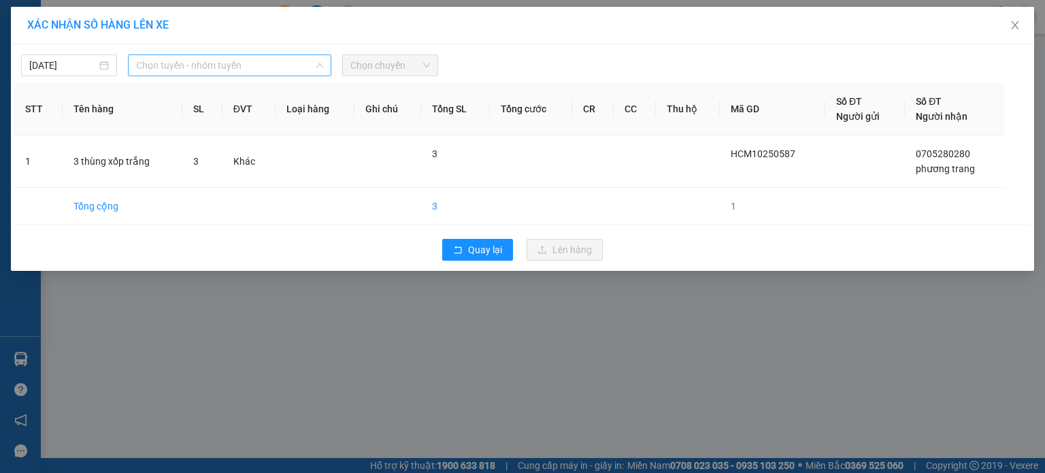
click at [262, 65] on span "Chọn tuyến - nhóm tuyến" at bounding box center [229, 65] width 187 height 20
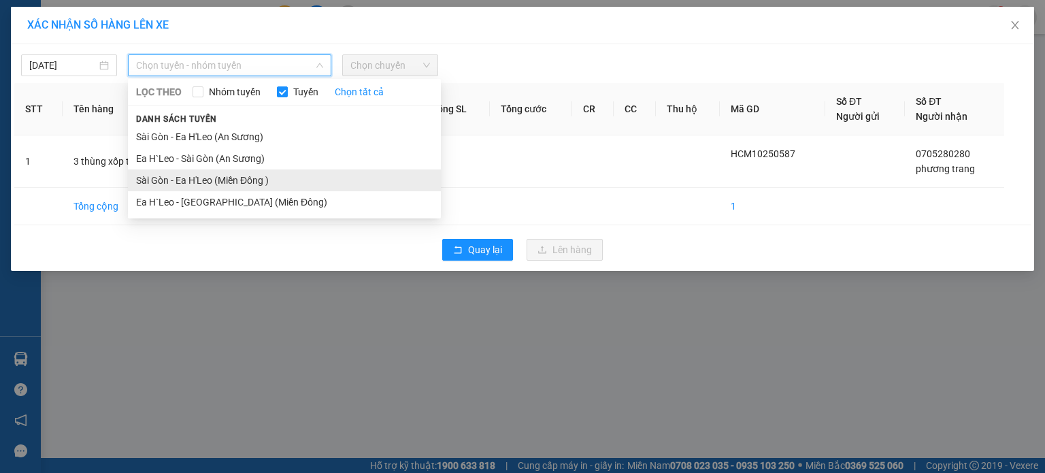
click at [239, 184] on li "Sài Gòn - Ea H'Leo (Miền Đông )" at bounding box center [284, 180] width 313 height 22
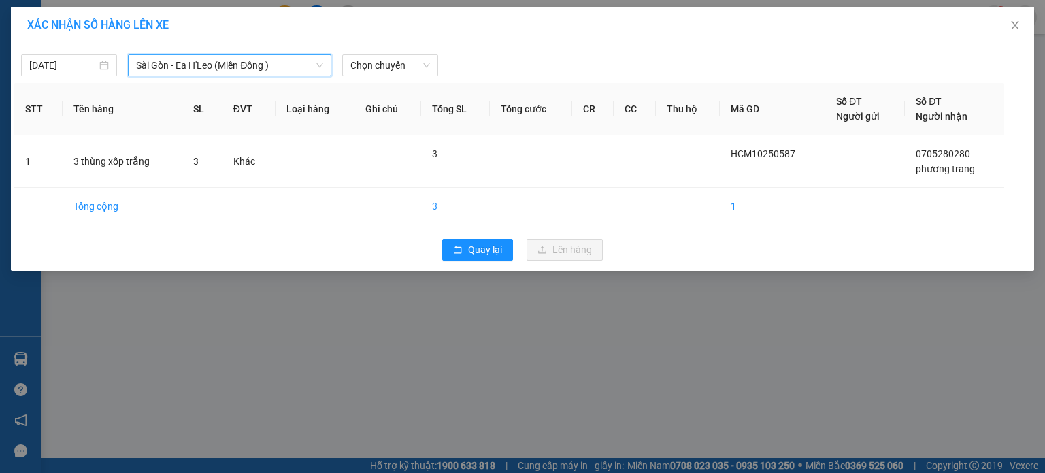
click at [413, 54] on div "13/10/2025 Sài Gòn - Ea H'Leo (Miền Đông ) Sài Gòn - Ea H'Leo (Miền Đông ) LỌC …" at bounding box center [522, 62] width 1016 height 29
click at [396, 64] on span "Chọn chuyến" at bounding box center [390, 65] width 80 height 20
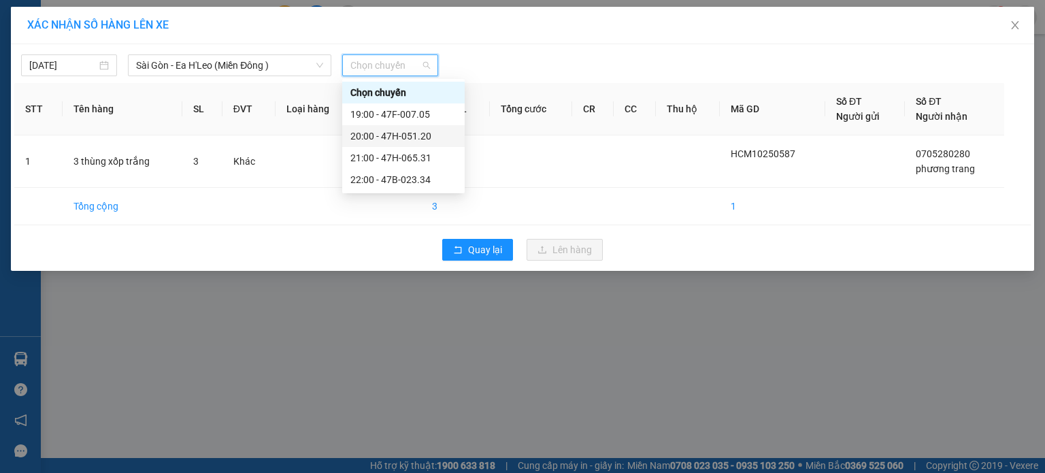
click at [396, 132] on div "20:00 - 47H-051.20" at bounding box center [403, 136] width 106 height 15
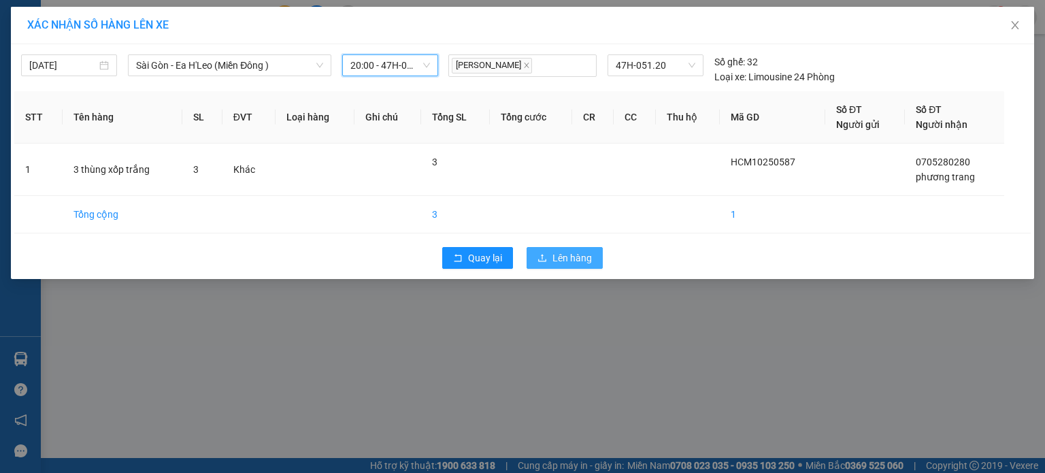
click at [551, 250] on button "Lên hàng" at bounding box center [565, 258] width 76 height 22
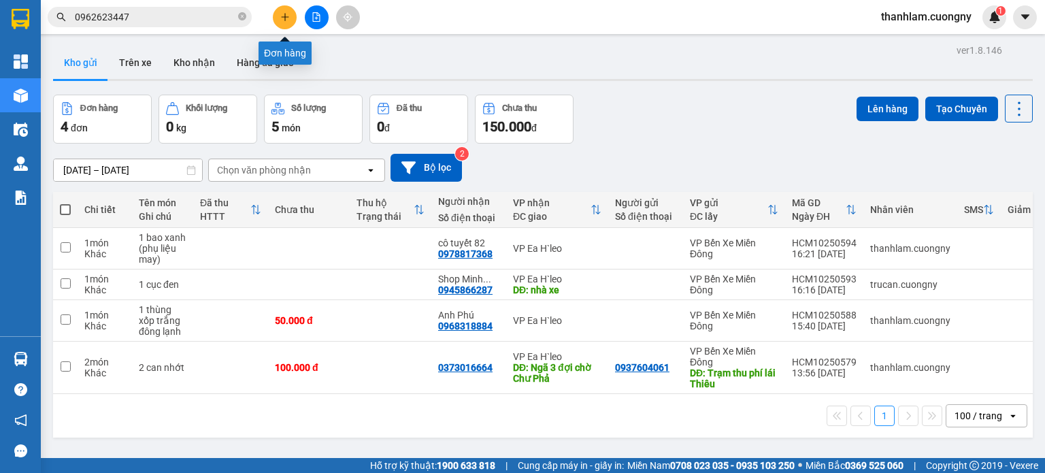
click at [285, 15] on icon "plus" at bounding box center [284, 16] width 1 height 7
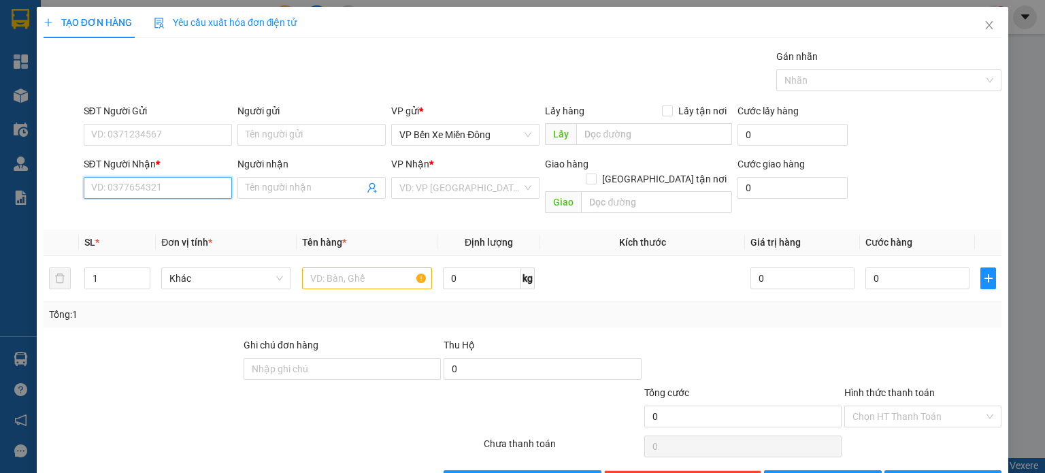
click at [155, 184] on input "SĐT Người Nhận *" at bounding box center [158, 188] width 148 height 22
type input "0986696347"
click at [335, 178] on span at bounding box center [311, 188] width 148 height 22
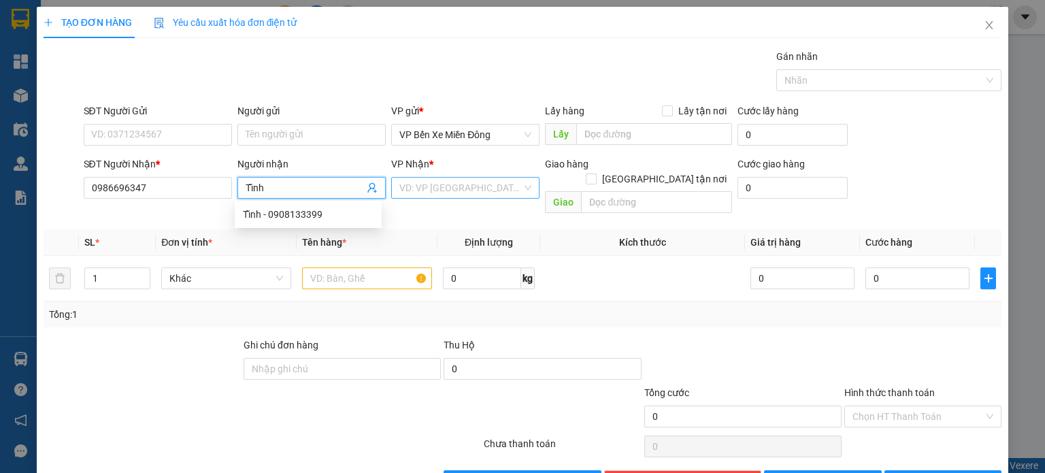
type input "Tĩnh"
click at [452, 182] on input "search" at bounding box center [460, 188] width 122 height 20
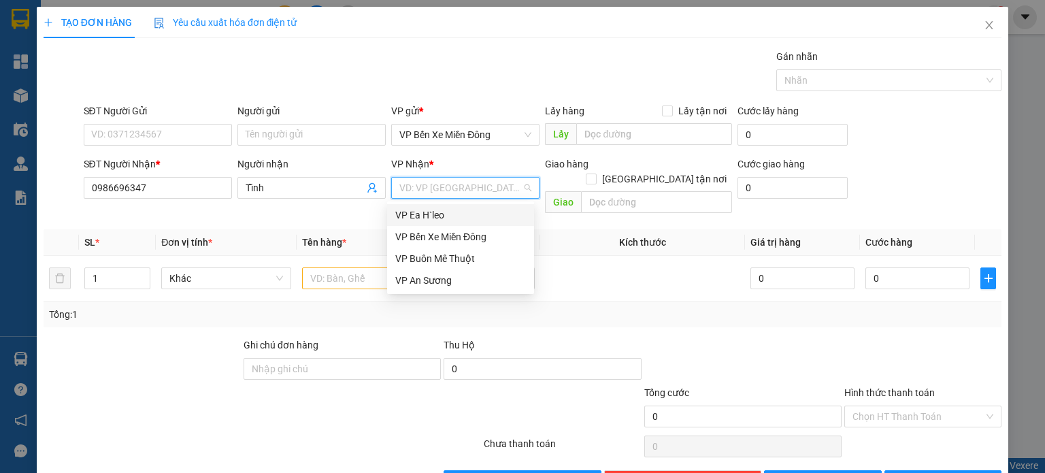
click at [437, 222] on div "VP Ea H`leo" at bounding box center [460, 215] width 147 height 22
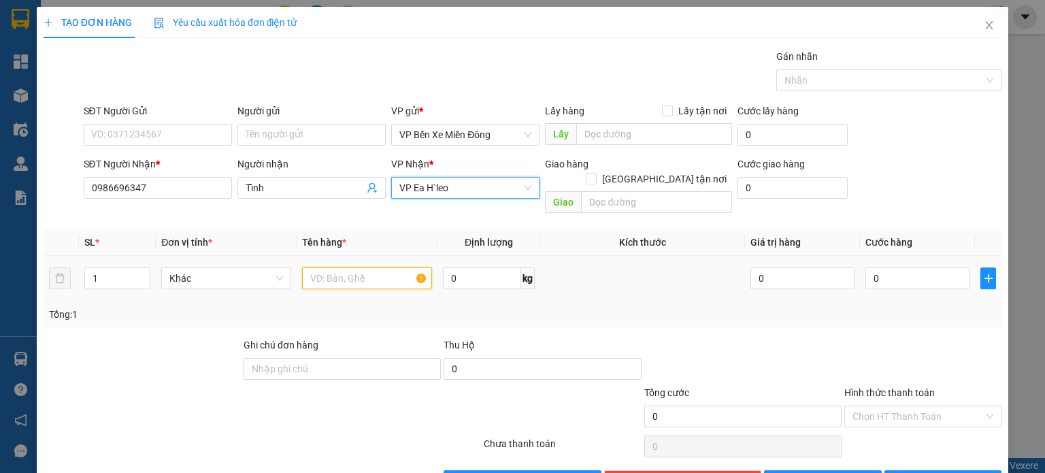
click at [366, 267] on input "text" at bounding box center [367, 278] width 130 height 22
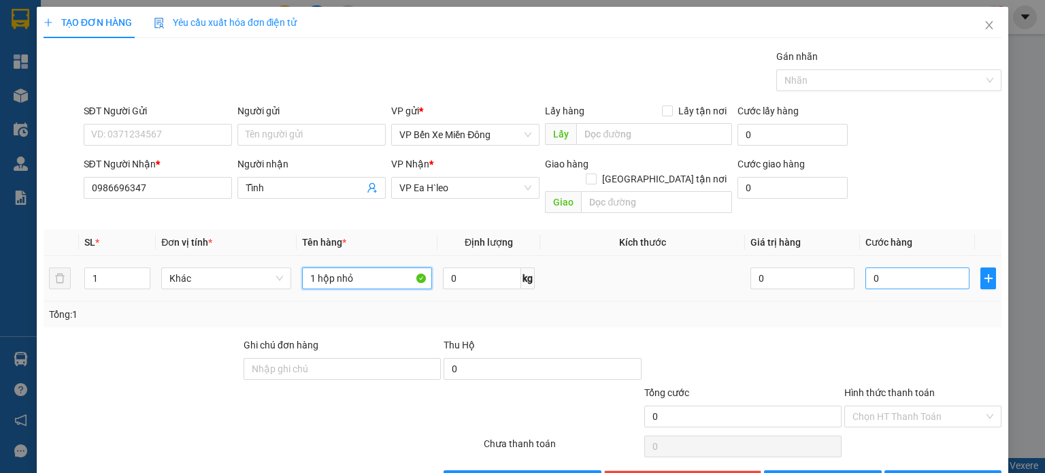
type input "1 hộp nhỏ"
click at [867, 267] on input "0" at bounding box center [917, 278] width 104 height 22
type input "003"
type input "3"
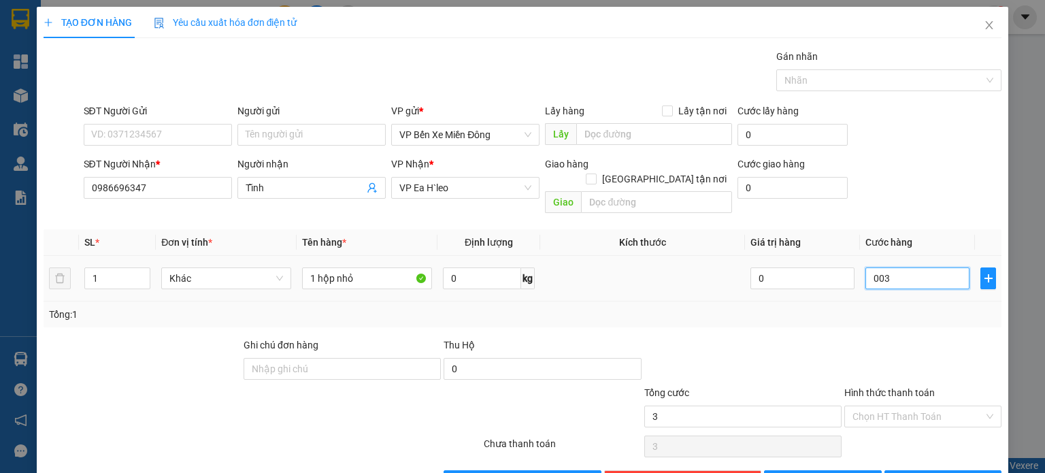
type input "0.030"
type input "30"
type input "00.300"
type input "300"
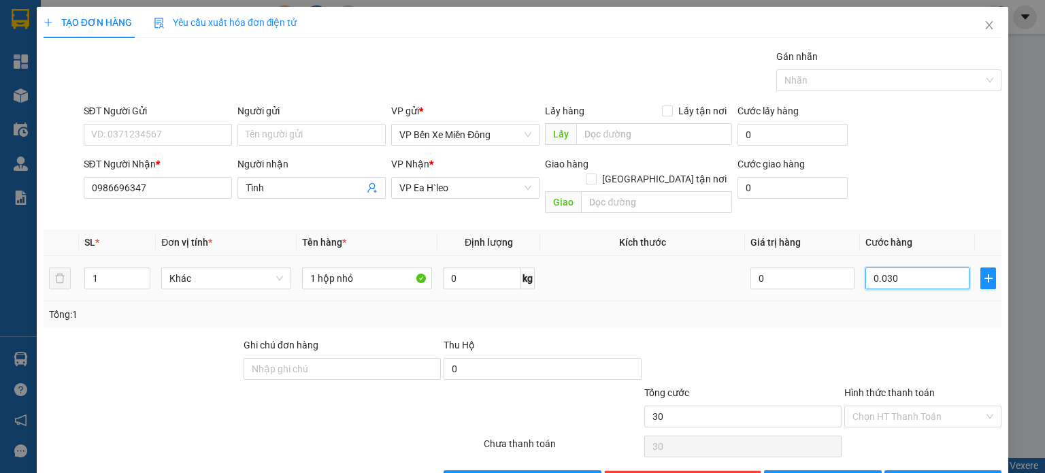
type input "300"
type input "0.003.000"
type input "3.000"
type input "000.030.000"
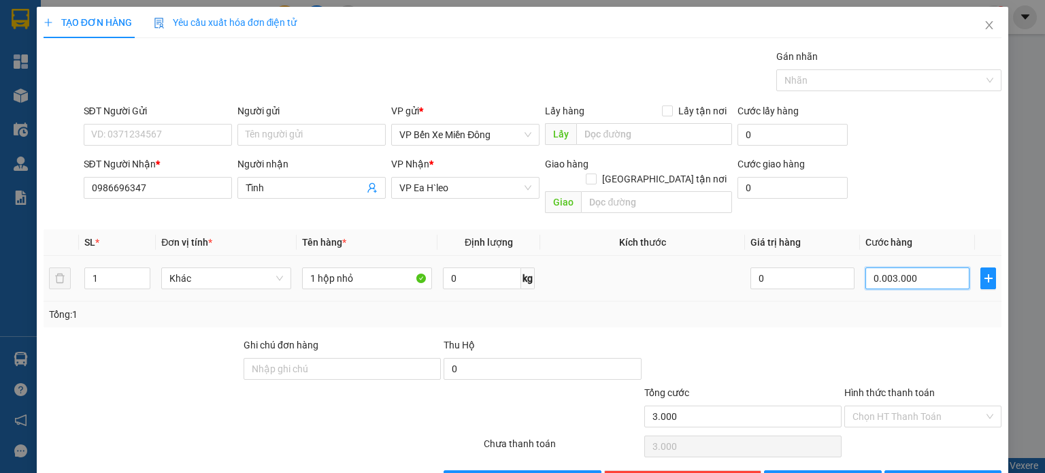
type input "30.000"
click at [860, 282] on td "30.000" at bounding box center [917, 279] width 115 height 46
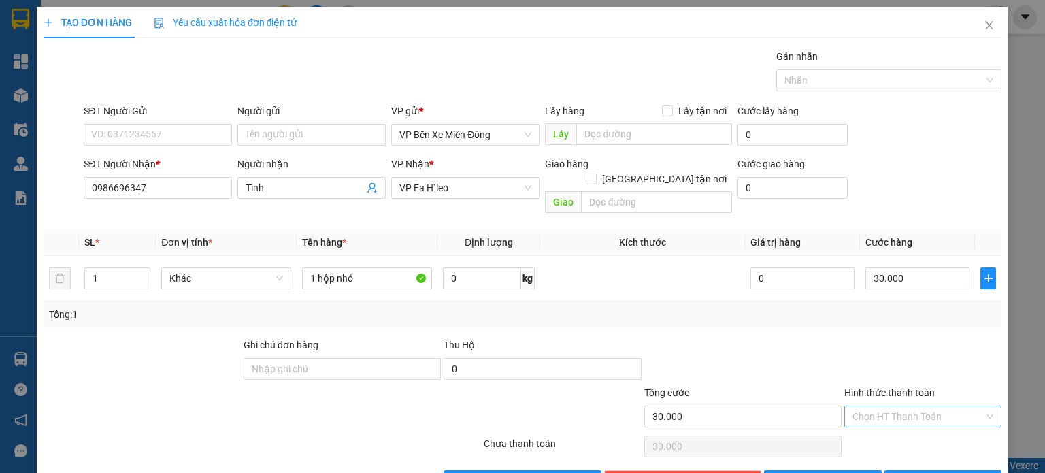
click at [852, 406] on input "Hình thức thanh toán" at bounding box center [917, 416] width 131 height 20
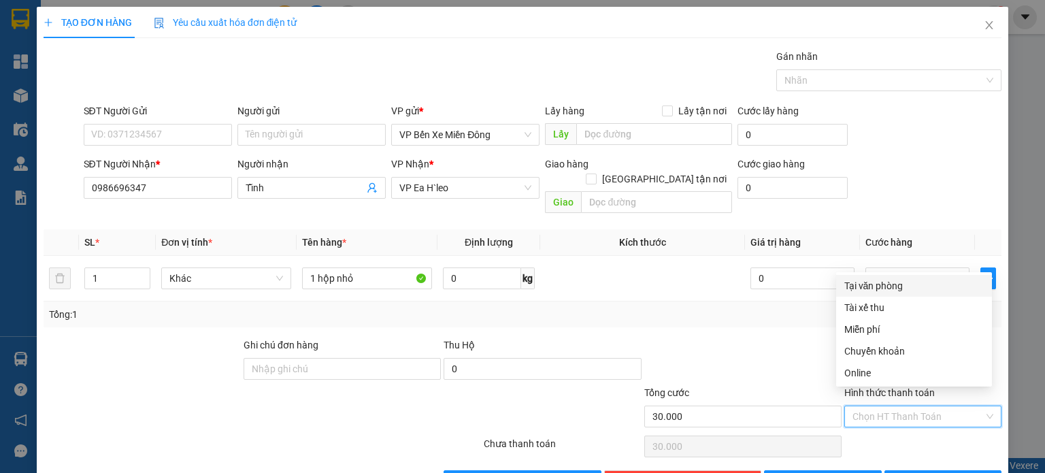
click at [862, 291] on div "Tại văn phòng" at bounding box center [913, 285] width 139 height 15
type input "0"
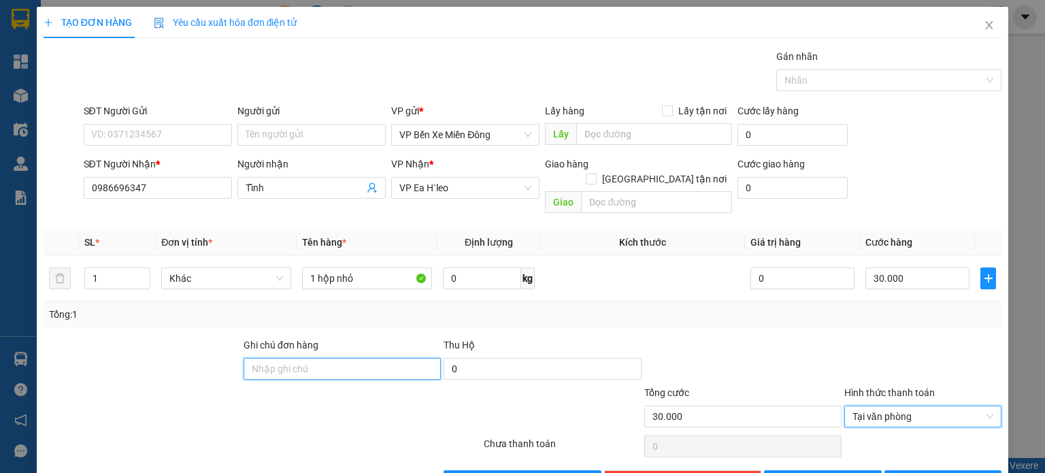
click at [346, 358] on input "Ghi chú đơn hàng" at bounding box center [342, 369] width 197 height 22
type input "ck cho đạt"
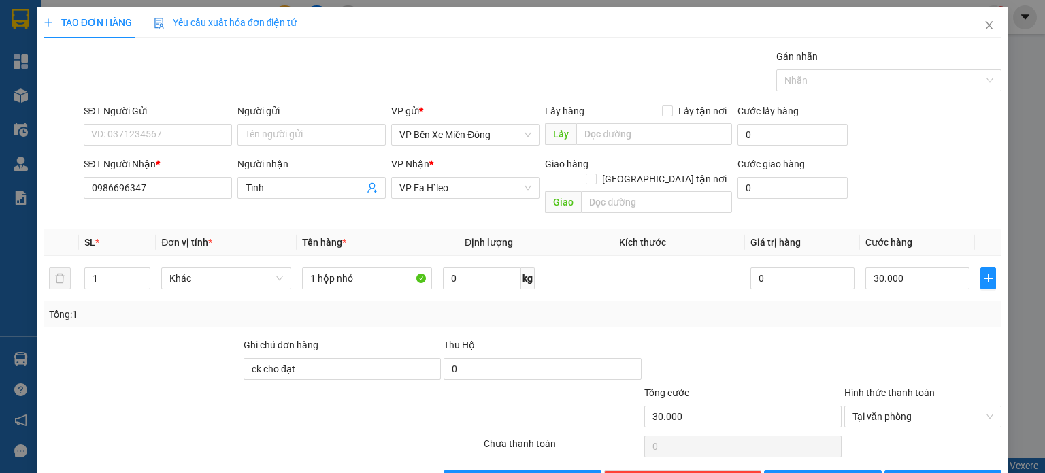
click at [280, 412] on div at bounding box center [182, 409] width 280 height 48
click at [535, 307] on div "Tổng: 1" at bounding box center [522, 314] width 947 height 15
click at [827, 472] on span "[PERSON_NAME]" at bounding box center [830, 481] width 73 height 15
type input "0"
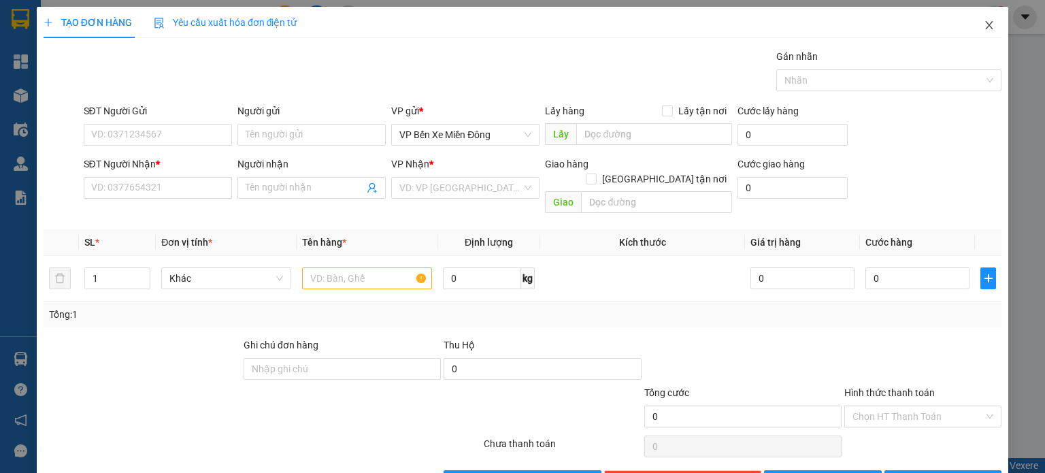
click at [973, 22] on span "Close" at bounding box center [989, 26] width 38 height 38
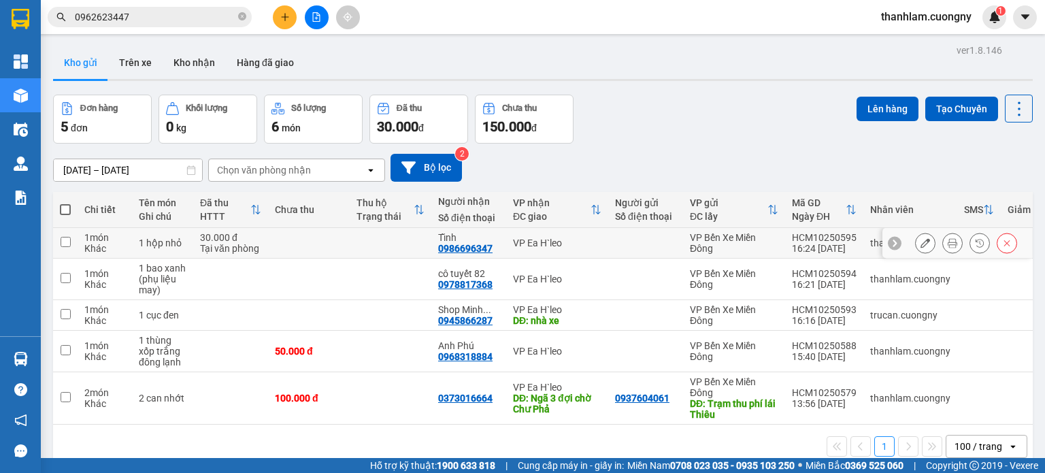
click at [253, 240] on div "30.000 đ" at bounding box center [230, 237] width 61 height 11
checkbox input "true"
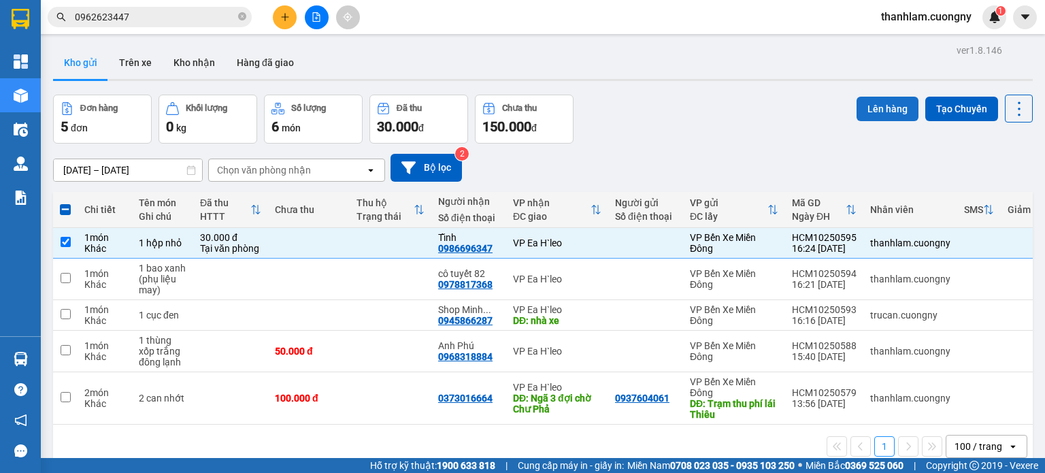
click at [859, 107] on button "Lên hàng" at bounding box center [888, 109] width 62 height 24
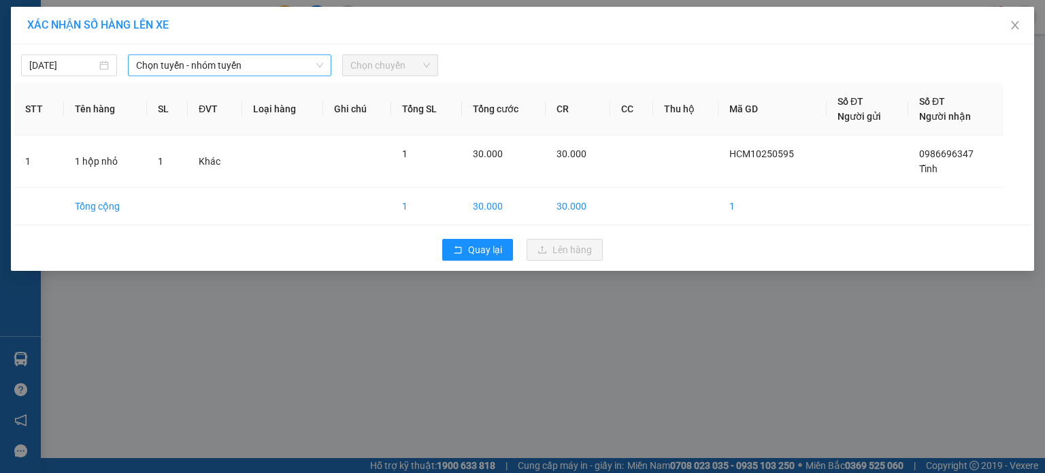
click at [317, 64] on icon "down" at bounding box center [319, 65] width 7 height 5
click at [264, 63] on span "Chọn tuyến - nhóm tuyến" at bounding box center [229, 65] width 187 height 20
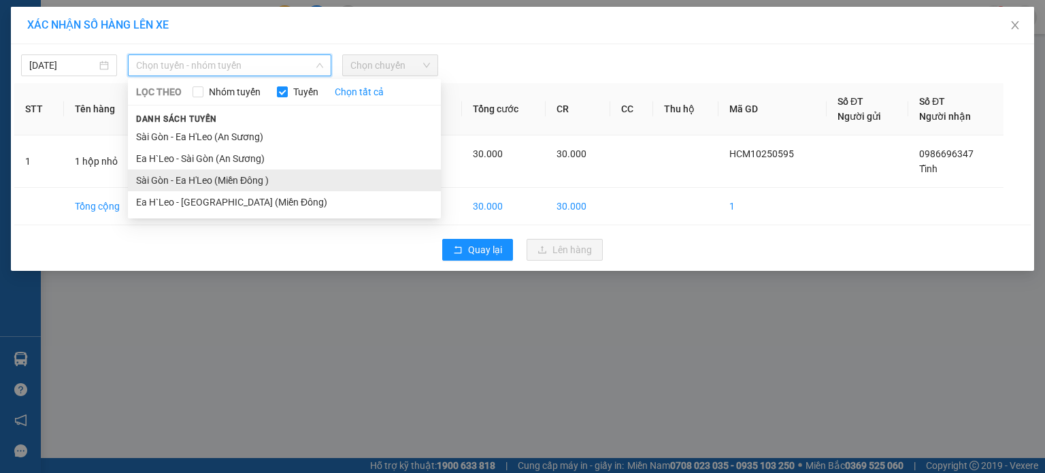
click at [254, 176] on li "Sài Gòn - Ea H'Leo (Miền Đông )" at bounding box center [284, 180] width 313 height 22
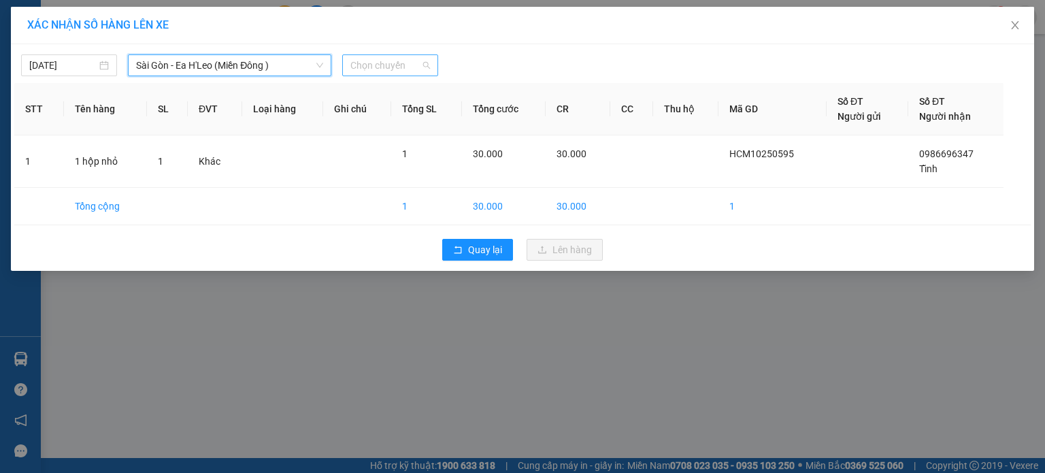
click at [401, 65] on span "Chọn chuyến" at bounding box center [390, 65] width 80 height 20
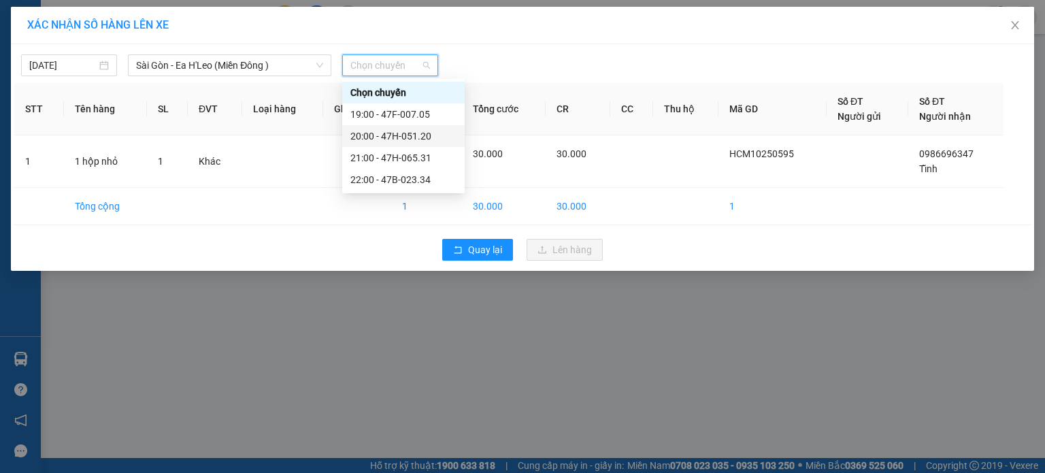
click at [401, 146] on div "20:00 - 47H-051.20" at bounding box center [403, 136] width 122 height 22
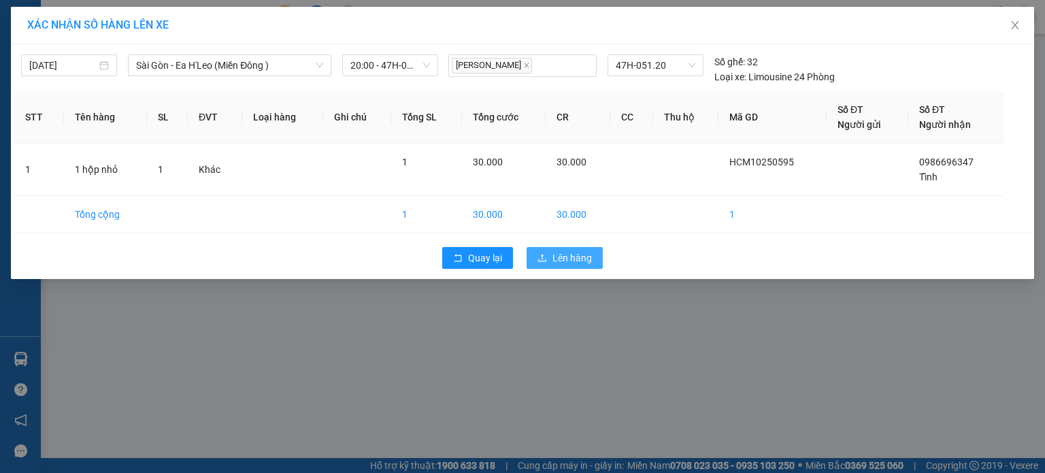
click at [571, 258] on span "Lên hàng" at bounding box center [571, 257] width 39 height 15
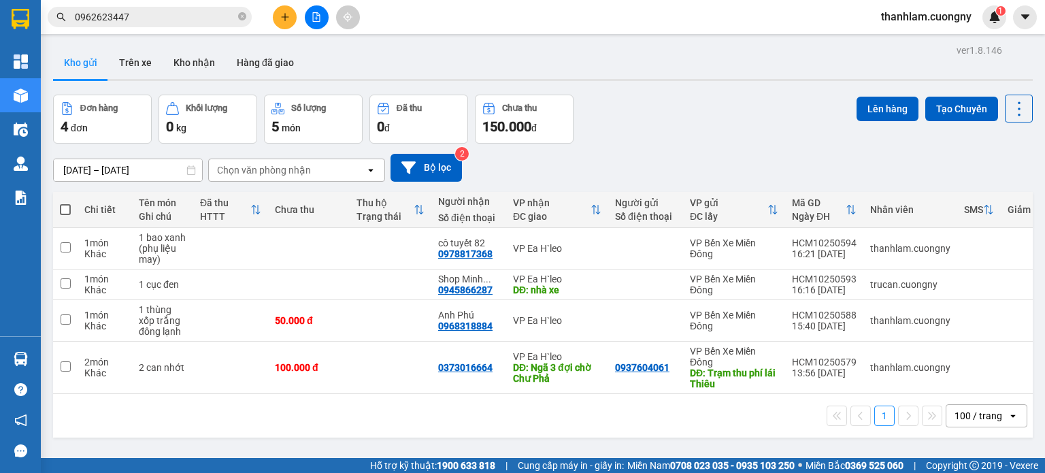
click at [293, 25] on div at bounding box center [316, 17] width 102 height 24
click at [294, 20] on button at bounding box center [285, 17] width 24 height 24
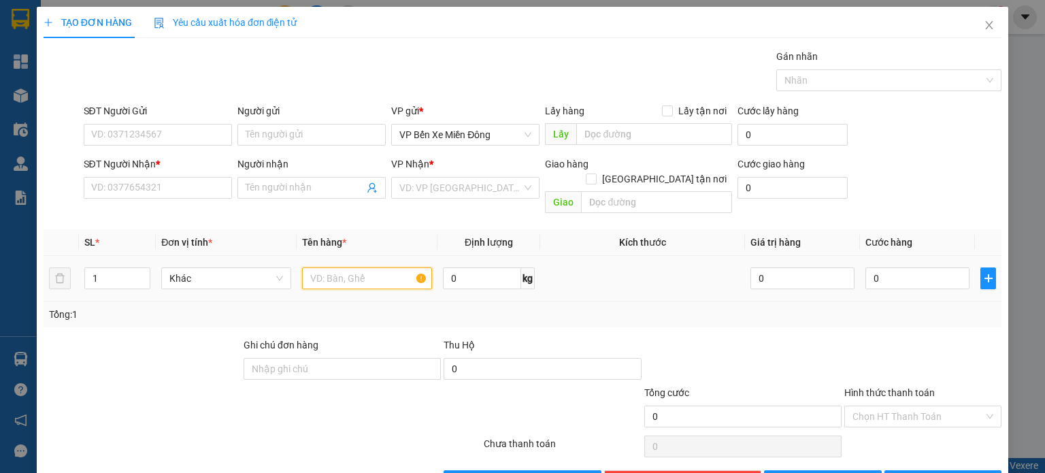
click at [339, 267] on input "text" at bounding box center [367, 278] width 130 height 22
click at [144, 276] on span "Decrease Value" at bounding box center [142, 282] width 15 height 12
type input "5 bao phân"
click at [125, 268] on input "1" at bounding box center [117, 278] width 65 height 20
drag, startPoint x: 125, startPoint y: 261, endPoint x: 105, endPoint y: 263, distance: 19.2
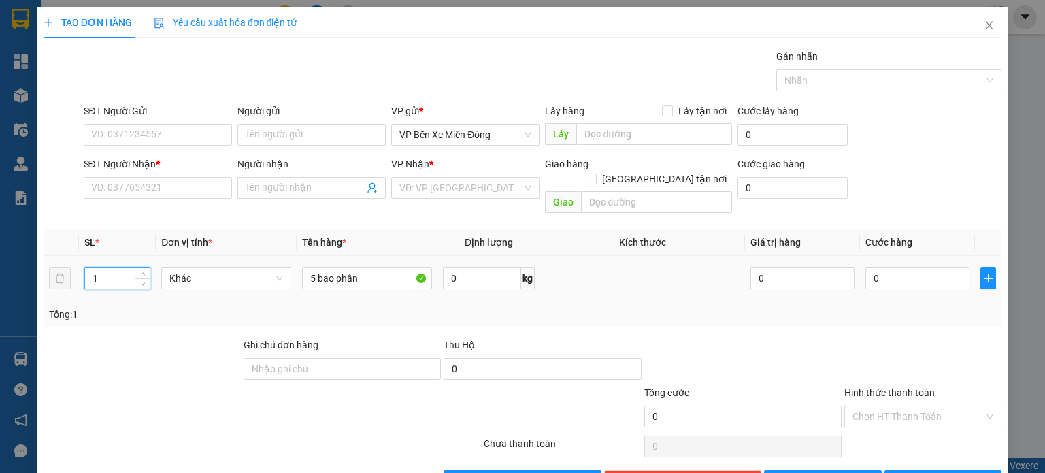
click at [106, 268] on input "1" at bounding box center [117, 278] width 65 height 20
click at [98, 268] on input "1" at bounding box center [117, 278] width 65 height 20
type input "5"
click at [163, 180] on input "SĐT Người Nhận *" at bounding box center [158, 188] width 148 height 22
click at [480, 184] on input "search" at bounding box center [460, 188] width 122 height 20
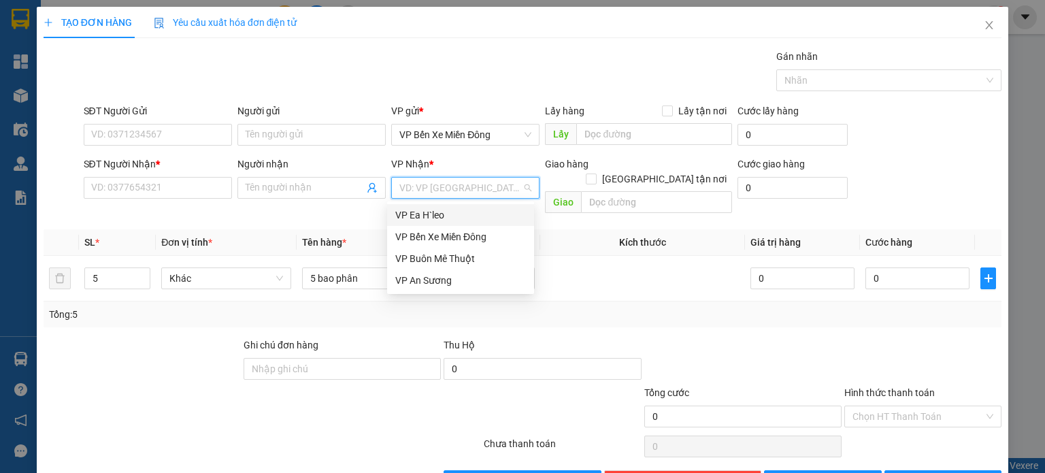
click at [421, 219] on div "VP Ea H`leo" at bounding box center [460, 215] width 131 height 15
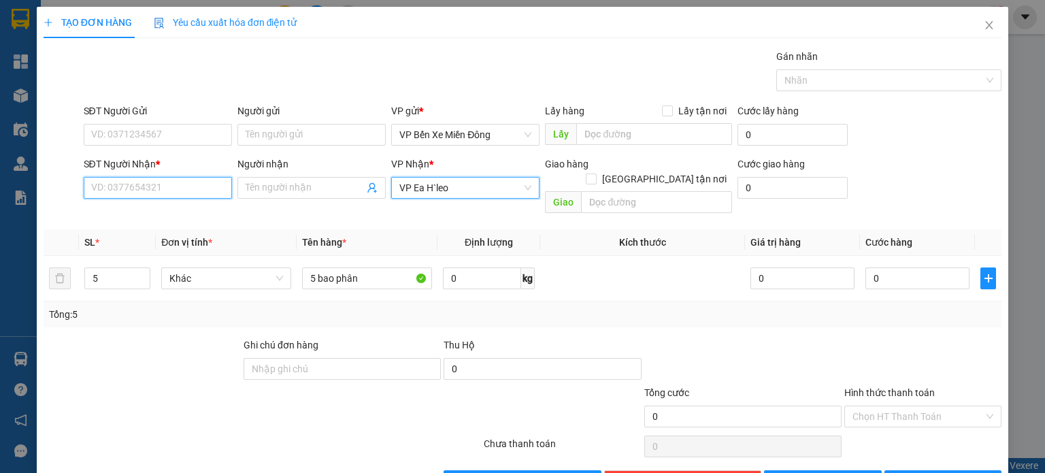
click at [207, 183] on input "SĐT Người Nhận *" at bounding box center [158, 188] width 148 height 22
click at [139, 224] on div "0983484050 - luật" at bounding box center [155, 214] width 147 height 22
type input "0983484050"
type input "luật"
type input "0983484050"
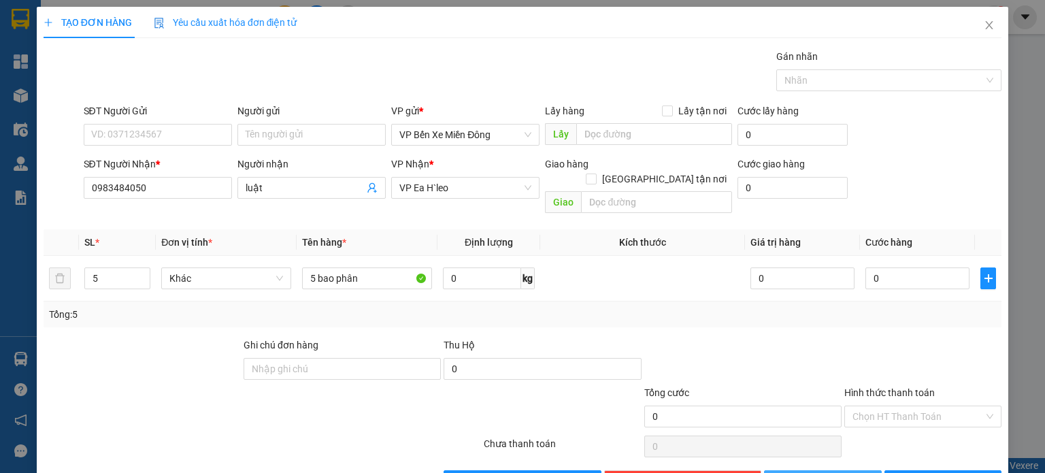
click at [811, 470] on button "[PERSON_NAME]" at bounding box center [823, 481] width 118 height 22
type input "1"
click at [981, 35] on span "Close" at bounding box center [989, 26] width 38 height 38
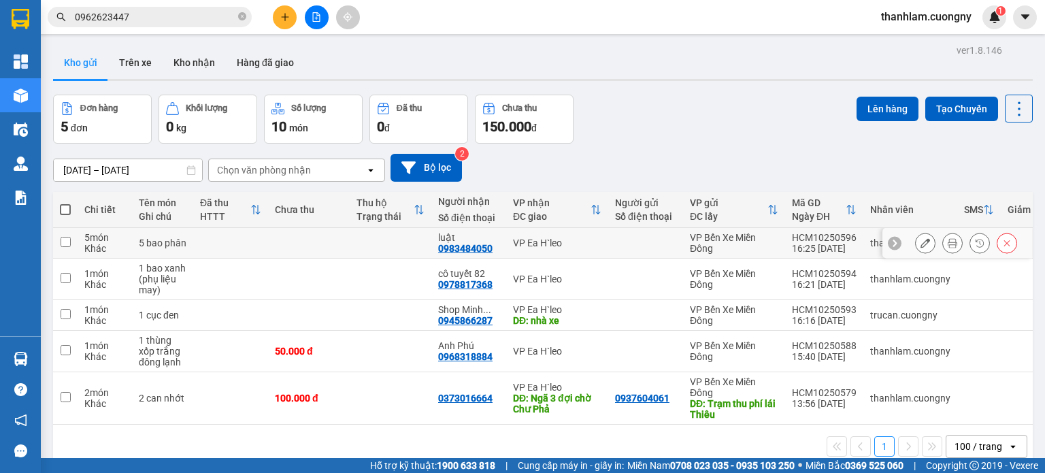
click at [159, 241] on div "5 bao phân" at bounding box center [163, 242] width 48 height 11
checkbox input "true"
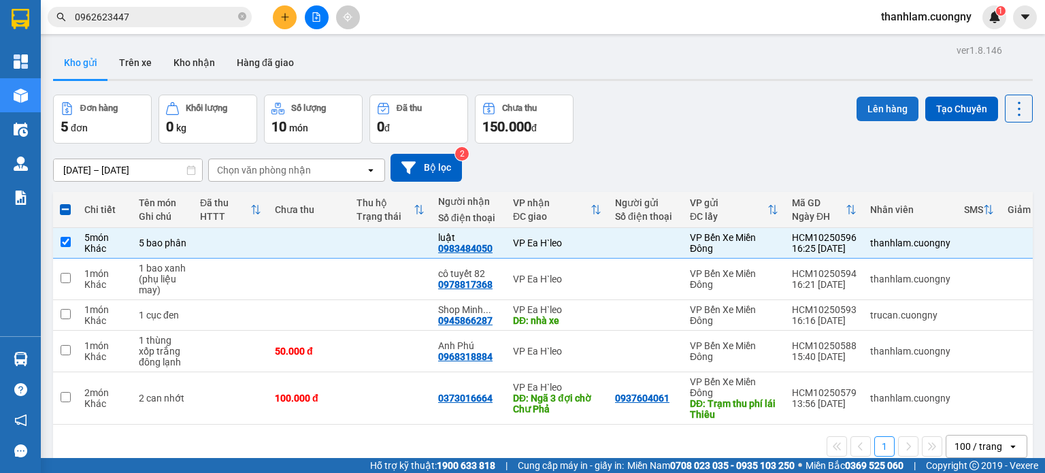
click at [860, 112] on button "Lên hàng" at bounding box center [888, 109] width 62 height 24
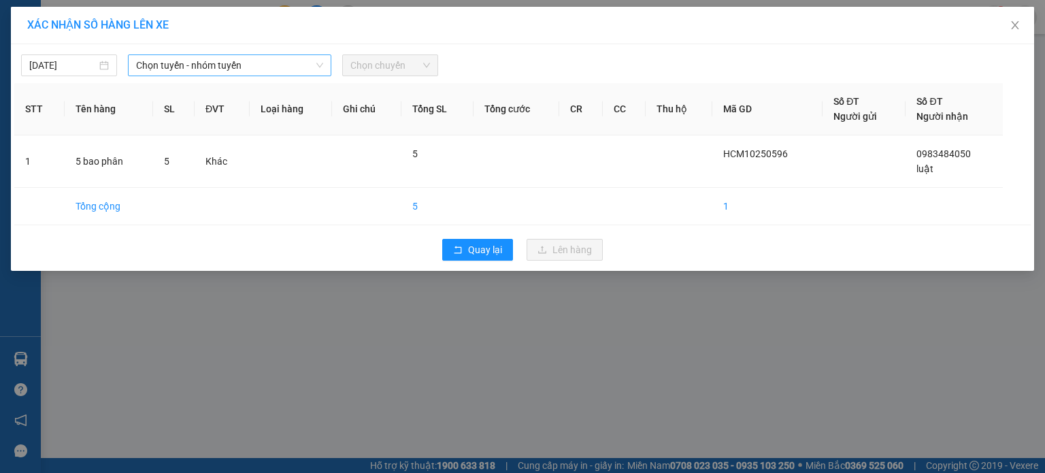
click at [231, 68] on span "Chọn tuyến - nhóm tuyến" at bounding box center [229, 65] width 187 height 20
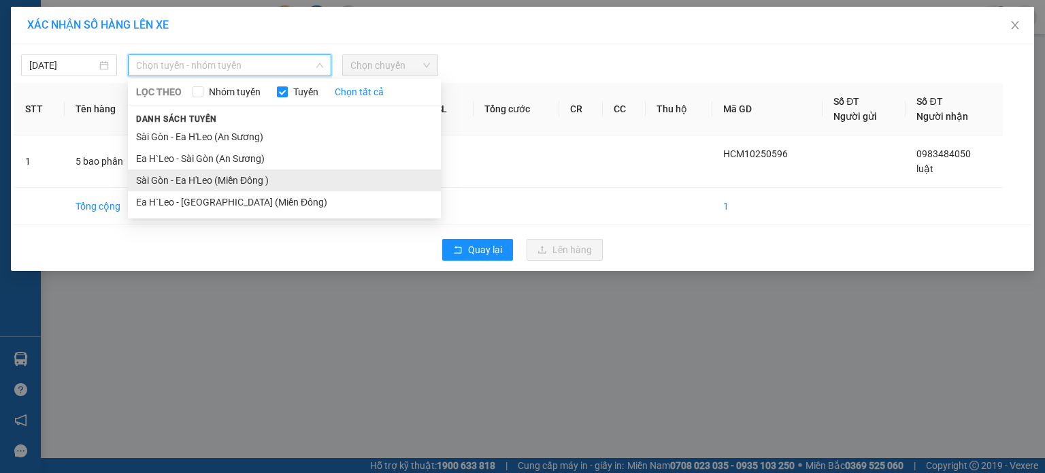
click at [214, 178] on li "Sài Gòn - Ea H'Leo (Miền Đông )" at bounding box center [284, 180] width 313 height 22
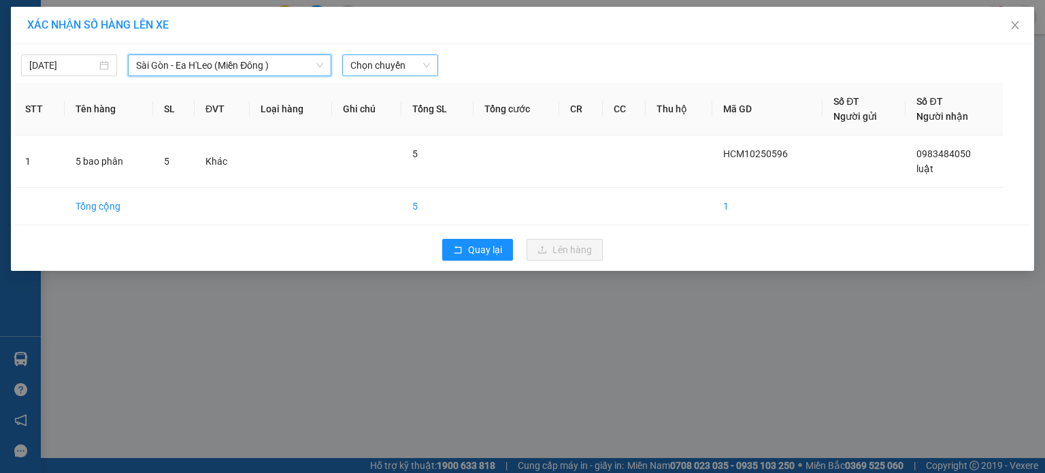
click at [369, 66] on span "Chọn chuyến" at bounding box center [390, 65] width 80 height 20
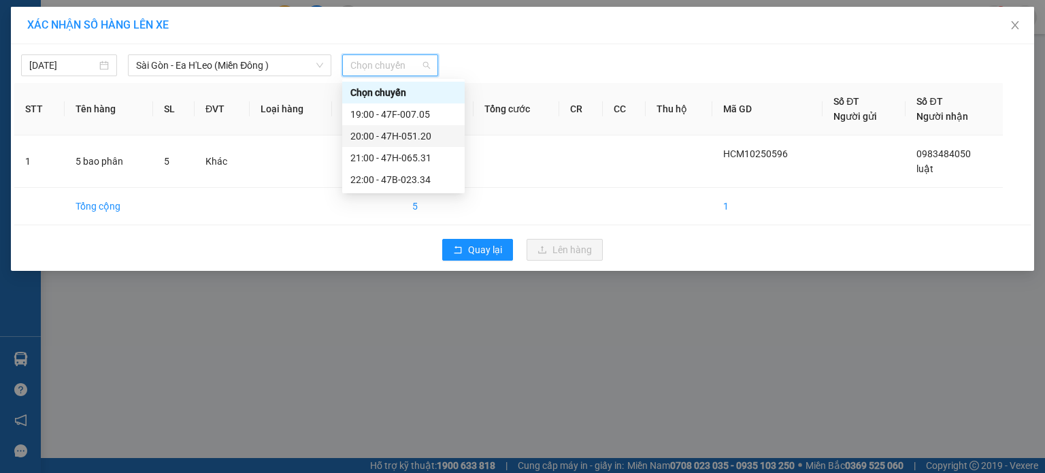
click at [365, 139] on div "20:00 - 47H-051.20" at bounding box center [403, 136] width 106 height 15
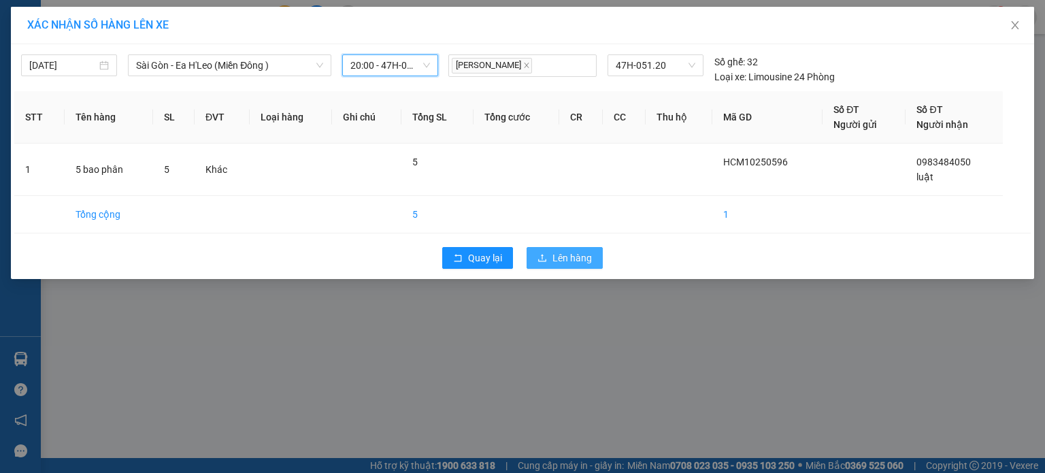
click at [561, 256] on span "Lên hàng" at bounding box center [571, 257] width 39 height 15
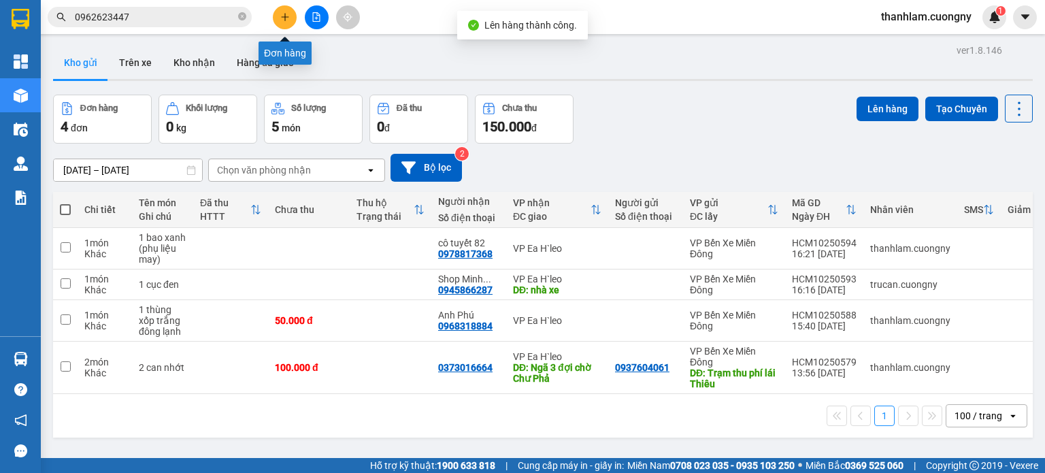
click at [280, 22] on button at bounding box center [285, 17] width 24 height 24
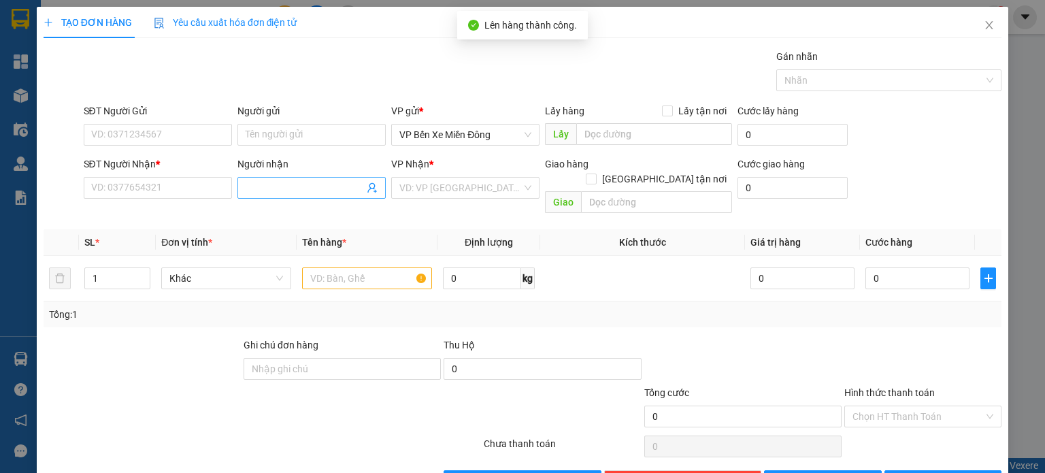
click at [272, 188] on input "Người nhận" at bounding box center [305, 187] width 118 height 15
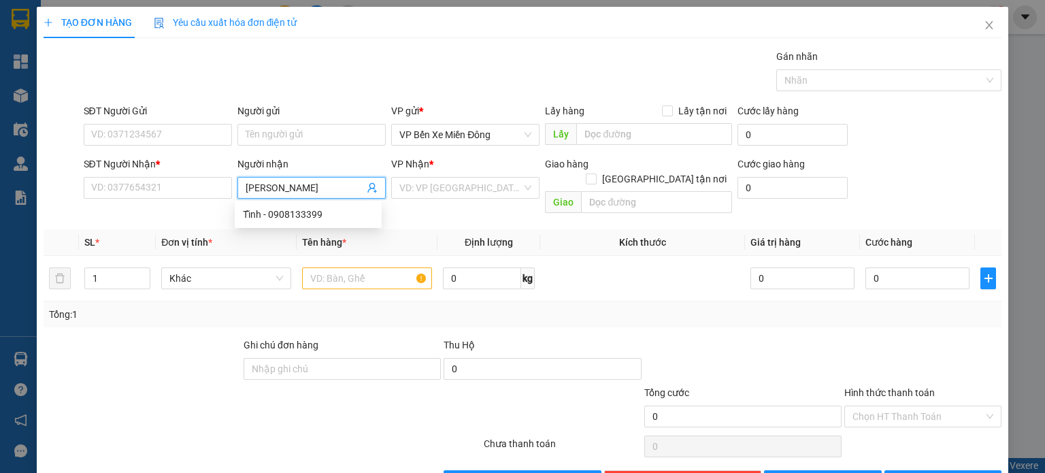
type input "vương thu"
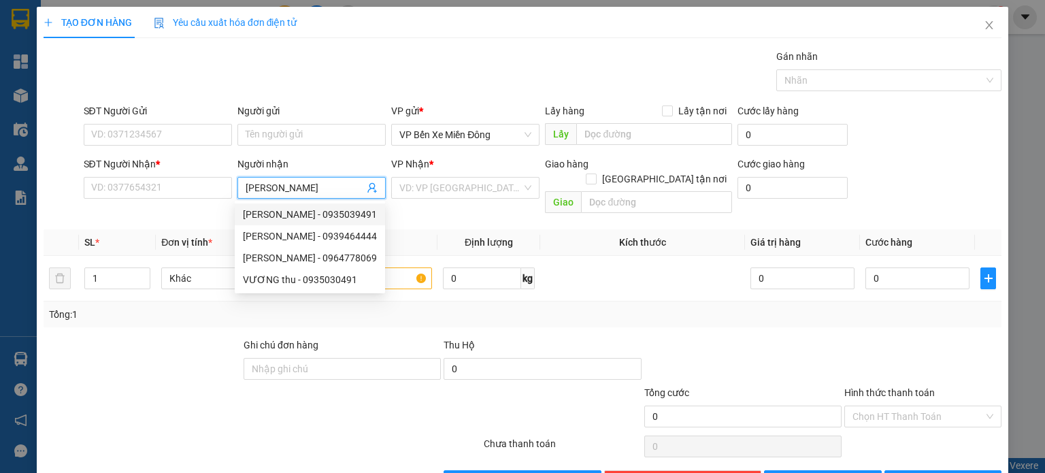
click at [280, 218] on div "VƯƠNG THU - 0935039491" at bounding box center [310, 214] width 134 height 15
type input "0935039491"
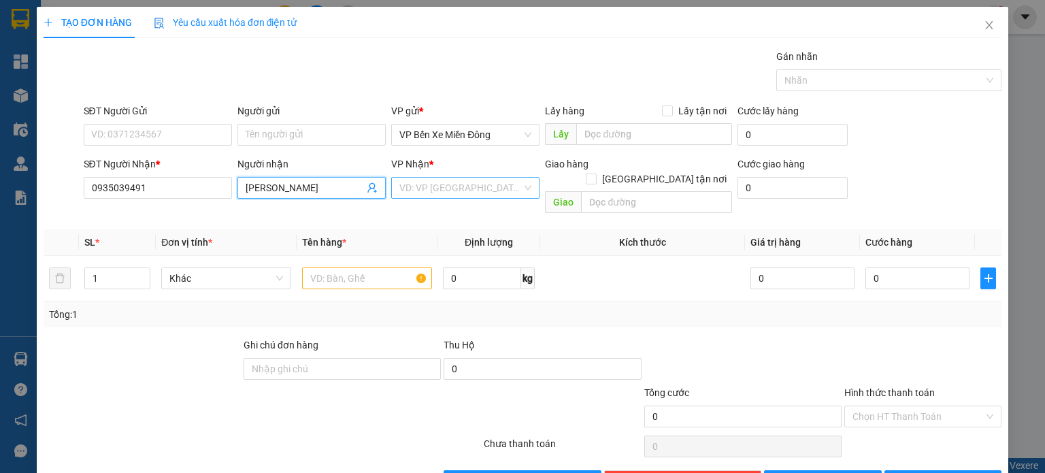
type input "[PERSON_NAME]"
click at [405, 187] on input "search" at bounding box center [460, 188] width 122 height 20
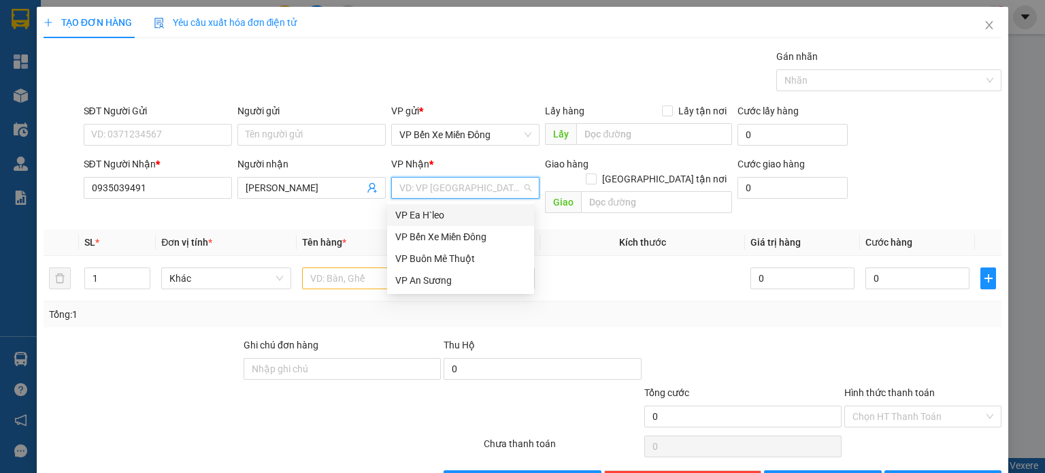
click at [401, 221] on div "VP Ea H`leo" at bounding box center [460, 215] width 131 height 15
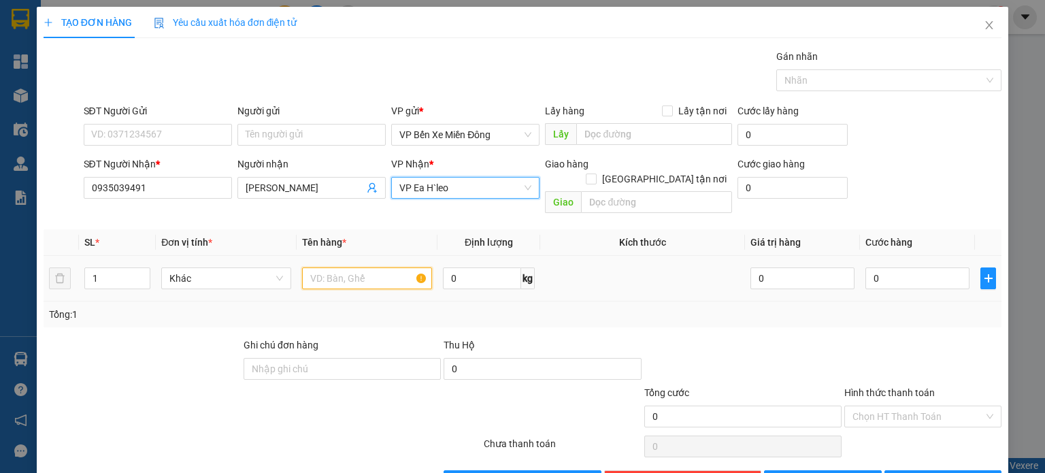
click at [363, 267] on input "text" at bounding box center [367, 278] width 130 height 22
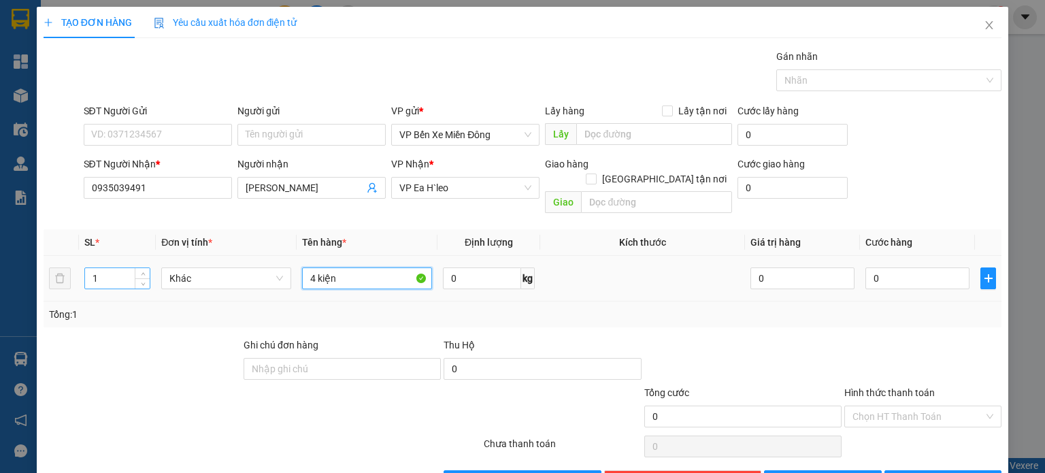
type input "4 kiện"
drag, startPoint x: 101, startPoint y: 256, endPoint x: 71, endPoint y: 249, distance: 30.9
click at [71, 256] on tr "1 Khác 4 kiện 0 kg 0 0" at bounding box center [523, 279] width 958 height 46
type input "4"
click at [792, 470] on button "[PERSON_NAME]" at bounding box center [823, 481] width 118 height 22
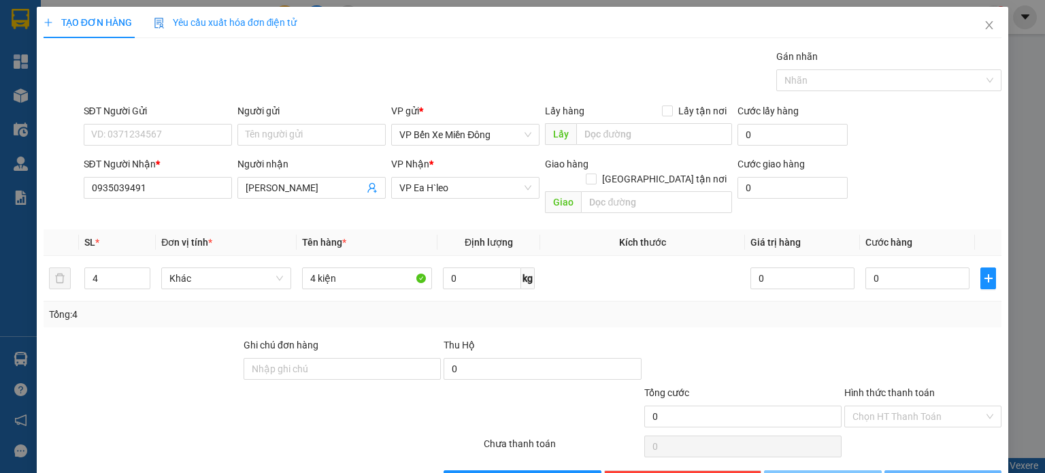
type input "1"
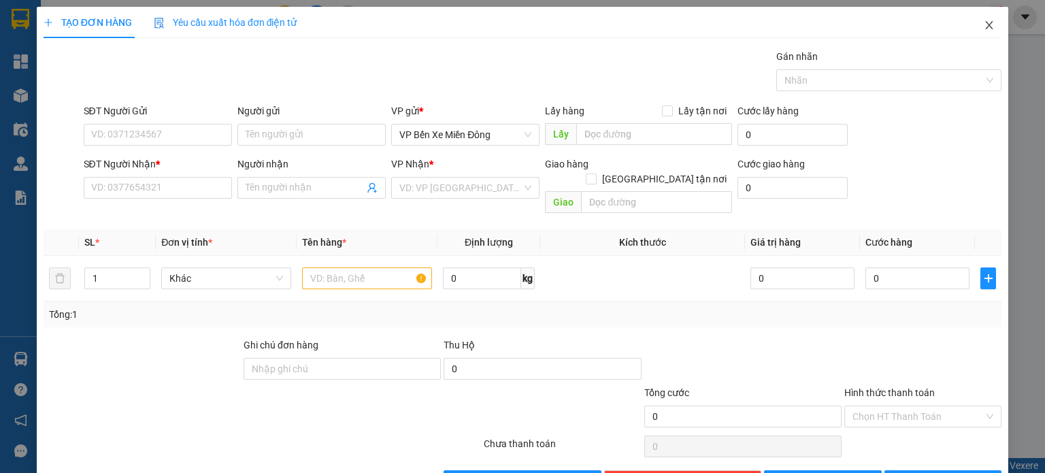
click at [986, 29] on icon "close" at bounding box center [989, 25] width 7 height 8
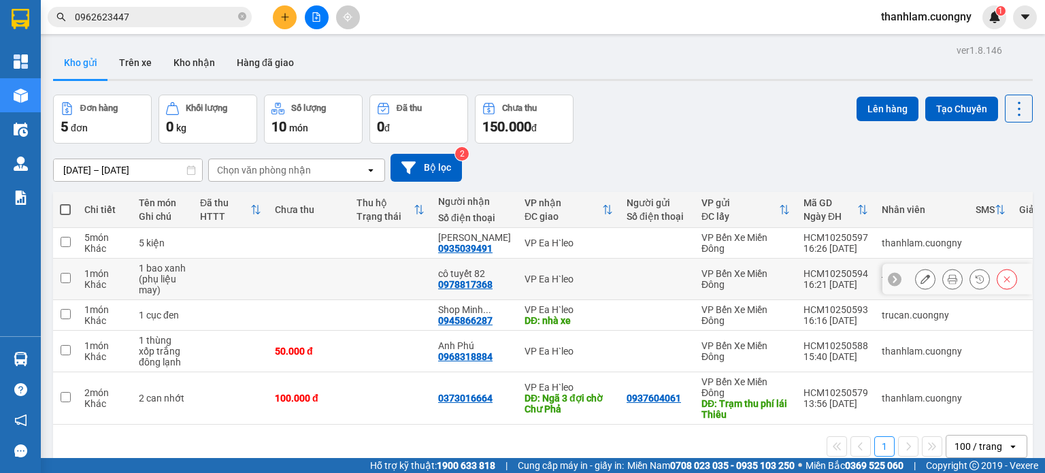
click at [602, 280] on td "VP Ea H`leo" at bounding box center [569, 280] width 102 height 42
checkbox input "true"
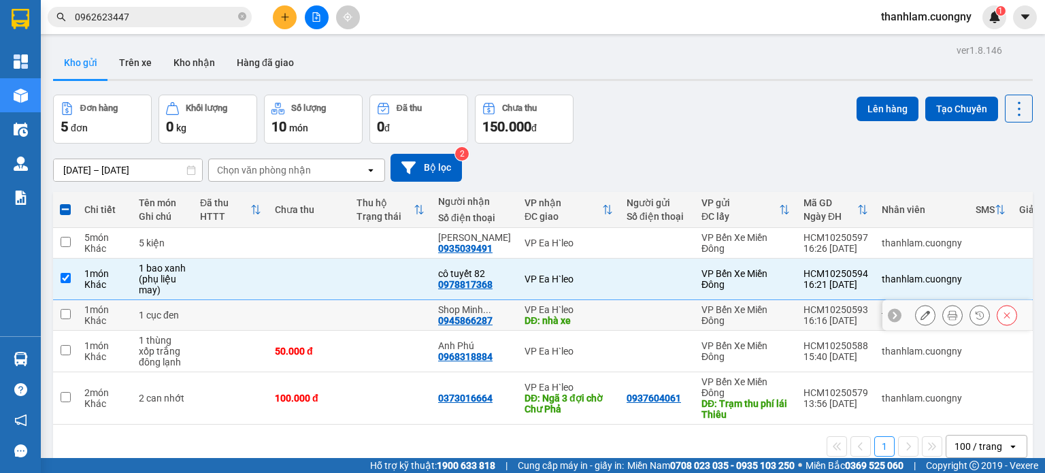
click at [606, 309] on td "VP Ea H`leo DĐ: nhà xe" at bounding box center [569, 315] width 102 height 31
checkbox input "true"
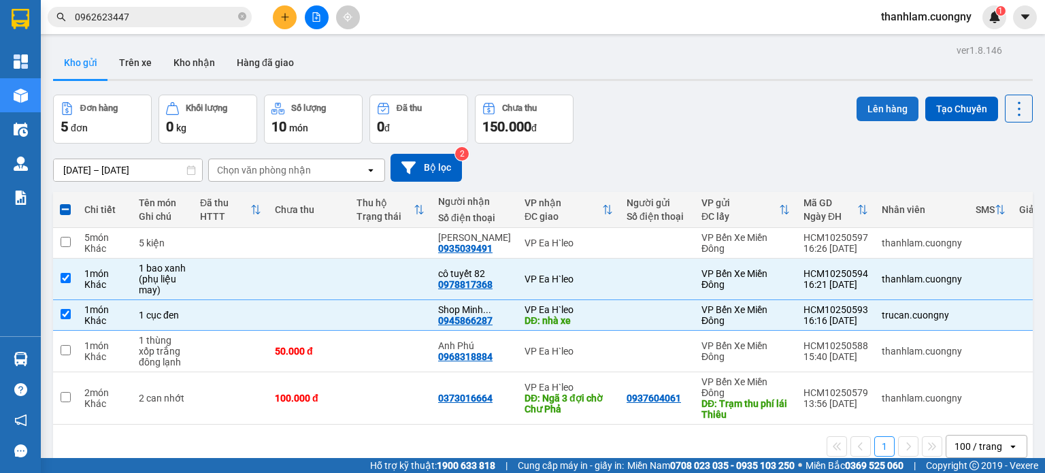
click at [858, 100] on button "Lên hàng" at bounding box center [888, 109] width 62 height 24
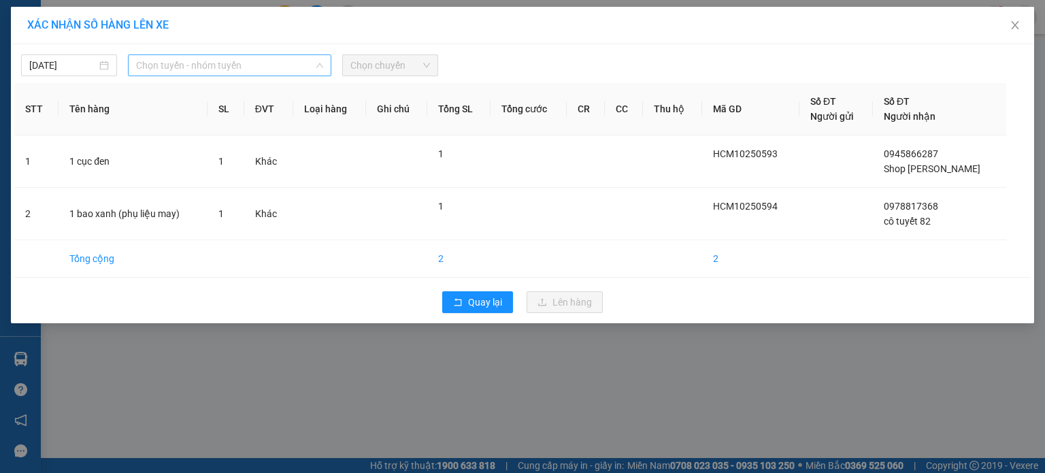
click at [286, 63] on span "Chọn tuyến - nhóm tuyến" at bounding box center [229, 65] width 187 height 20
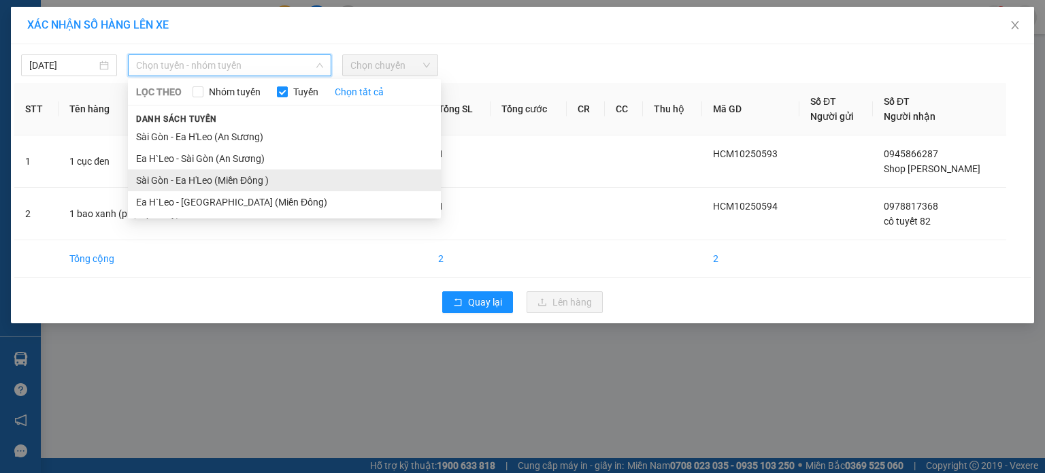
click at [267, 178] on li "Sài Gòn - Ea H'Leo (Miền Đông )" at bounding box center [284, 180] width 313 height 22
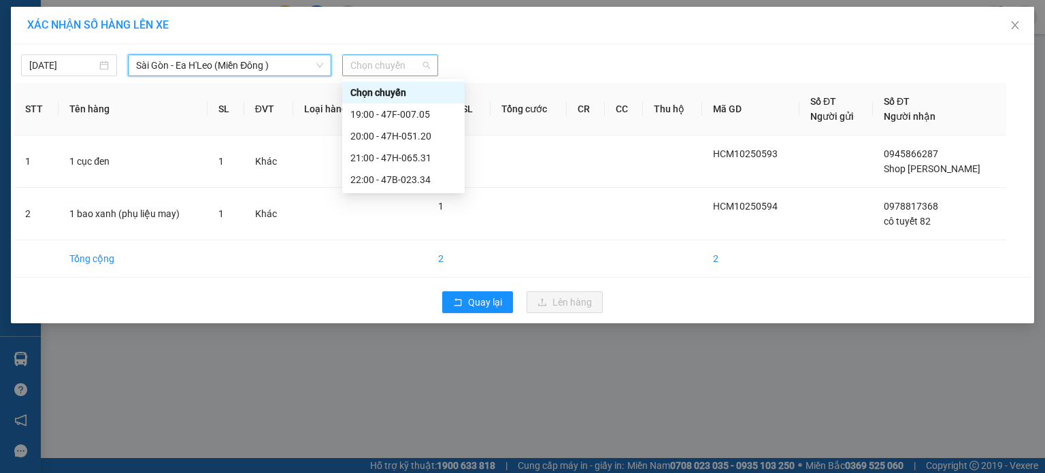
click at [365, 63] on span "Chọn chuyến" at bounding box center [390, 65] width 80 height 20
click at [402, 131] on div "20:00 - 47H-051.20" at bounding box center [403, 136] width 106 height 15
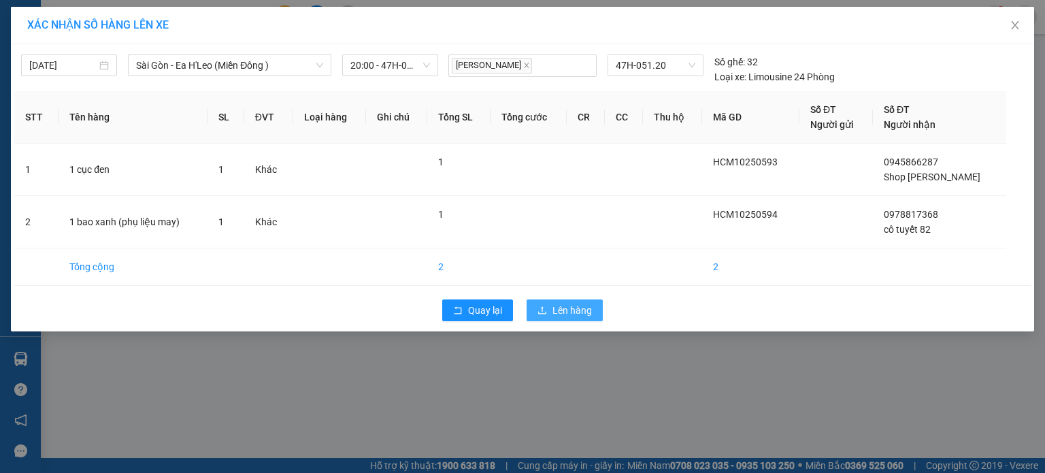
click at [557, 308] on span "Lên hàng" at bounding box center [571, 310] width 39 height 15
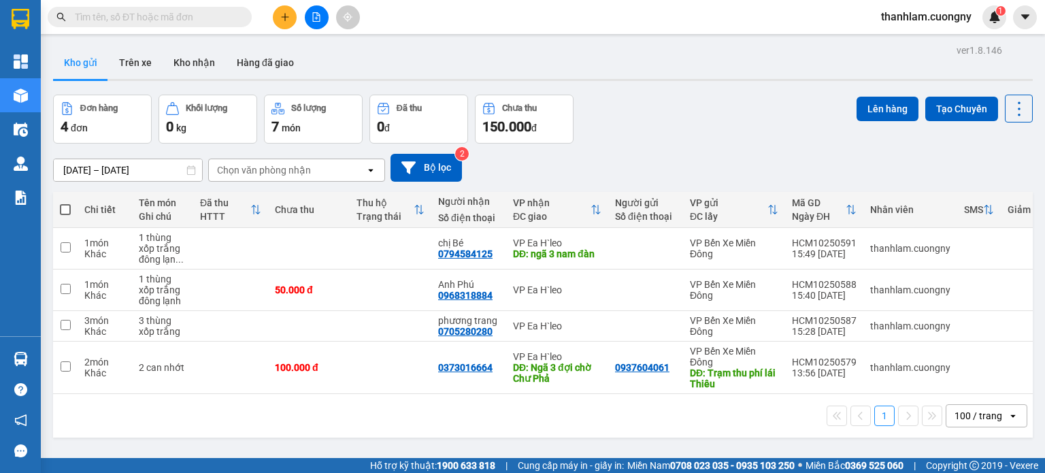
click at [166, 22] on input "text" at bounding box center [155, 17] width 161 height 15
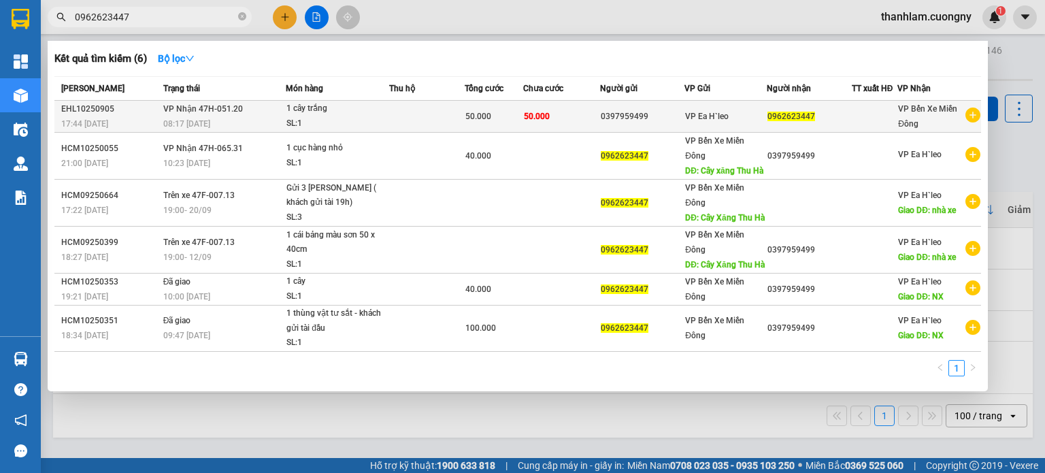
type input "0962623447"
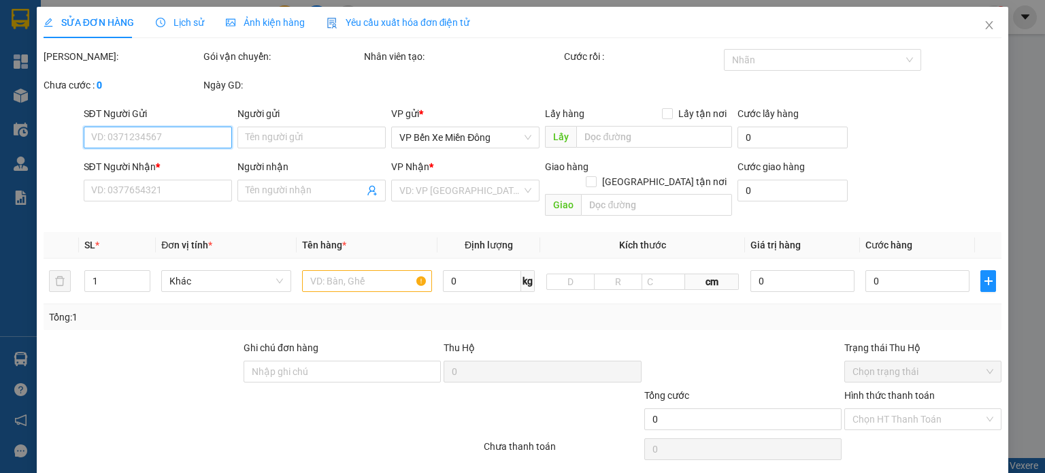
type input "0397959499"
type input "0962623447"
type input "50.000"
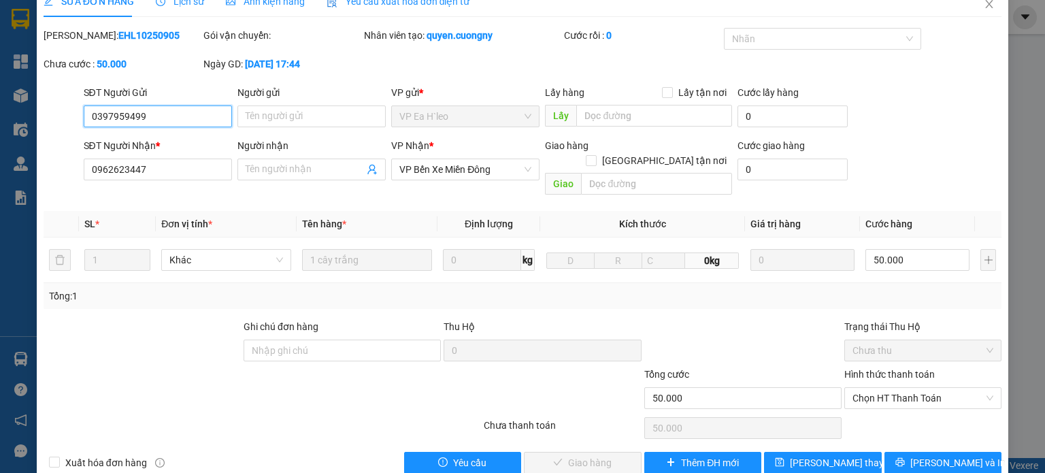
scroll to position [33, 0]
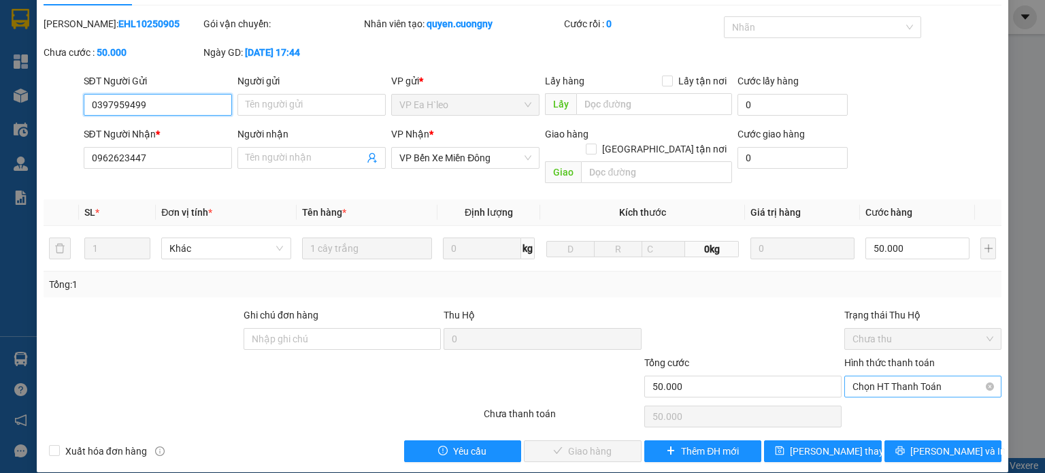
click at [917, 376] on span "Chọn HT Thanh Toán" at bounding box center [922, 386] width 141 height 20
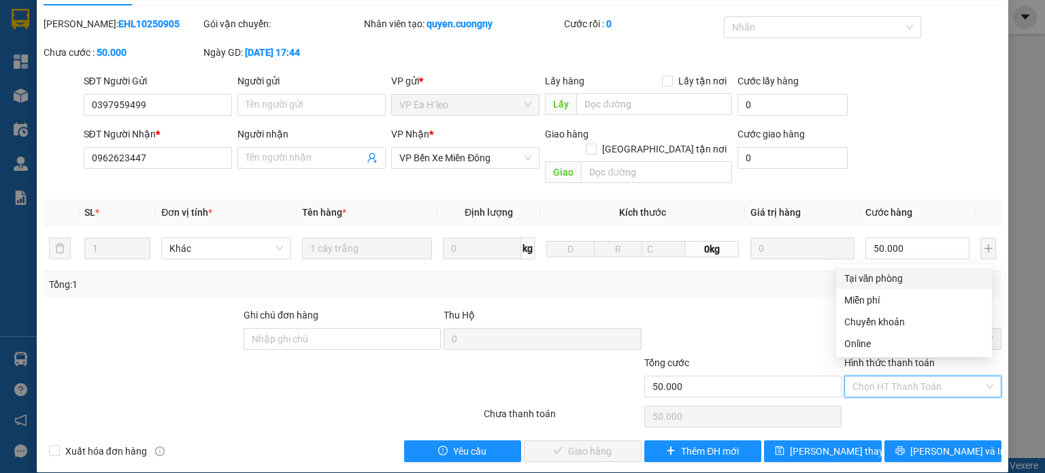
click at [889, 283] on div "Tại văn phòng" at bounding box center [913, 278] width 139 height 15
type input "0"
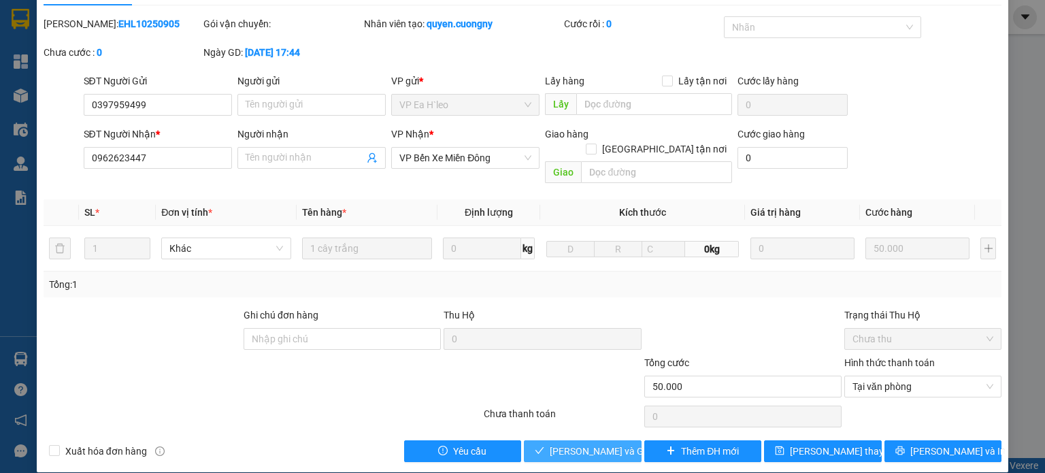
click at [581, 444] on span "[PERSON_NAME] và Giao hàng" at bounding box center [615, 451] width 131 height 15
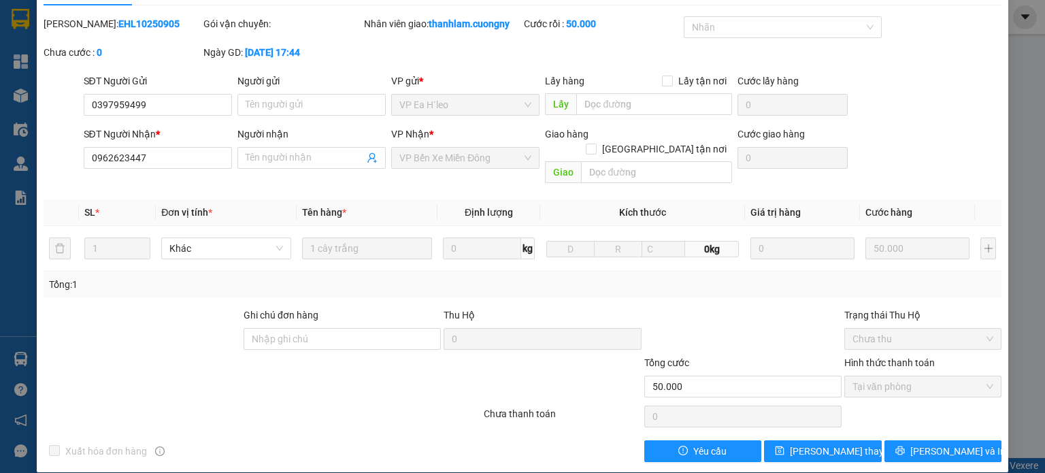
scroll to position [0, 0]
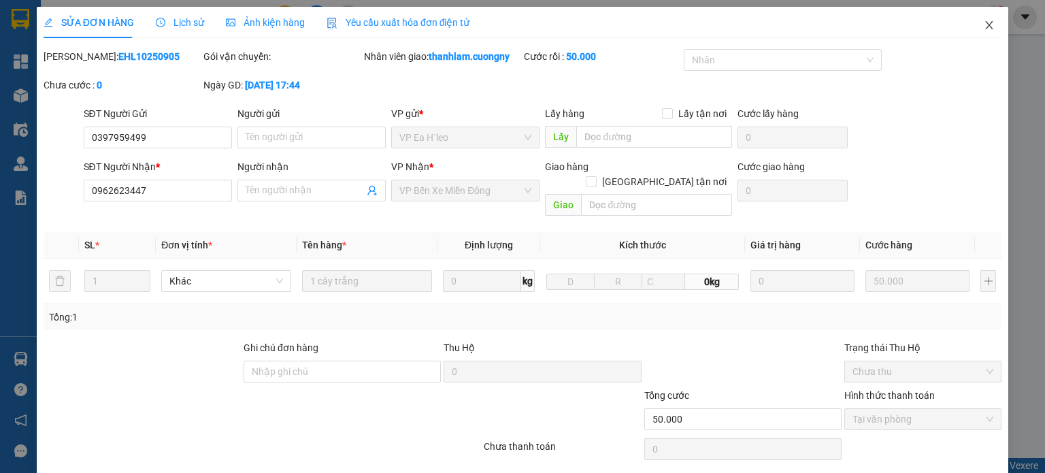
click at [984, 31] on icon "close" at bounding box center [989, 25] width 11 height 11
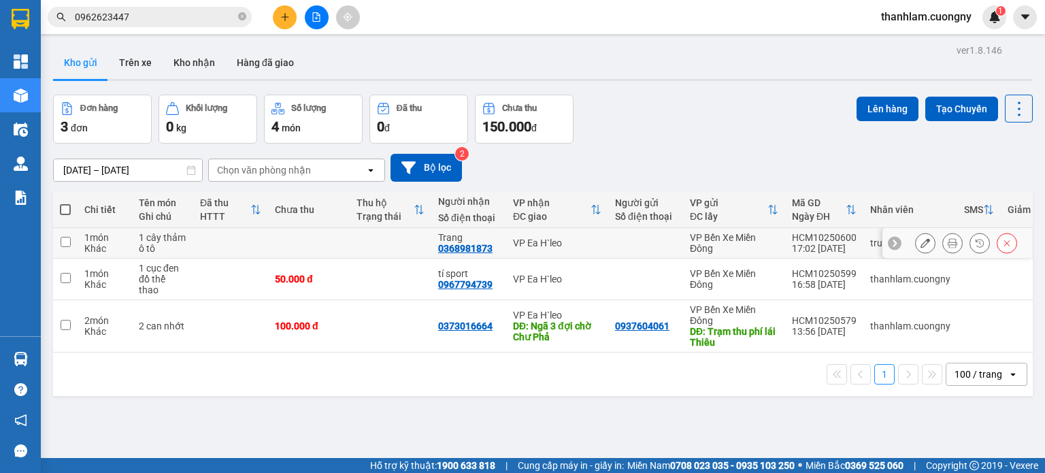
click at [617, 256] on td at bounding box center [645, 243] width 75 height 31
checkbox input "true"
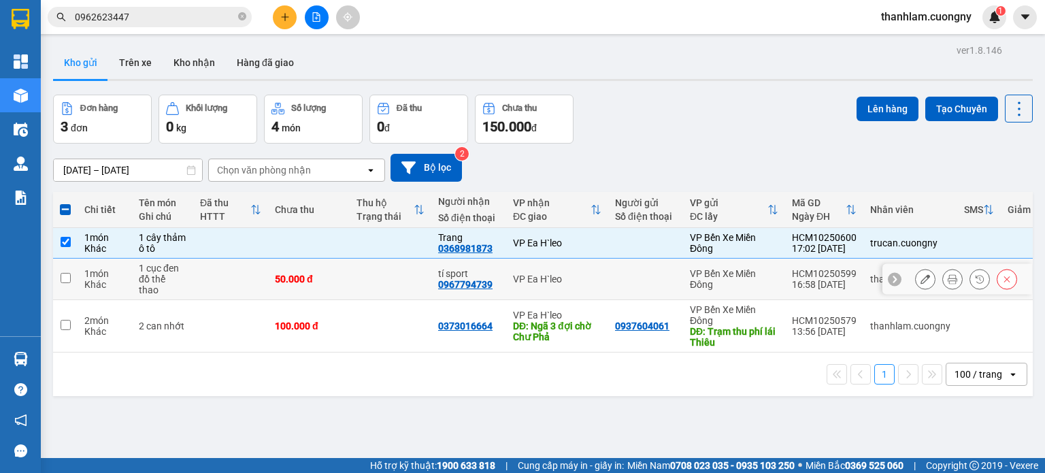
click at [612, 276] on td at bounding box center [645, 280] width 75 height 42
checkbox input "true"
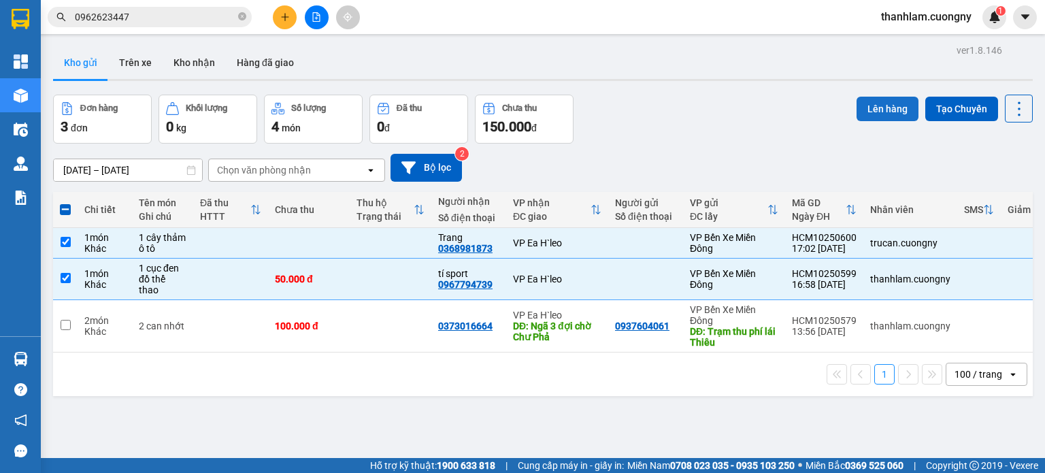
click at [874, 114] on button "Lên hàng" at bounding box center [888, 109] width 62 height 24
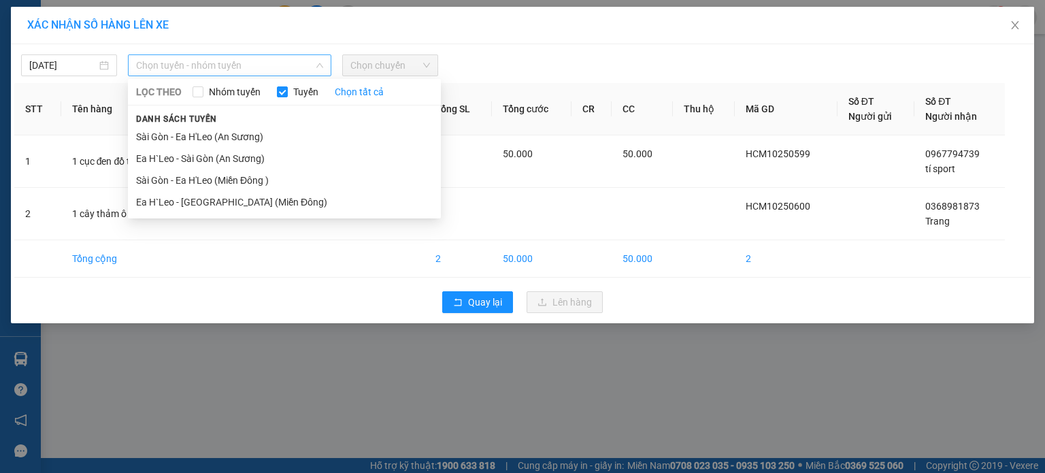
click at [316, 60] on span "Chọn tuyến - nhóm tuyến" at bounding box center [229, 65] width 187 height 20
click at [314, 176] on li "Sài Gòn - Ea H'Leo (Miền Đông )" at bounding box center [284, 180] width 313 height 22
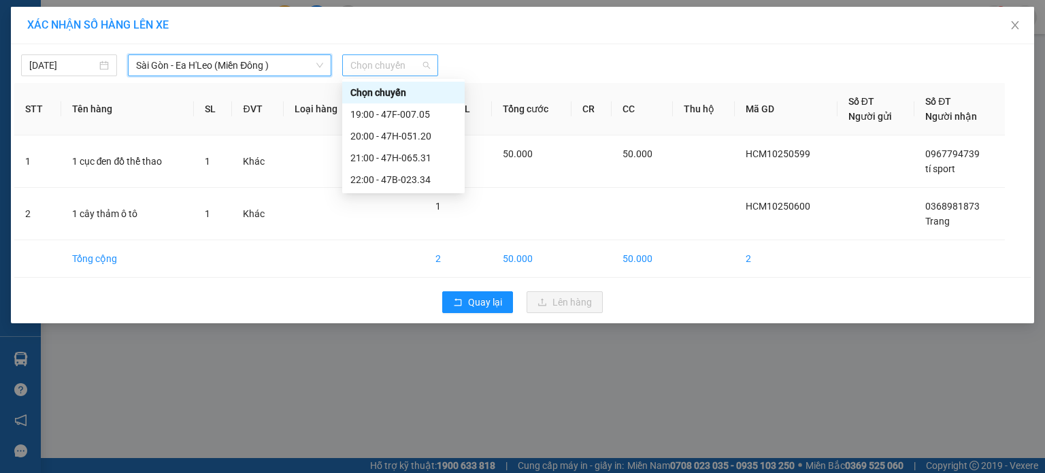
click at [369, 67] on span "Chọn chuyến" at bounding box center [390, 65] width 80 height 20
click at [413, 131] on div "20:00 - 47H-051.20" at bounding box center [403, 136] width 106 height 15
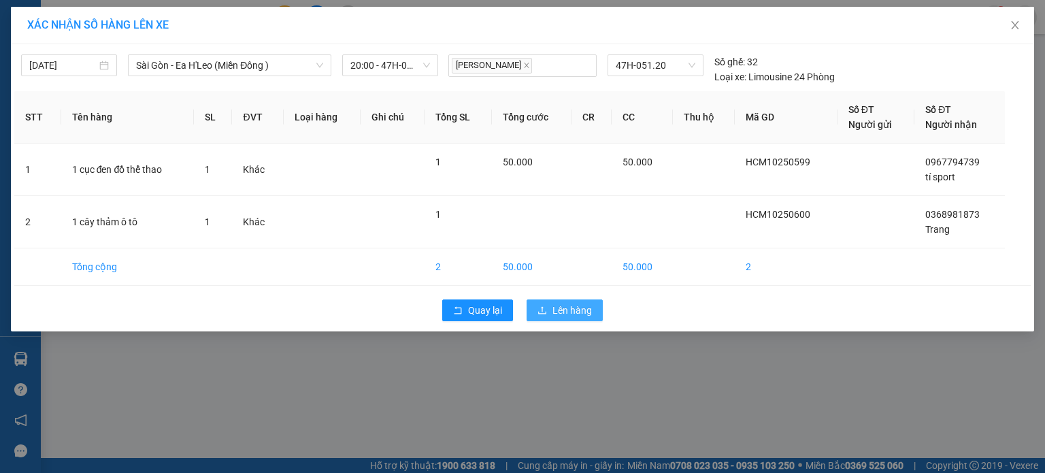
click at [557, 310] on span "Lên hàng" at bounding box center [571, 310] width 39 height 15
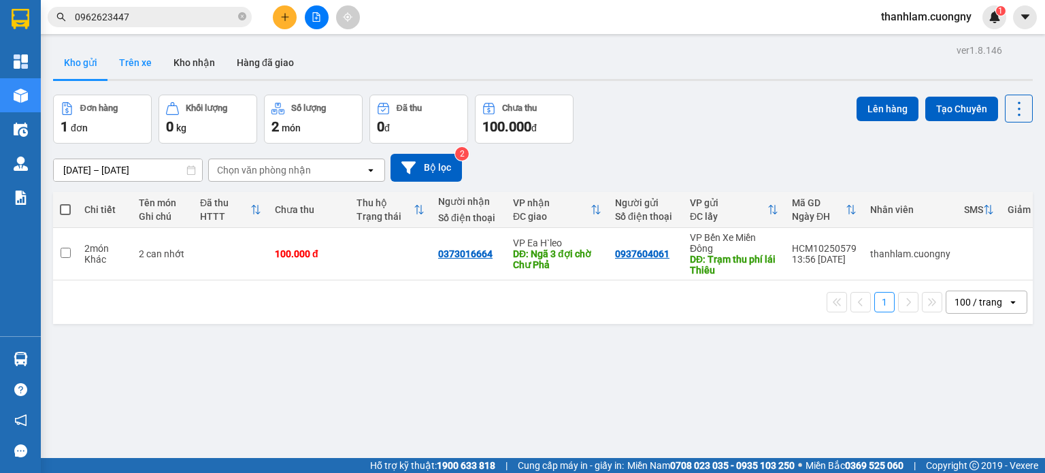
click at [127, 67] on button "Trên xe" at bounding box center [135, 62] width 54 height 33
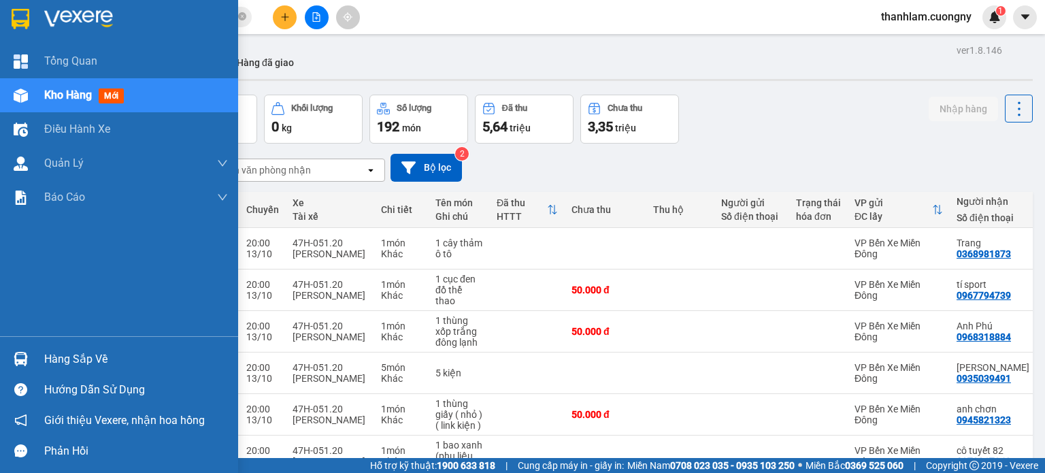
click at [43, 97] on div "Kho hàng mới" at bounding box center [119, 95] width 238 height 34
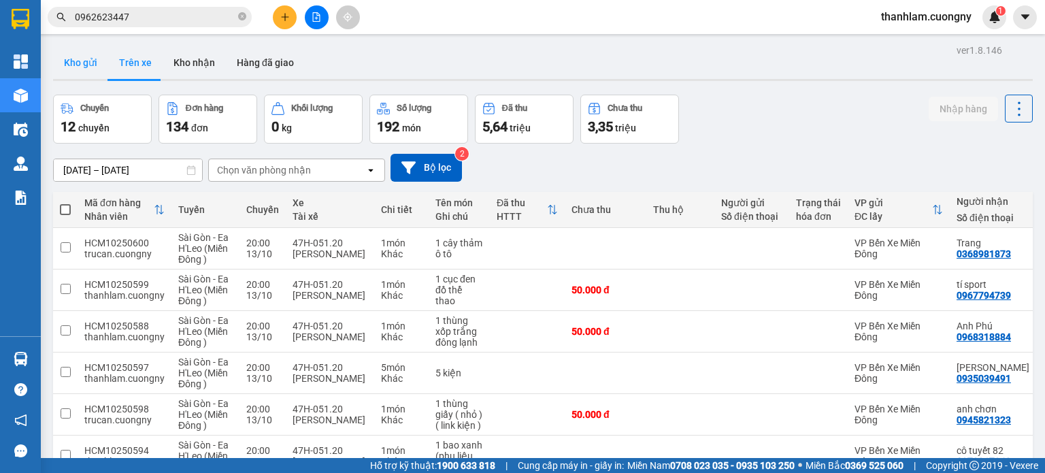
click at [78, 51] on button "Kho gửi" at bounding box center [80, 62] width 55 height 33
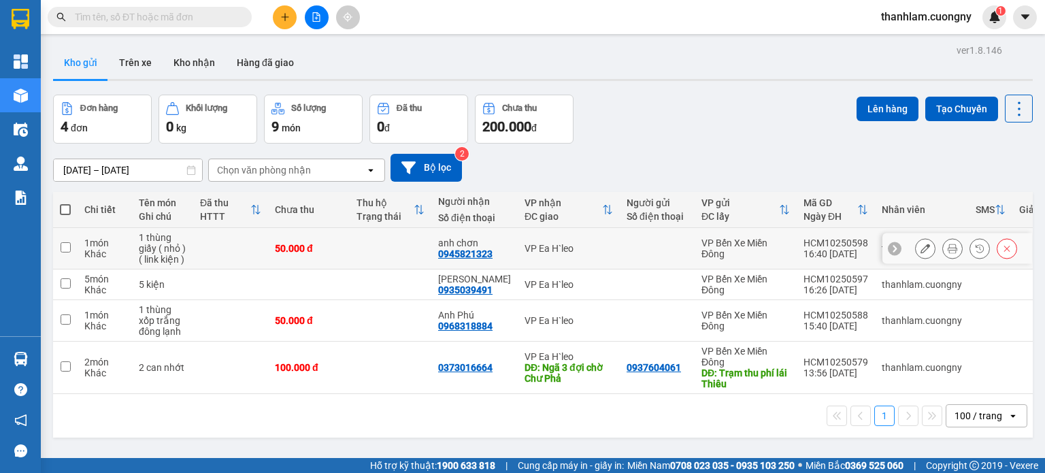
click at [340, 256] on td "50.000 đ" at bounding box center [309, 249] width 82 height 42
checkbox input "true"
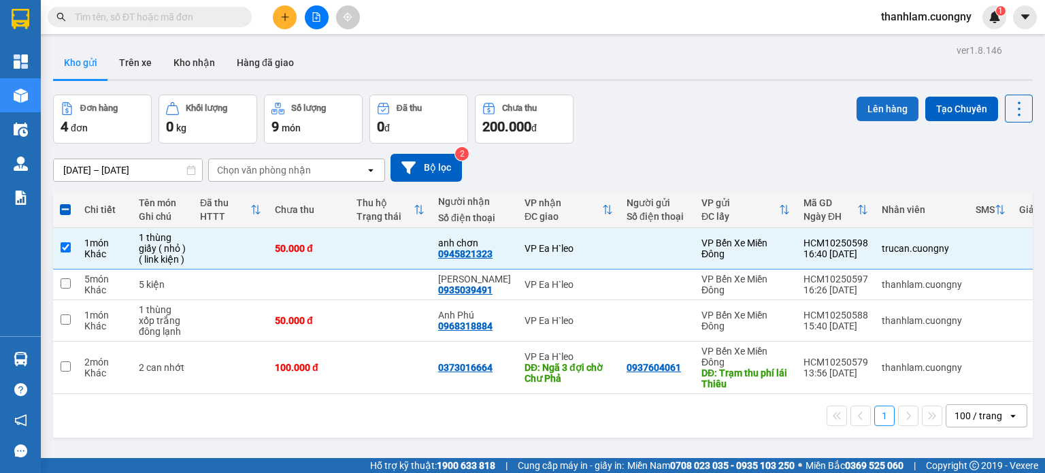
click at [893, 104] on button "Lên hàng" at bounding box center [888, 109] width 62 height 24
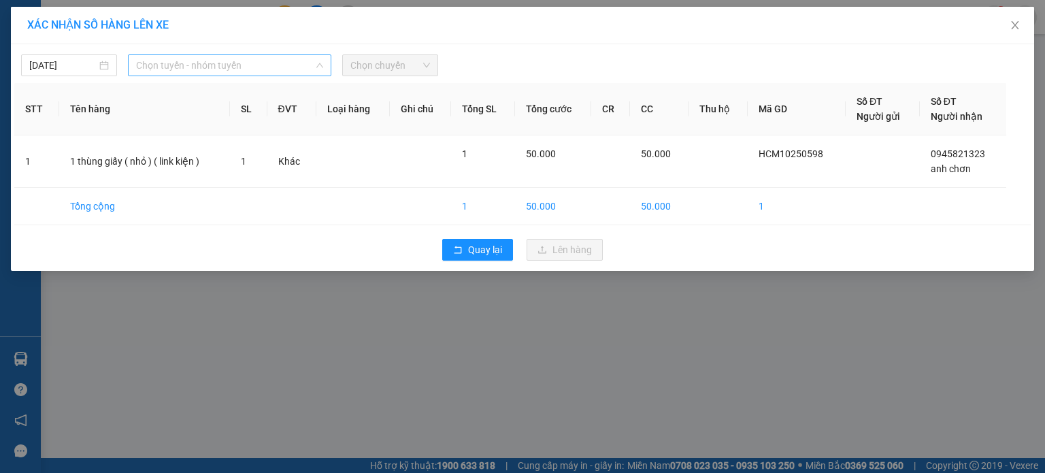
click at [258, 67] on span "Chọn tuyến - nhóm tuyến" at bounding box center [229, 65] width 187 height 20
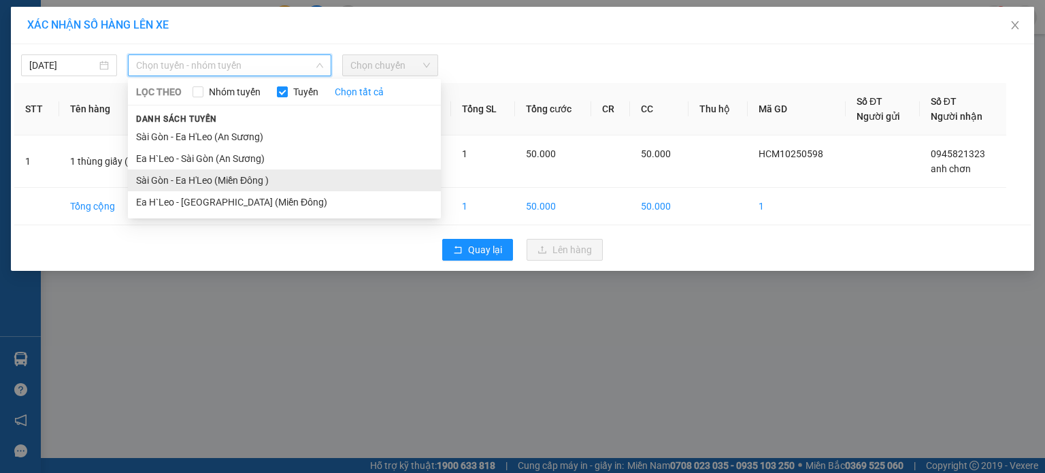
click at [268, 179] on li "Sài Gòn - Ea H'Leo (Miền Đông )" at bounding box center [284, 180] width 313 height 22
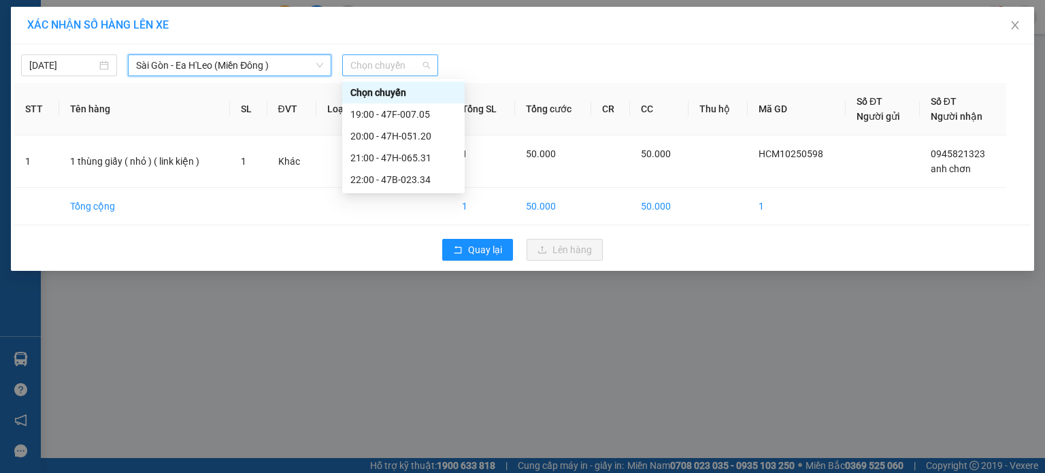
click at [380, 66] on span "Chọn chuyến" at bounding box center [390, 65] width 80 height 20
click at [395, 139] on div "20:00 - 47H-051.20" at bounding box center [403, 136] width 106 height 15
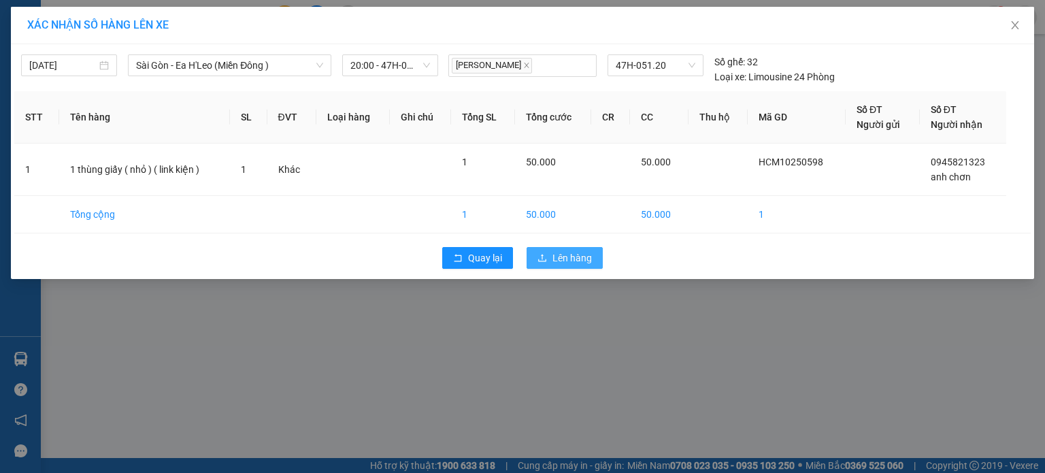
click at [537, 258] on button "Lên hàng" at bounding box center [565, 258] width 76 height 22
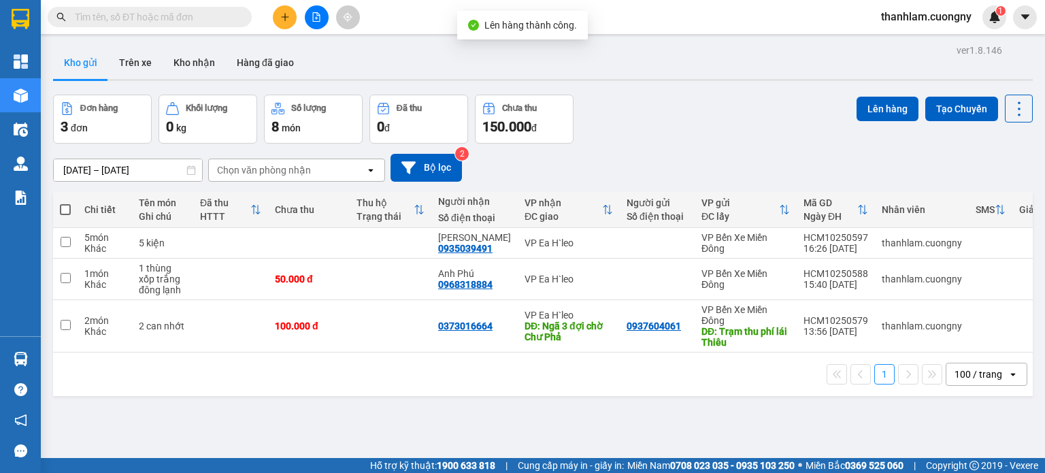
click at [632, 147] on div "[DATE] – [DATE] Press the down arrow key to interact with the calendar and sele…" at bounding box center [543, 168] width 980 height 48
click at [291, 21] on button at bounding box center [285, 17] width 24 height 24
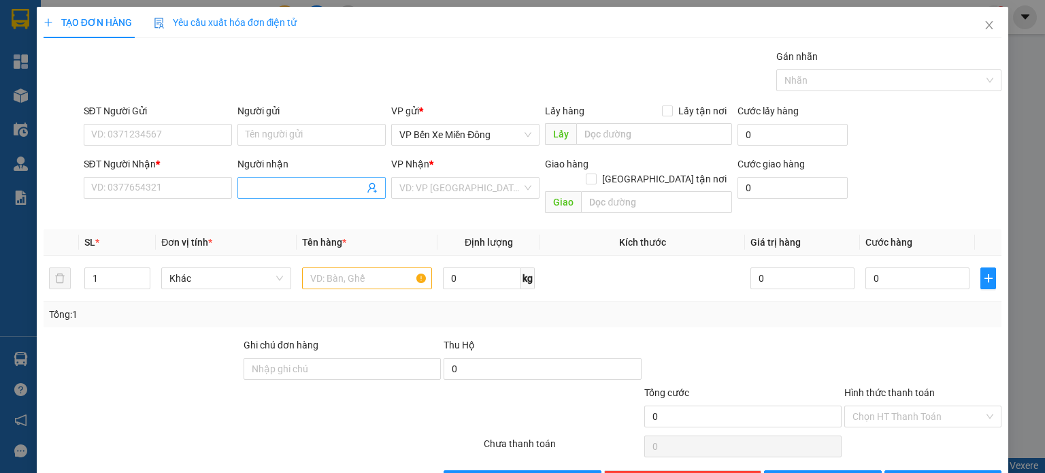
click at [314, 187] on input "Người nhận" at bounding box center [305, 187] width 118 height 15
type input "tí spo"
click at [288, 210] on div "tí sport - 0967794739" at bounding box center [308, 214] width 131 height 15
type input "0967794739"
type input "tí sport"
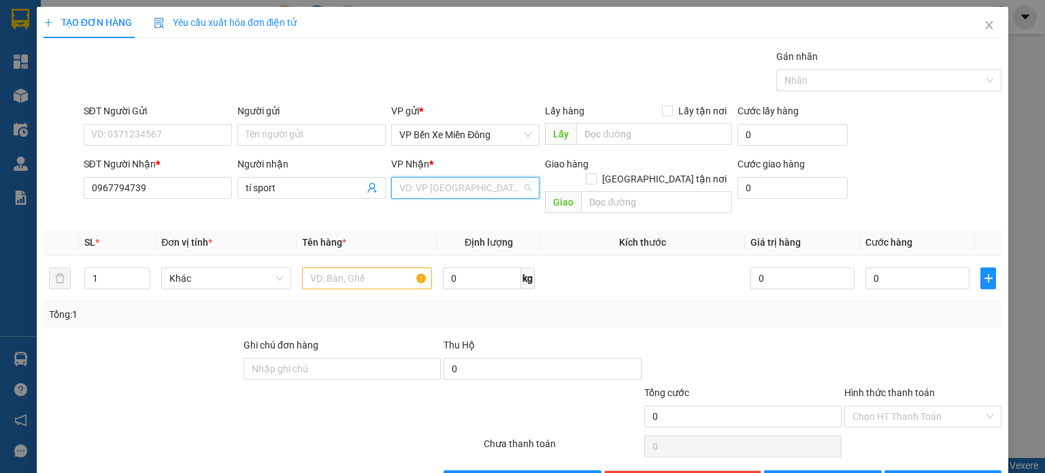
click at [421, 178] on input "search" at bounding box center [460, 188] width 122 height 20
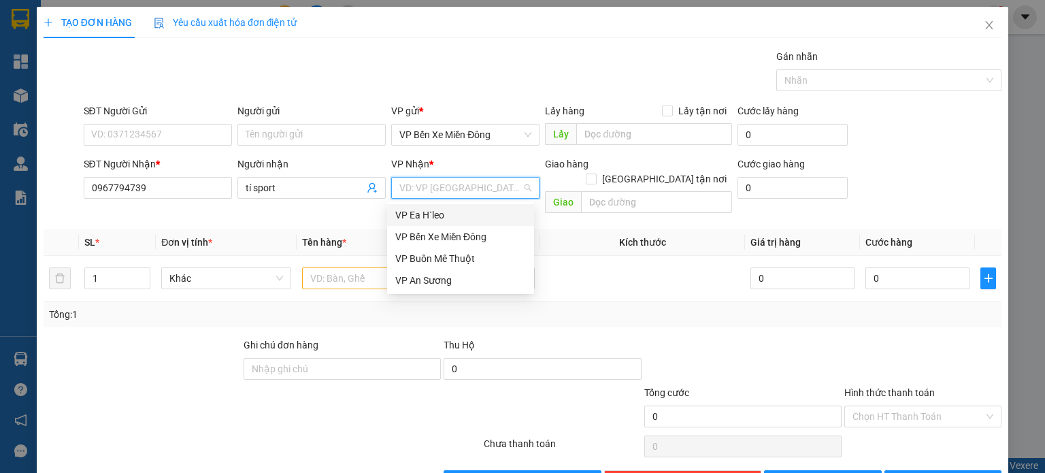
click at [408, 220] on div "VP Ea H`leo" at bounding box center [460, 215] width 131 height 15
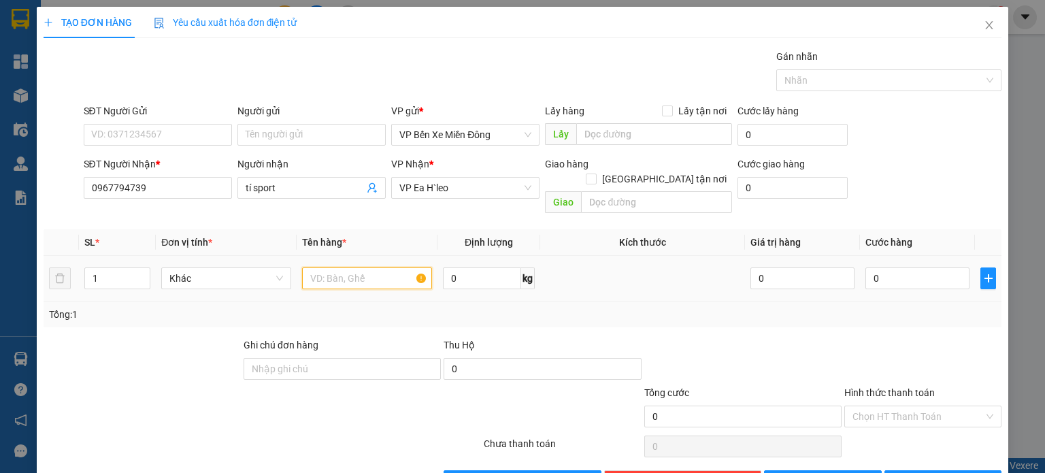
click at [346, 269] on input "text" at bounding box center [367, 278] width 130 height 22
click at [317, 267] on input "1 bao đồ thể thao" at bounding box center [367, 278] width 130 height 22
click at [329, 267] on input "1 bao đồ thể thao" at bounding box center [367, 278] width 130 height 22
type input "1 cục đen đồ thể thao"
click at [865, 267] on input "0" at bounding box center [917, 278] width 104 height 22
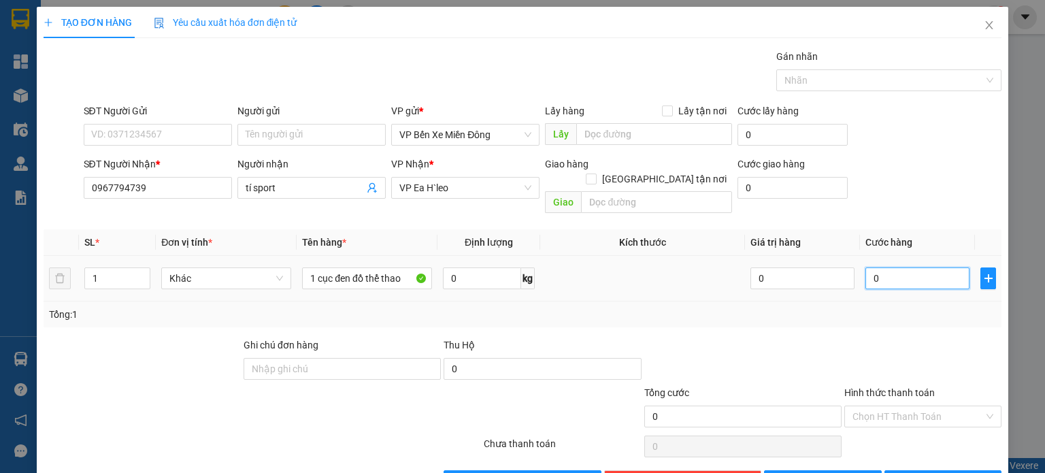
type input "005"
type input "5"
type input "0.050"
type input "50"
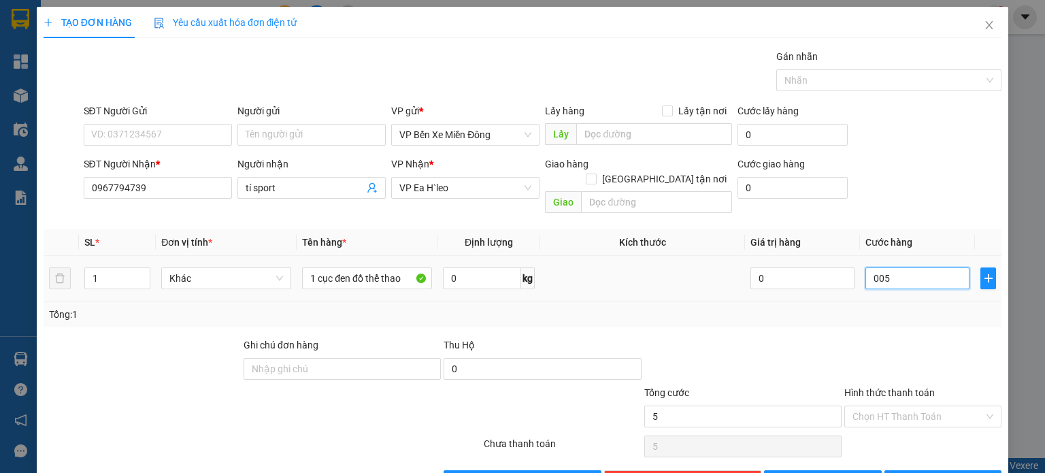
type input "50"
type input "00.500"
type input "500"
type input "0.005.000"
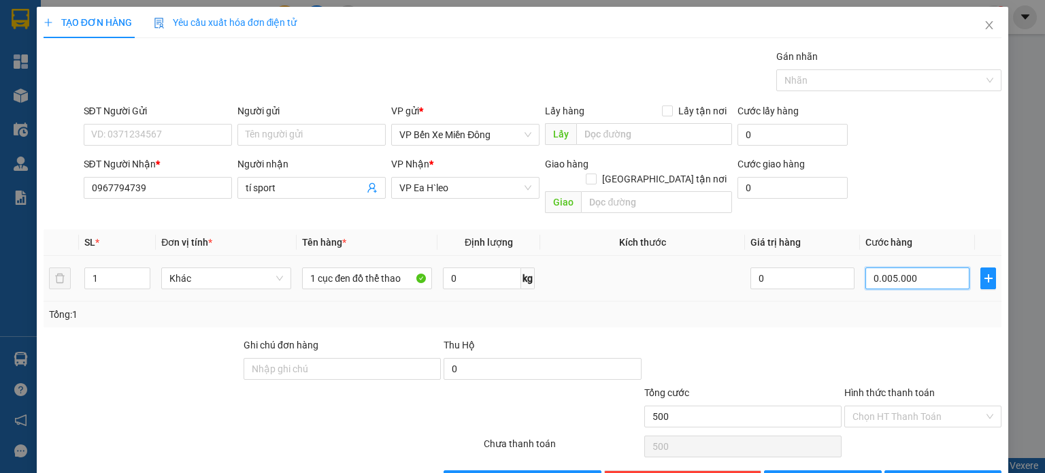
type input "5.000"
type input "000.050.000"
type input "50.000"
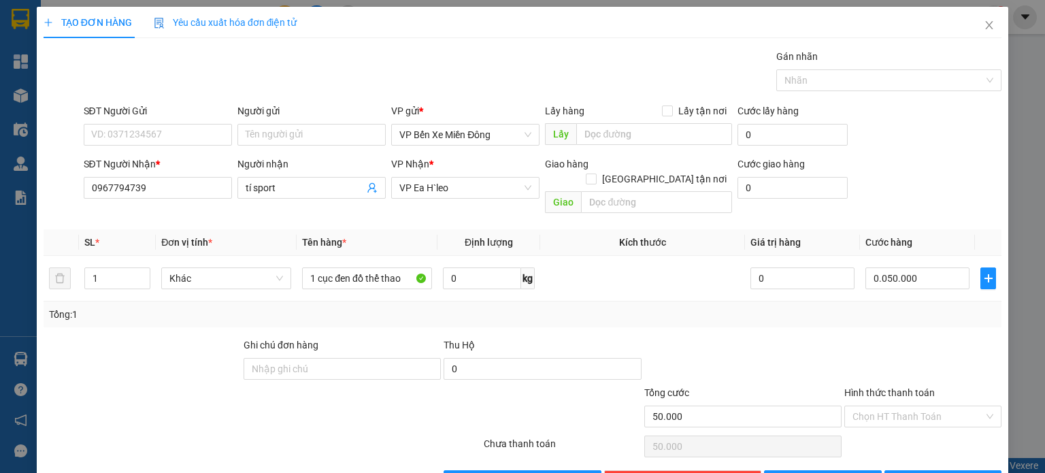
type input "50.000"
click at [844, 337] on div at bounding box center [923, 361] width 160 height 48
click at [813, 470] on button "[PERSON_NAME]" at bounding box center [823, 481] width 118 height 22
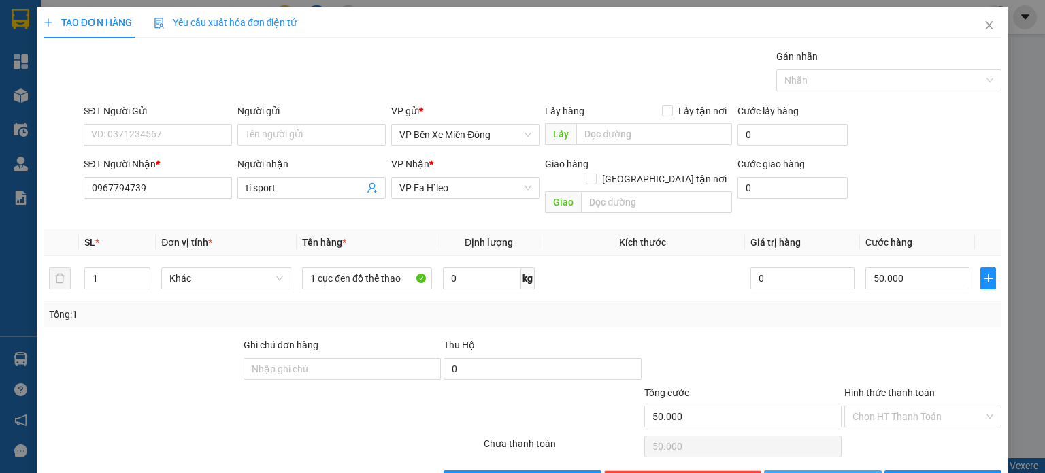
type input "0"
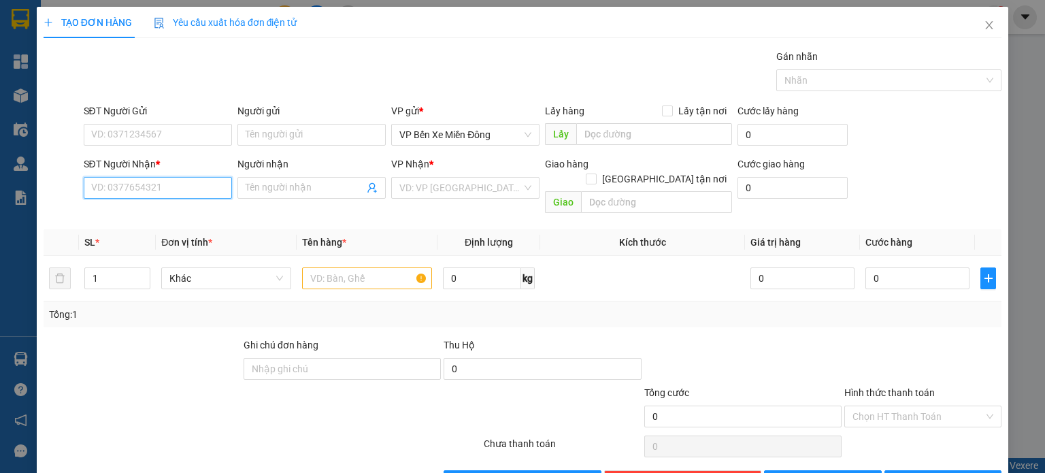
click at [161, 190] on input "SĐT Người Nhận *" at bounding box center [158, 188] width 148 height 22
click at [984, 24] on icon "close" at bounding box center [989, 25] width 11 height 11
